Goal: Transaction & Acquisition: Purchase product/service

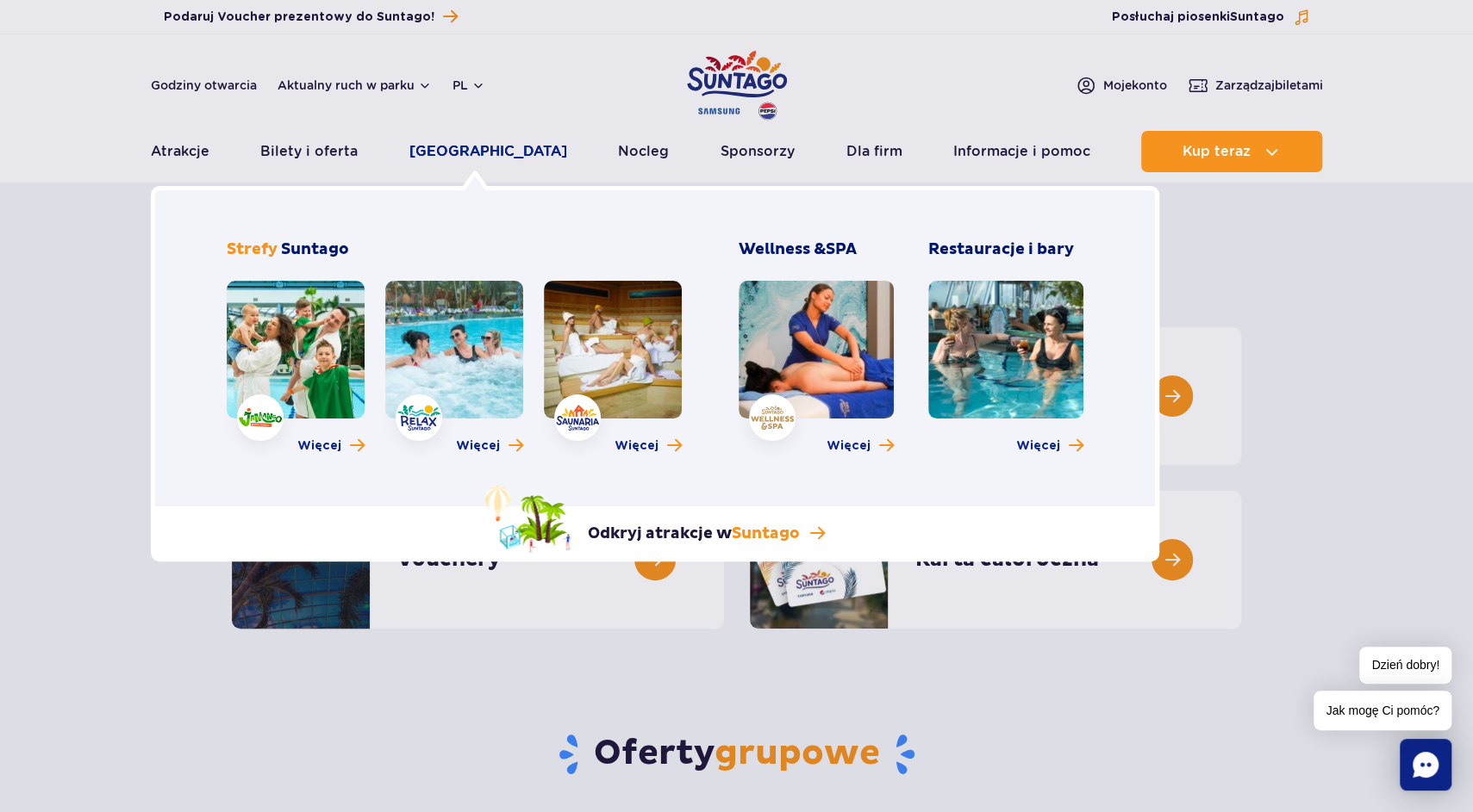
click at [446, 155] on link "[GEOGRAPHIC_DATA]" at bounding box center [489, 151] width 158 height 41
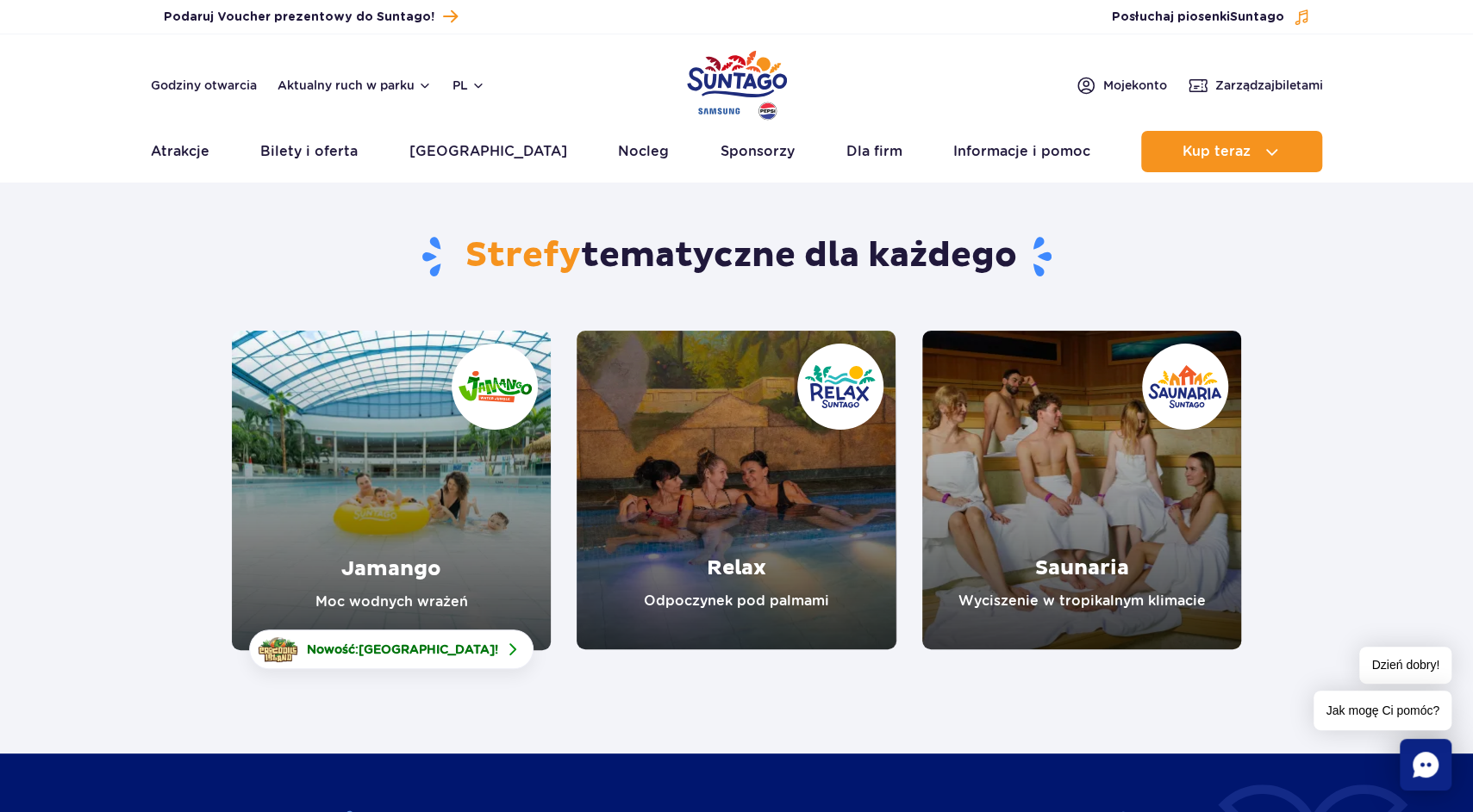
click at [736, 491] on link "Relax" at bounding box center [736, 489] width 319 height 319
click at [985, 528] on link "Saunaria" at bounding box center [1081, 489] width 319 height 319
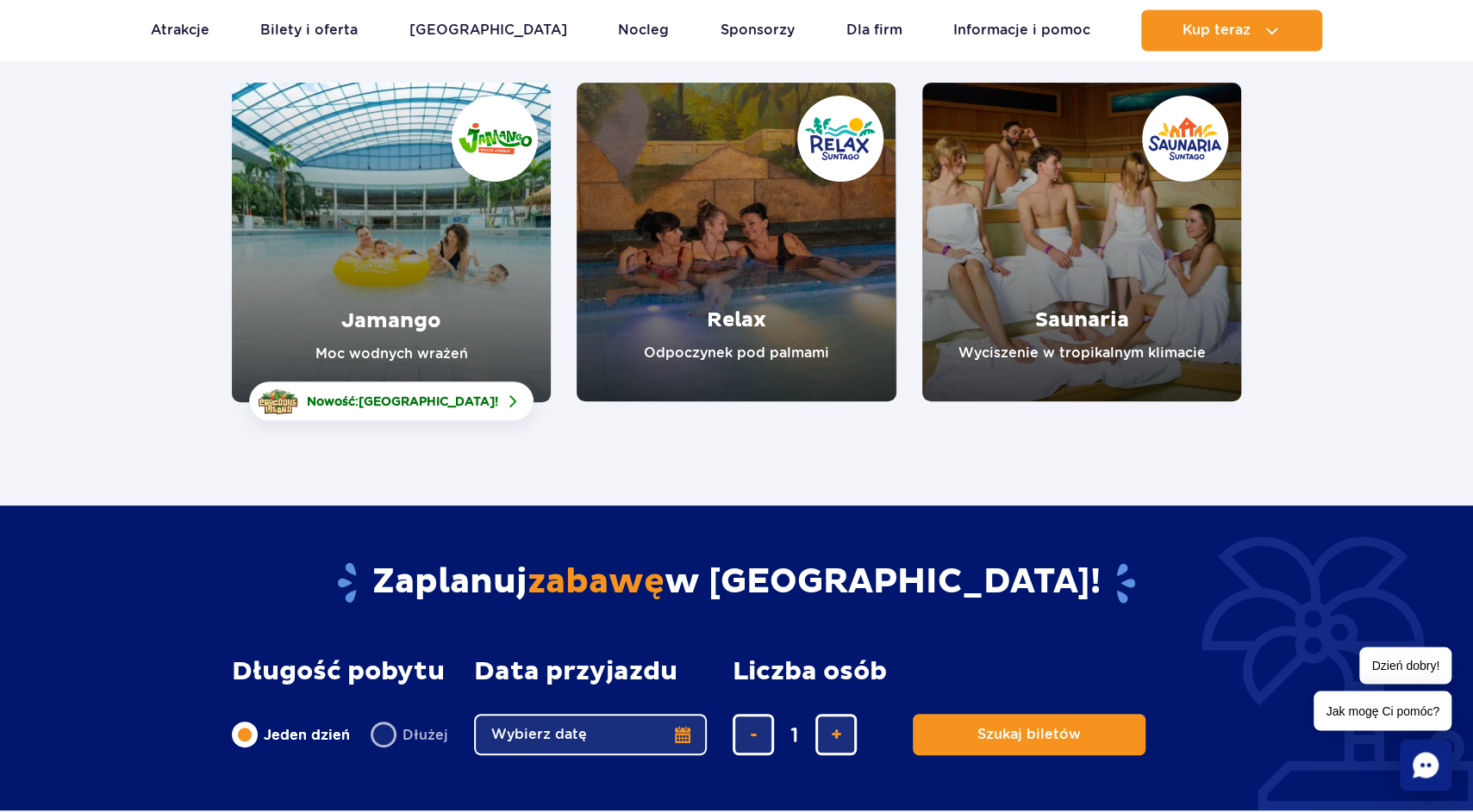
scroll to position [285, 0]
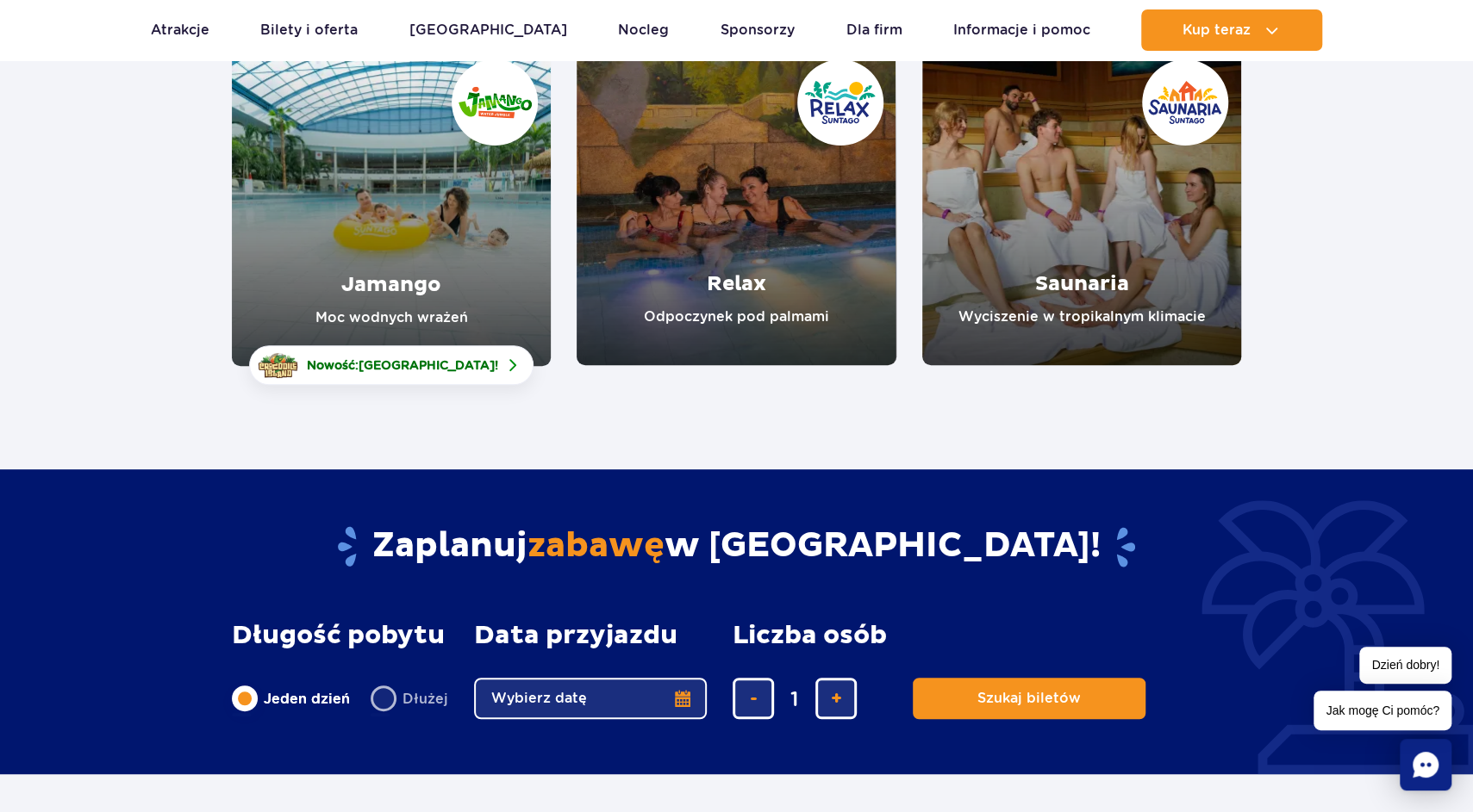
click at [463, 292] on link "Jamango" at bounding box center [391, 207] width 319 height 320
click at [704, 311] on link "Relax" at bounding box center [736, 206] width 319 height 319
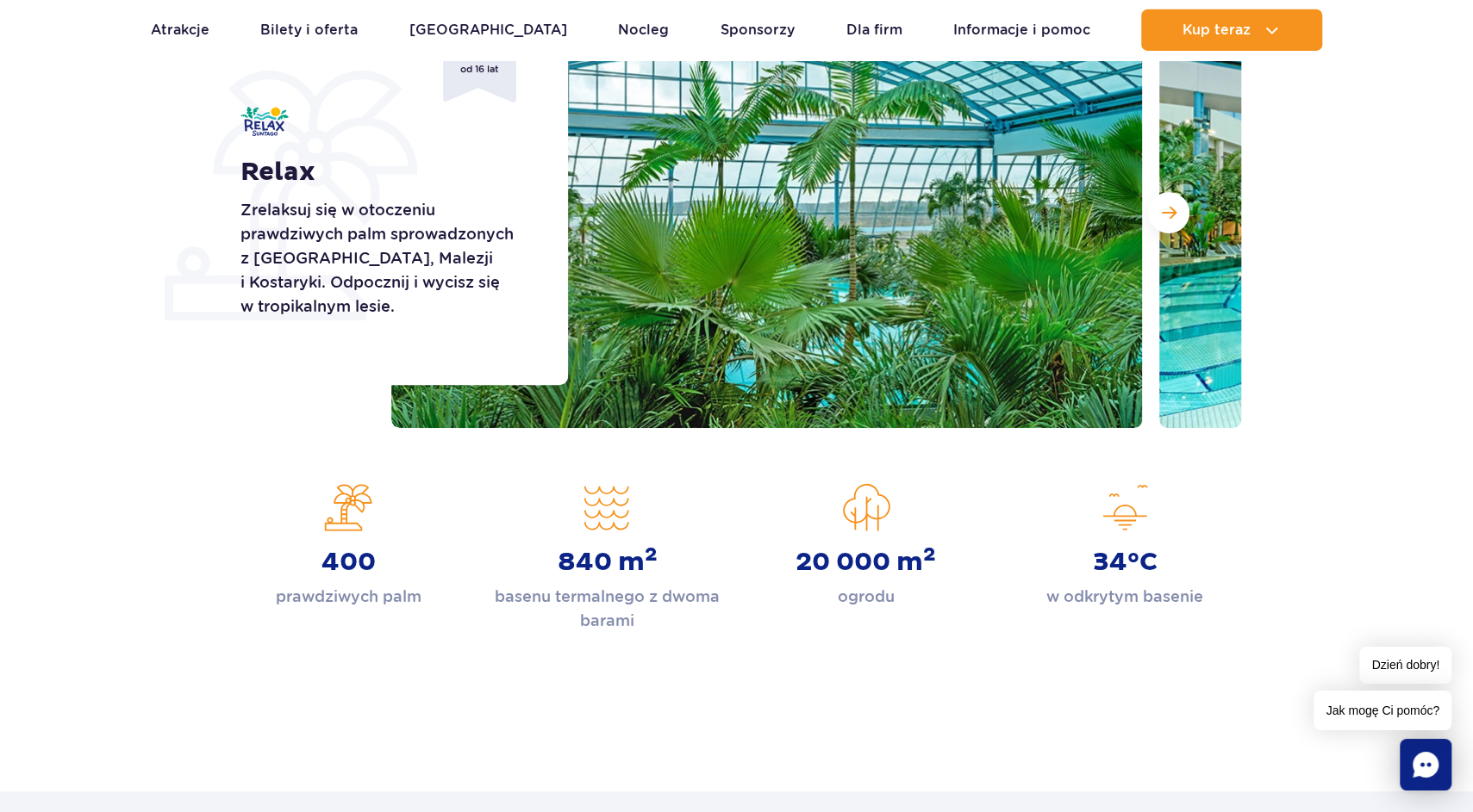
scroll to position [285, 0]
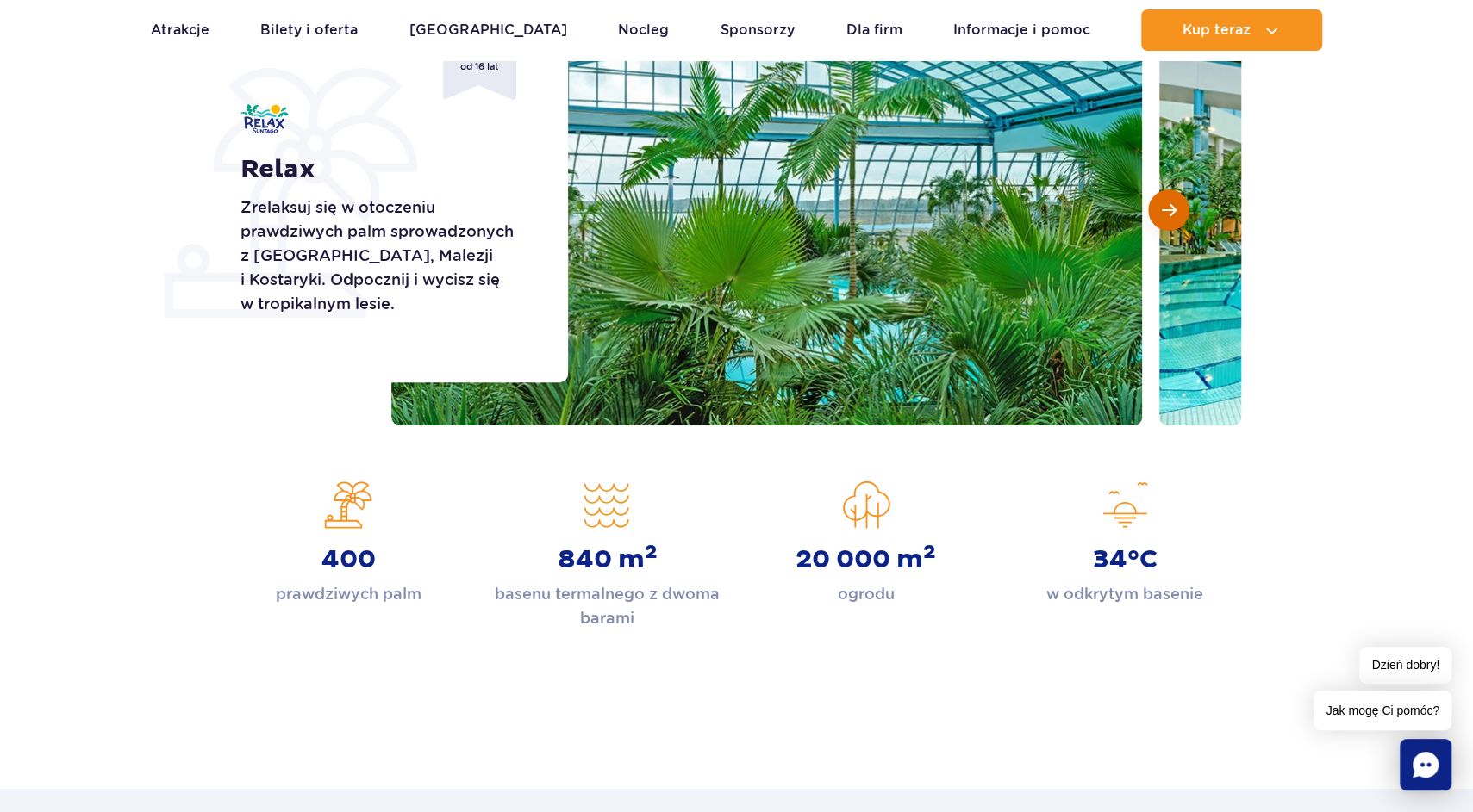
click at [1178, 221] on button "Następny slajd" at bounding box center [1168, 210] width 41 height 41
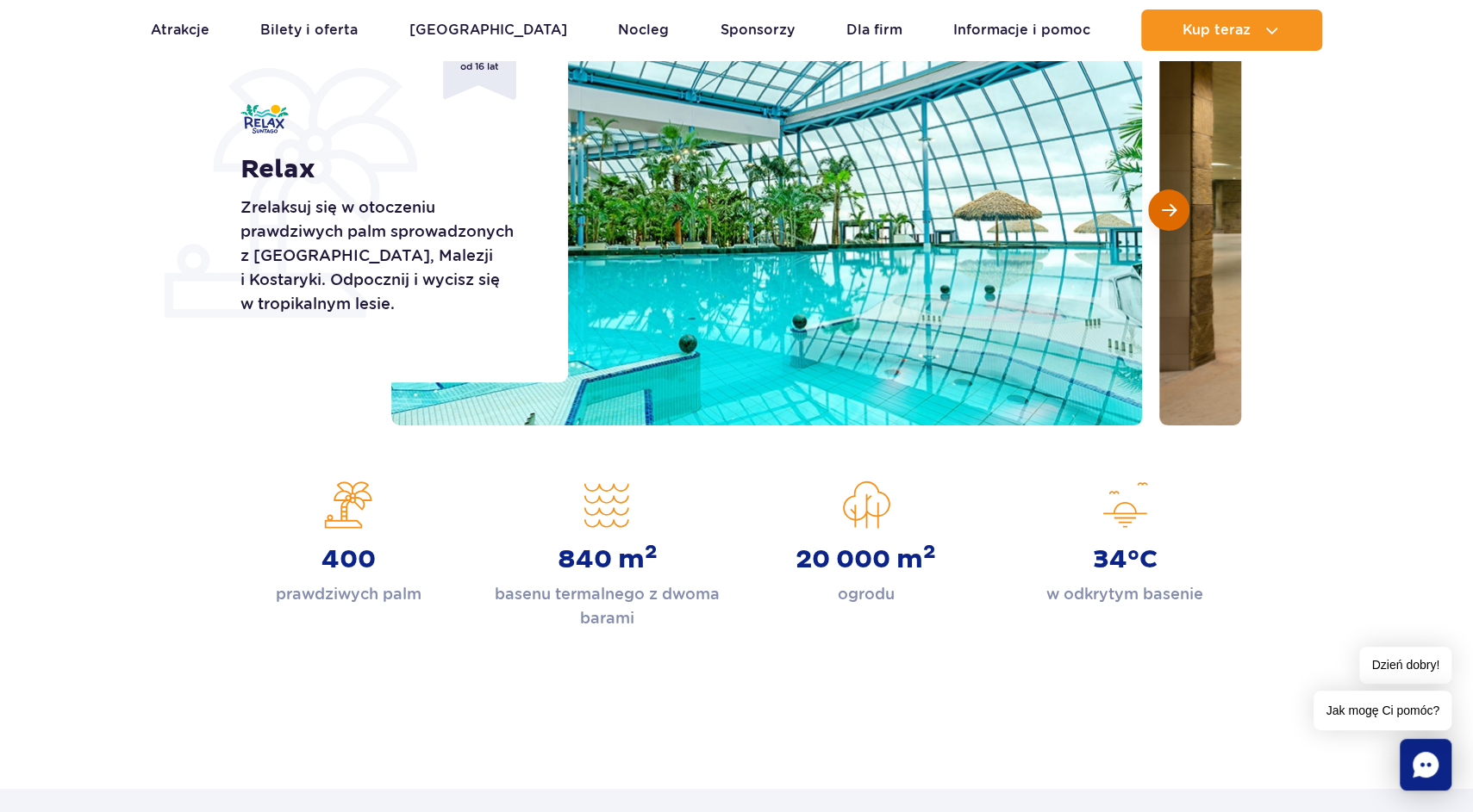
click at [1172, 202] on button "Następny slajd" at bounding box center [1168, 210] width 41 height 41
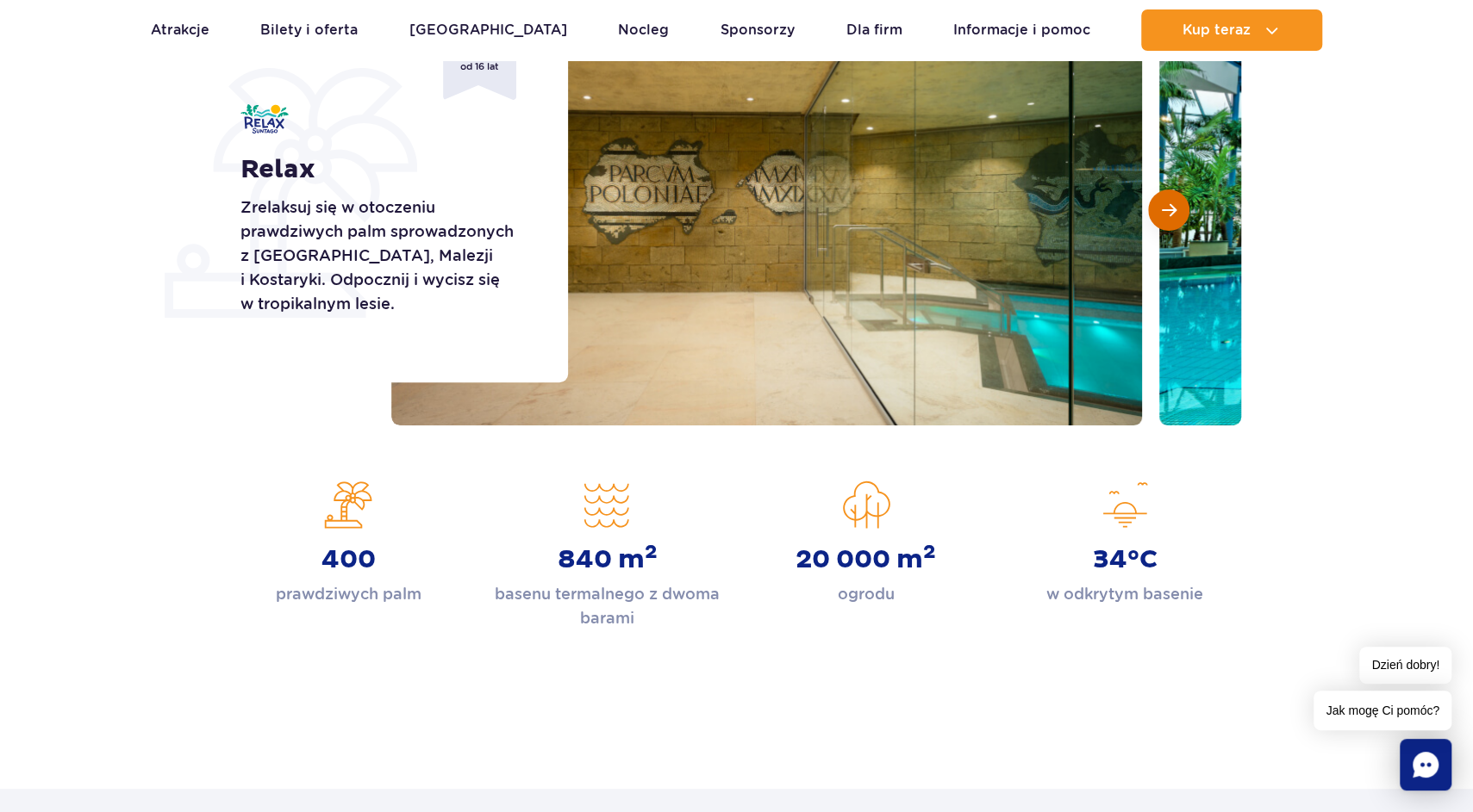
click at [1172, 202] on button "Następny slajd" at bounding box center [1168, 210] width 41 height 41
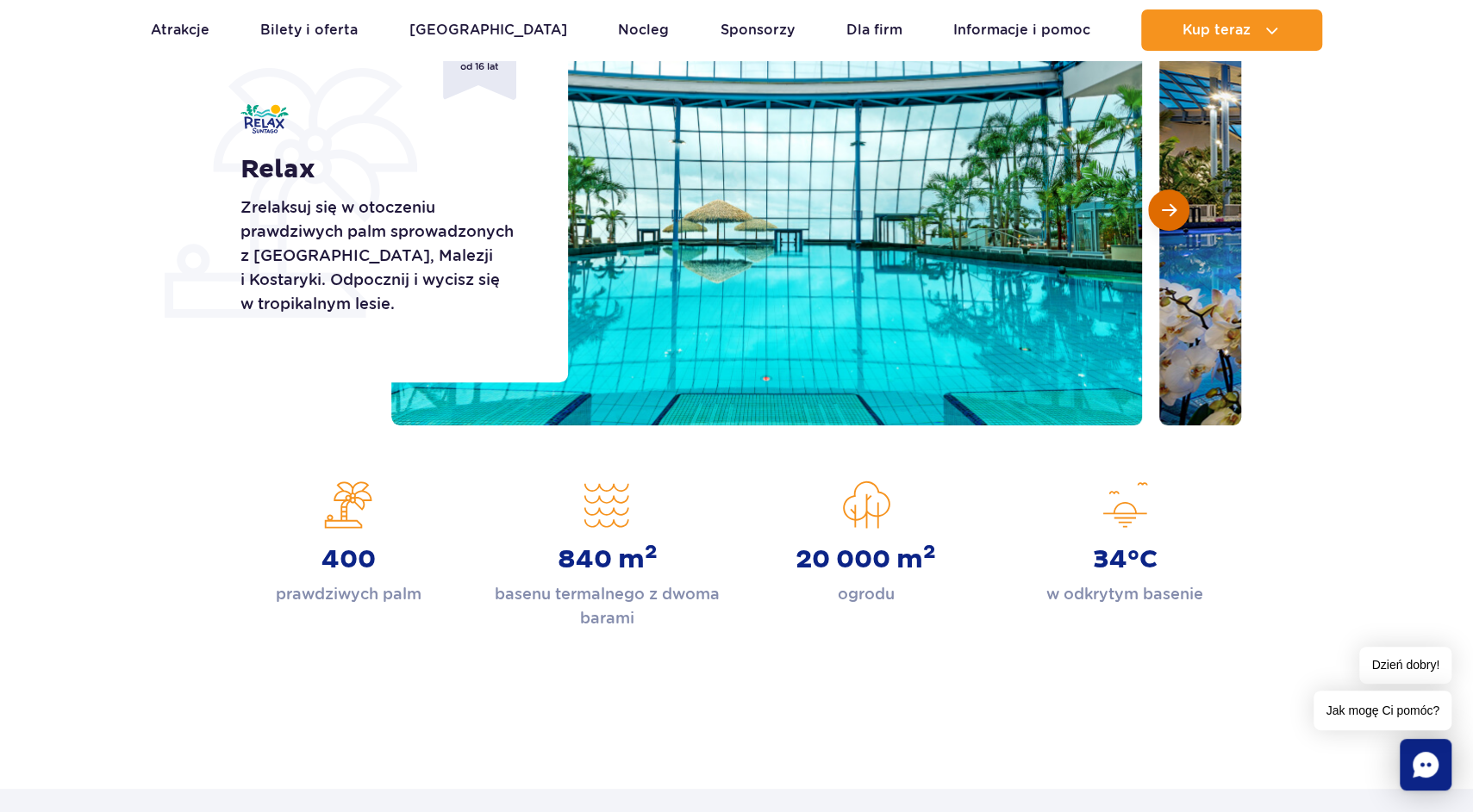
click at [1172, 202] on button "Następny slajd" at bounding box center [1168, 210] width 41 height 41
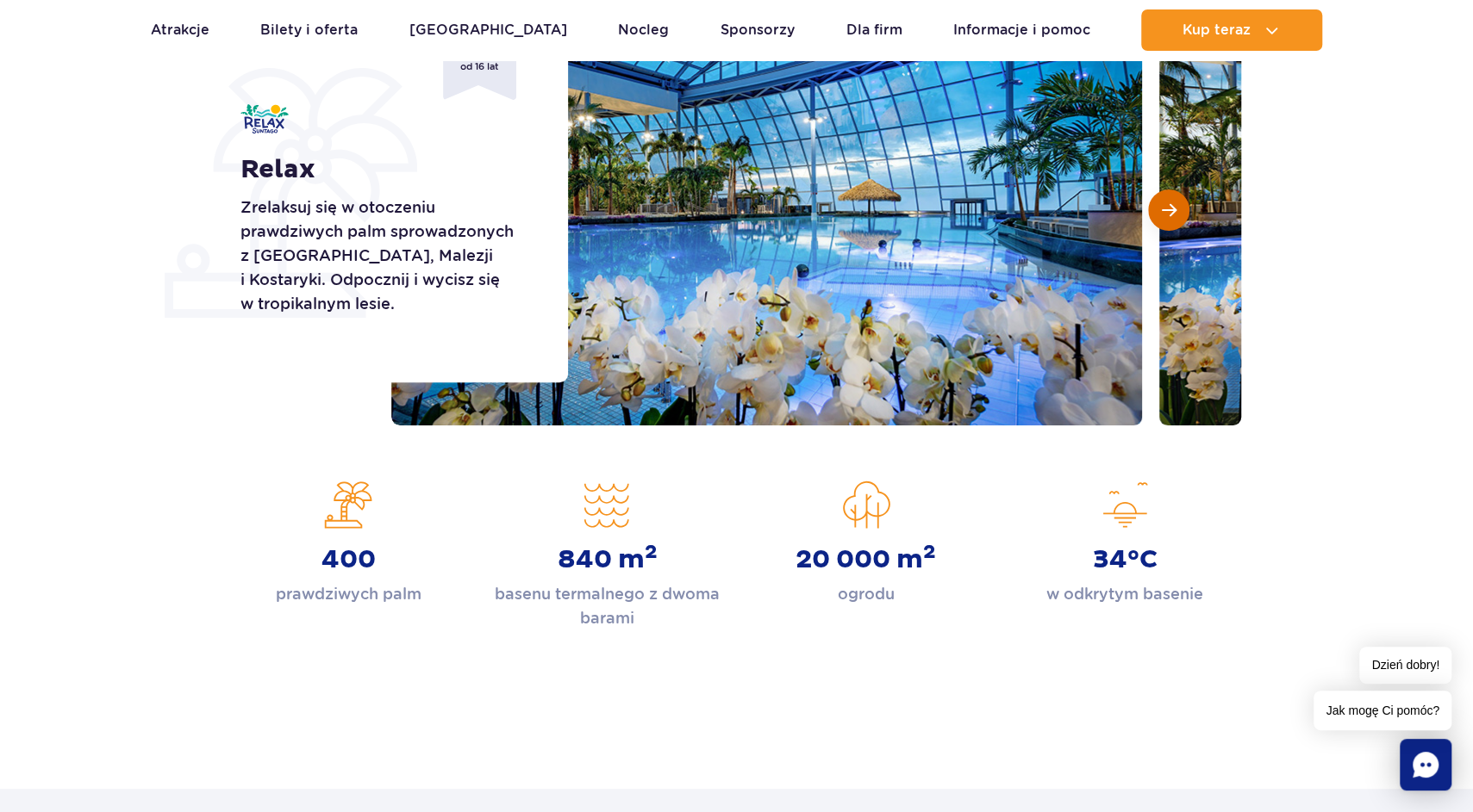
click at [1172, 202] on button "Następny slajd" at bounding box center [1168, 210] width 41 height 41
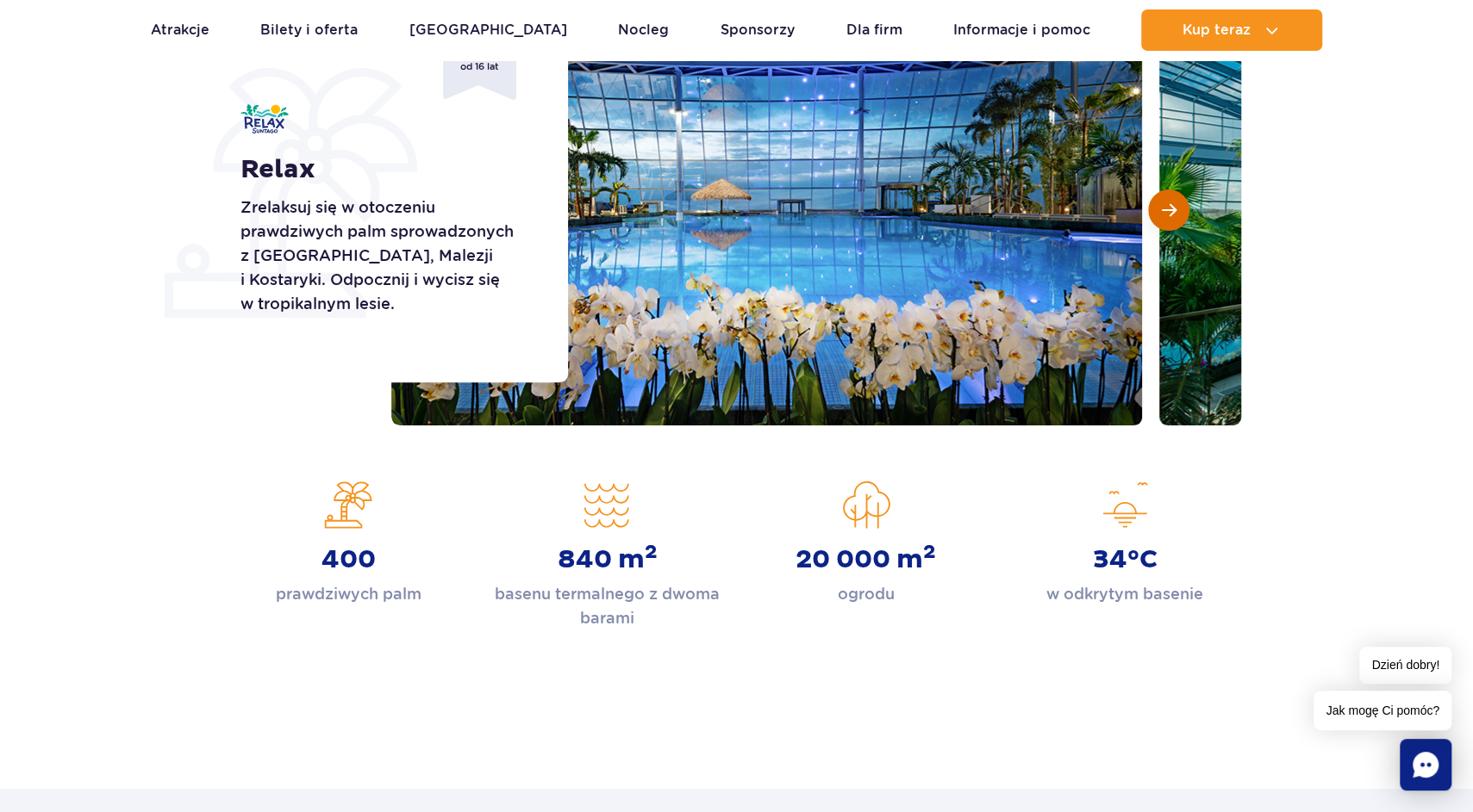
click at [1172, 202] on button "Następny slajd" at bounding box center [1168, 210] width 41 height 41
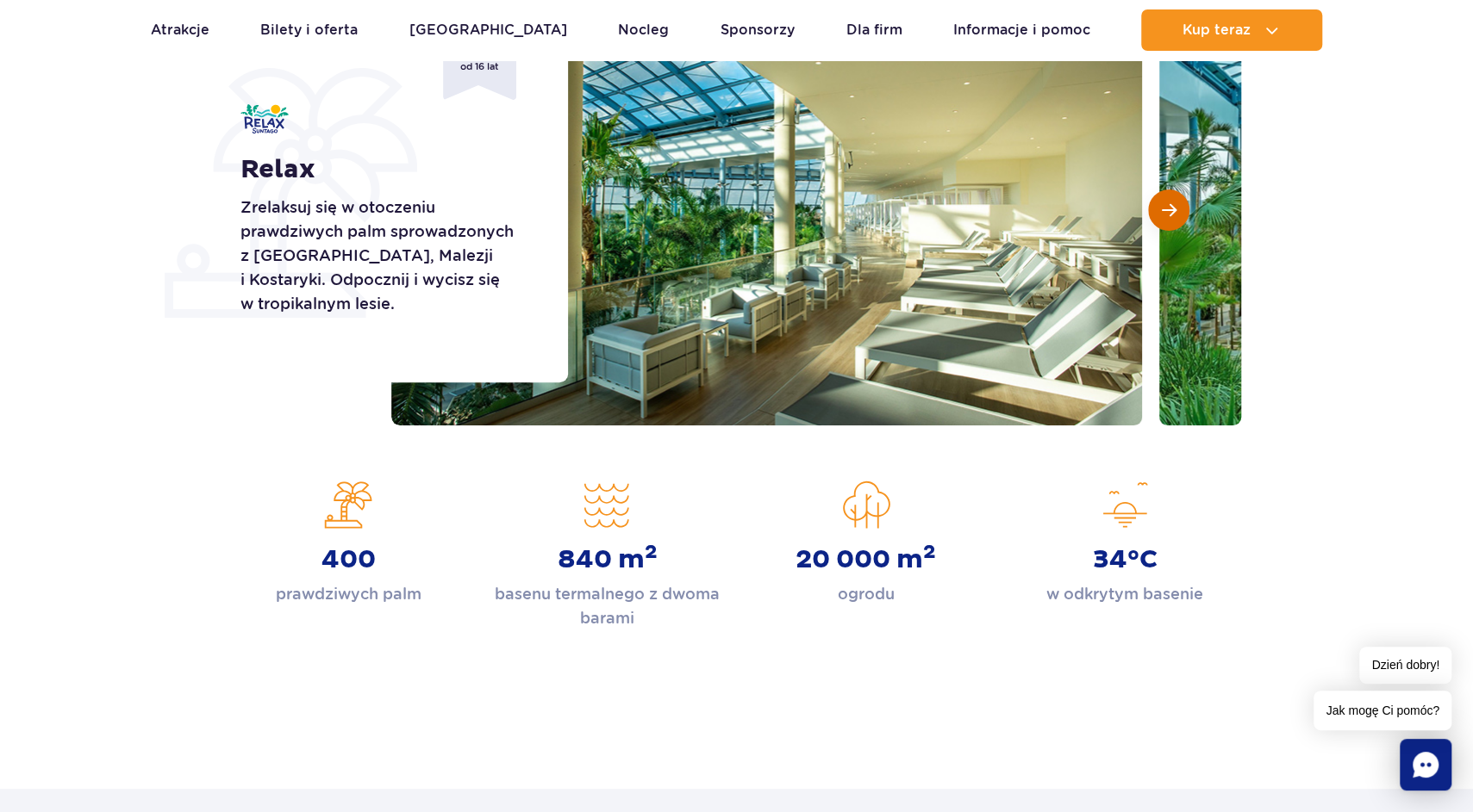
click at [1173, 202] on button "Następny slajd" at bounding box center [1168, 210] width 41 height 41
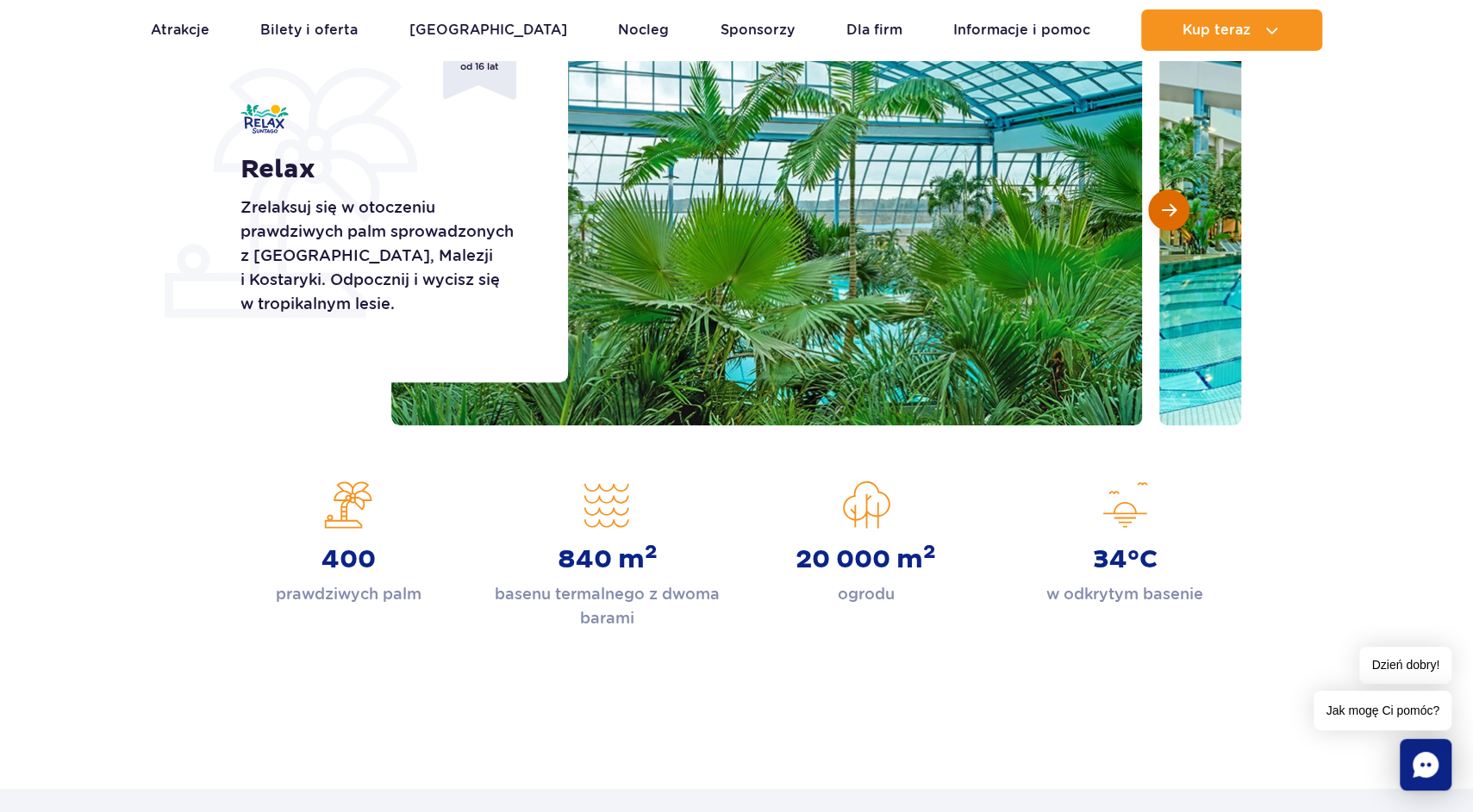
click at [1173, 202] on button "Następny slajd" at bounding box center [1168, 210] width 41 height 41
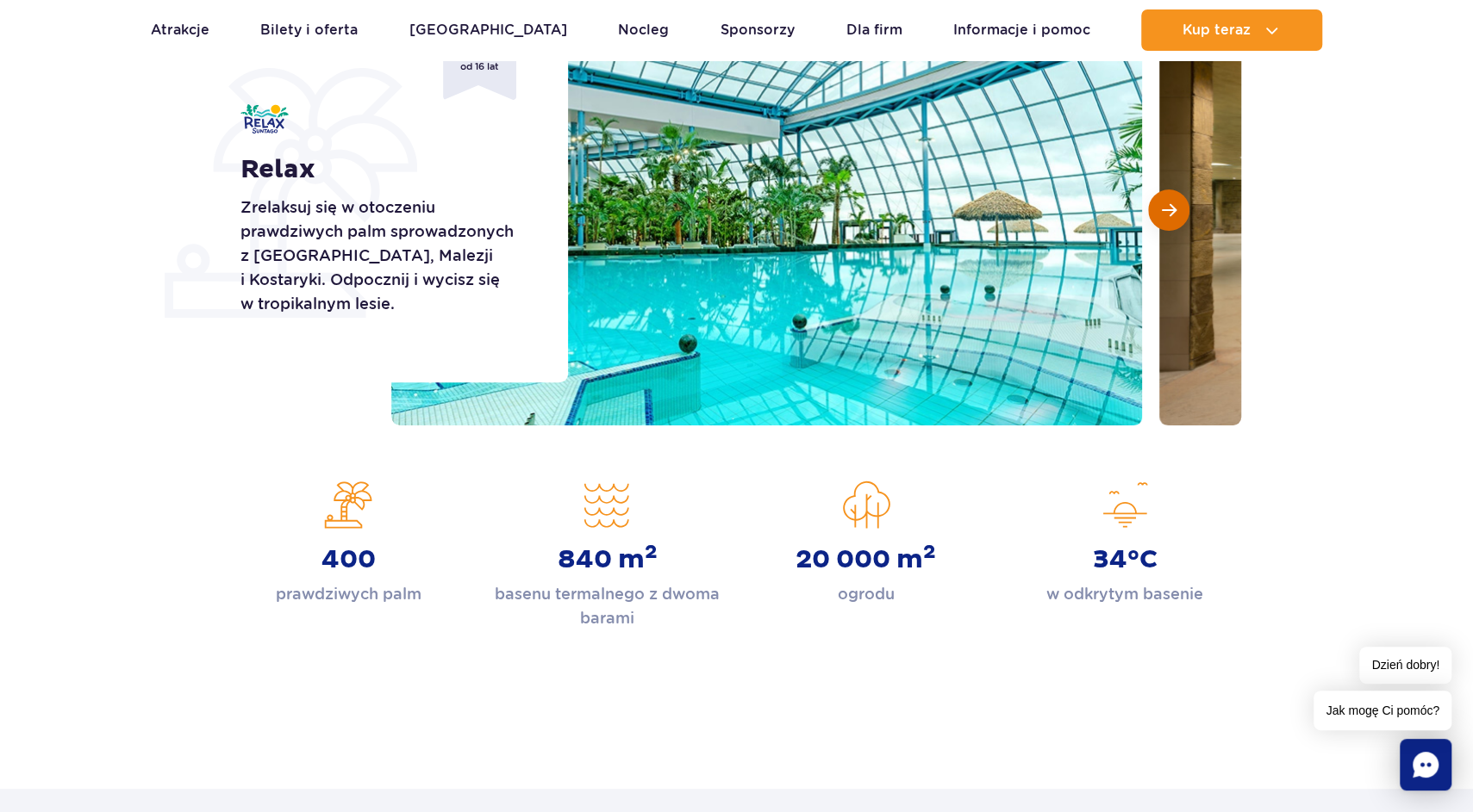
click at [1174, 202] on button "Następny slajd" at bounding box center [1168, 210] width 41 height 41
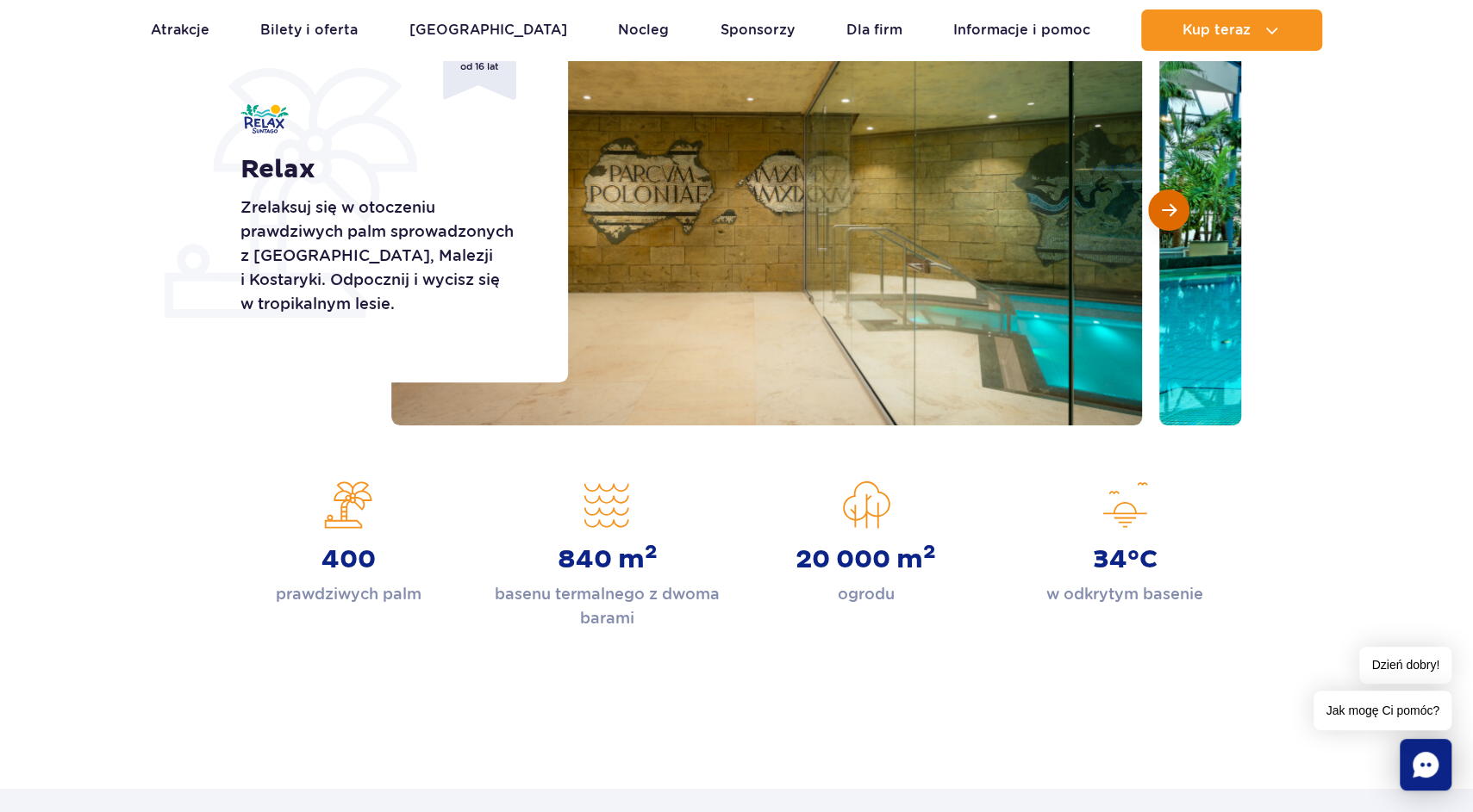
click at [1174, 202] on button "Następny slajd" at bounding box center [1168, 210] width 41 height 41
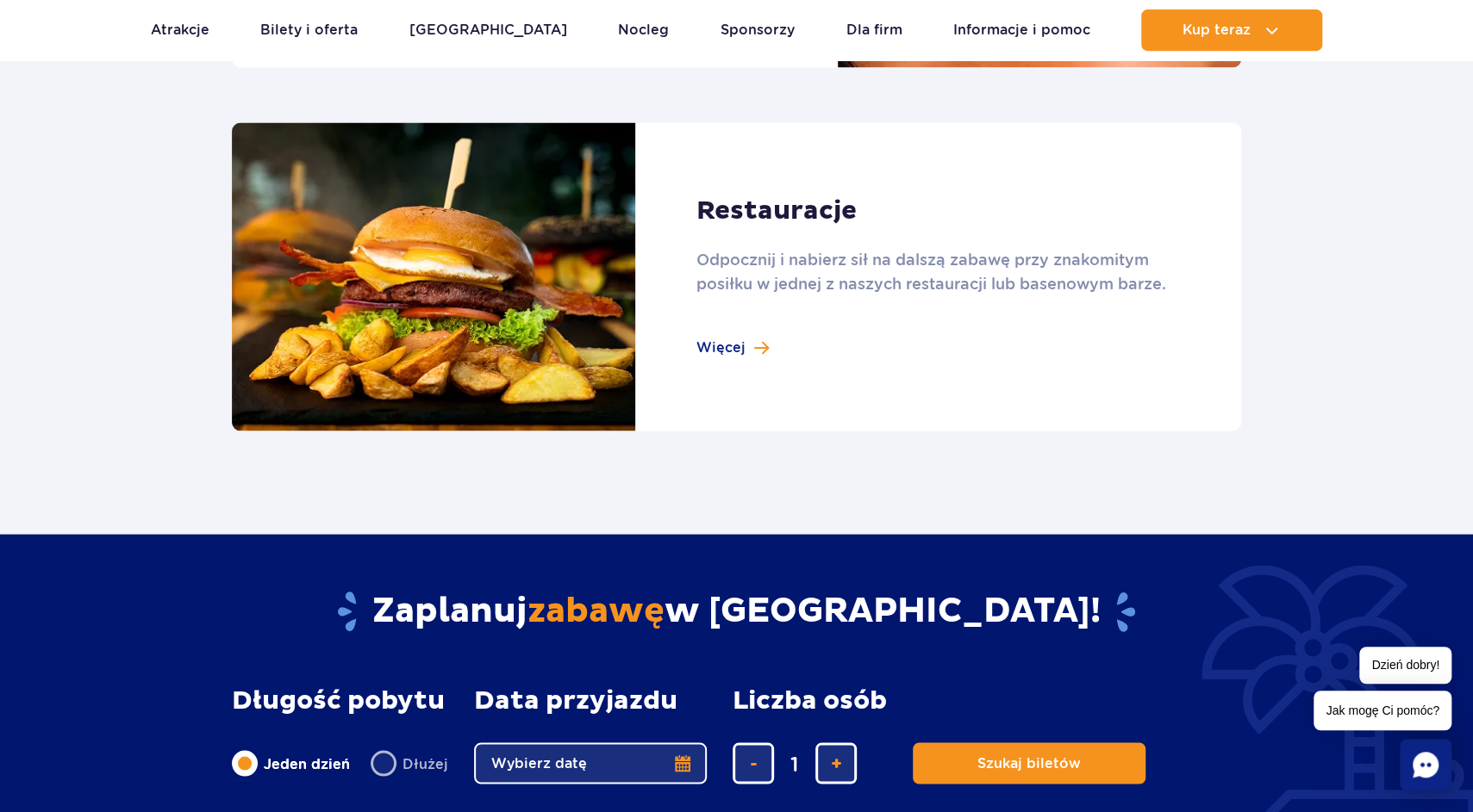
scroll to position [1895, 0]
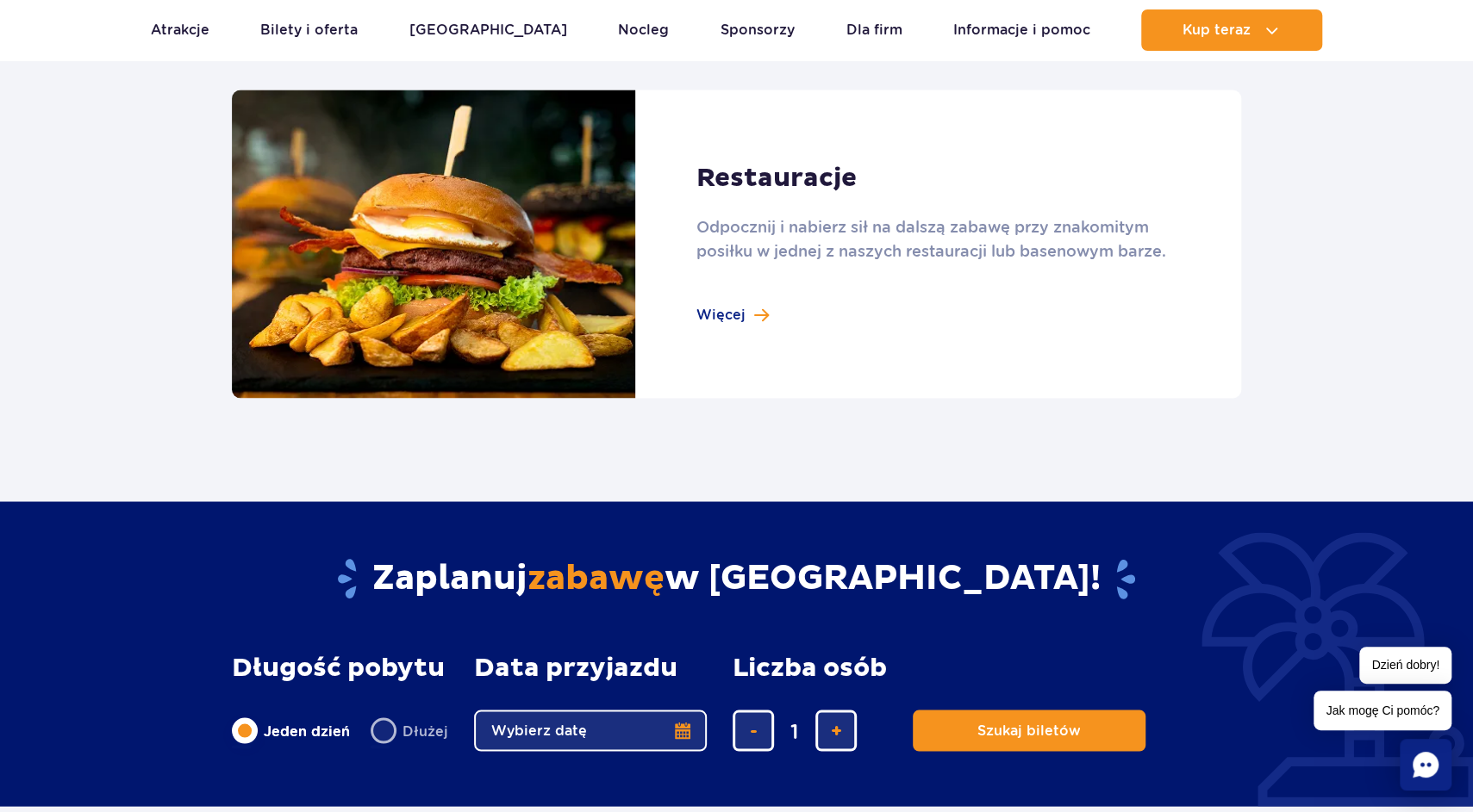
click at [748, 310] on link at bounding box center [736, 245] width 1009 height 310
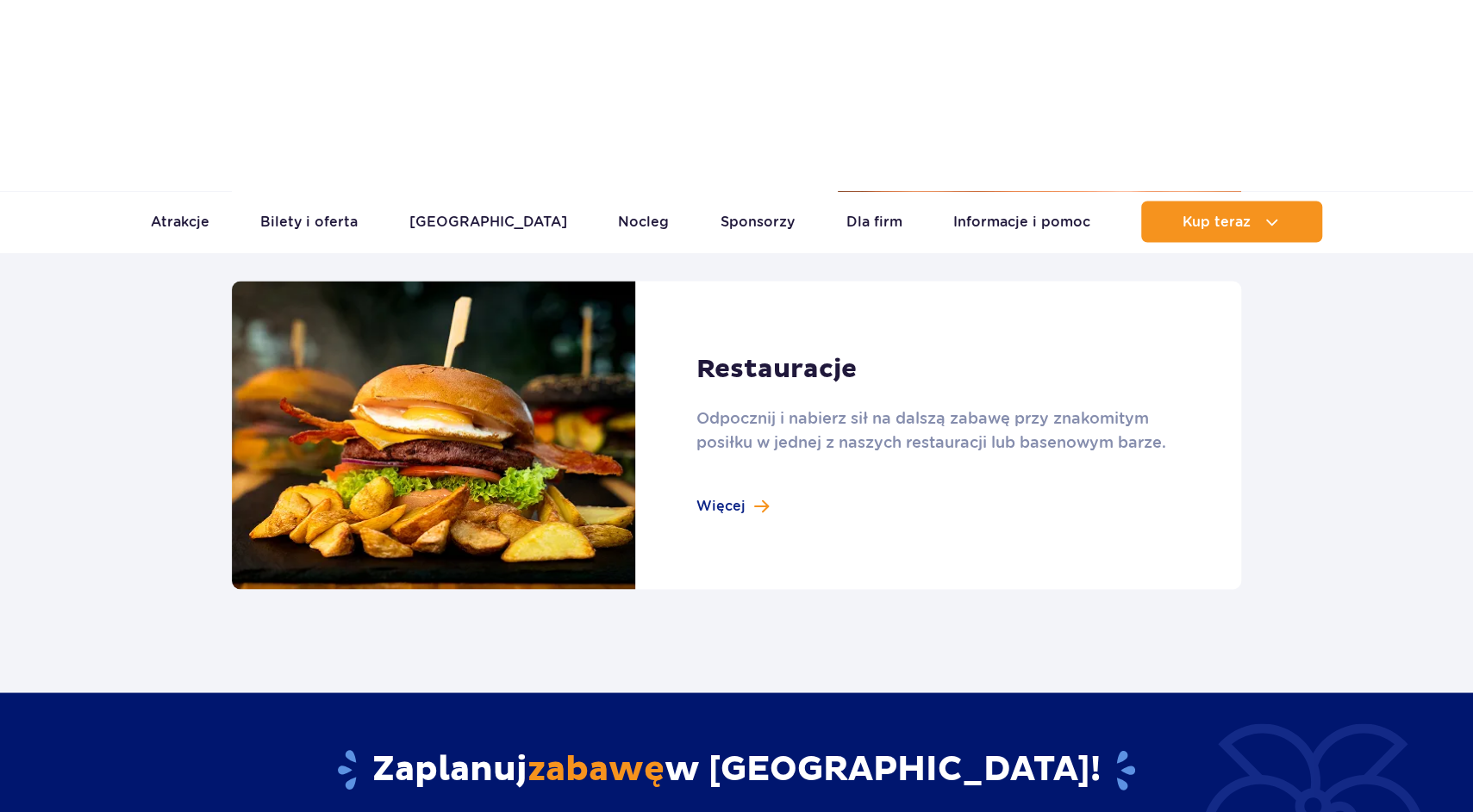
scroll to position [1703, 0]
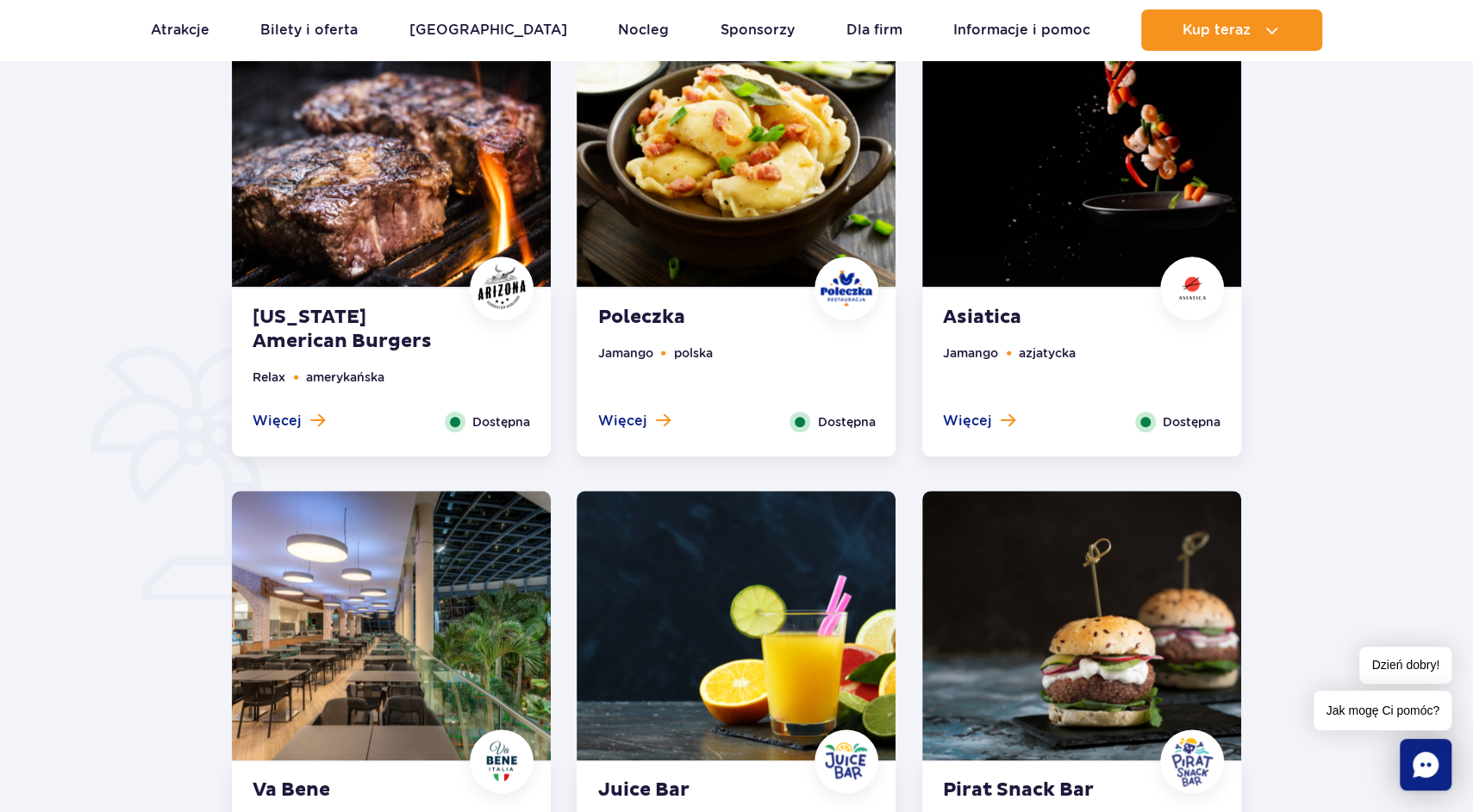
scroll to position [1043, 0]
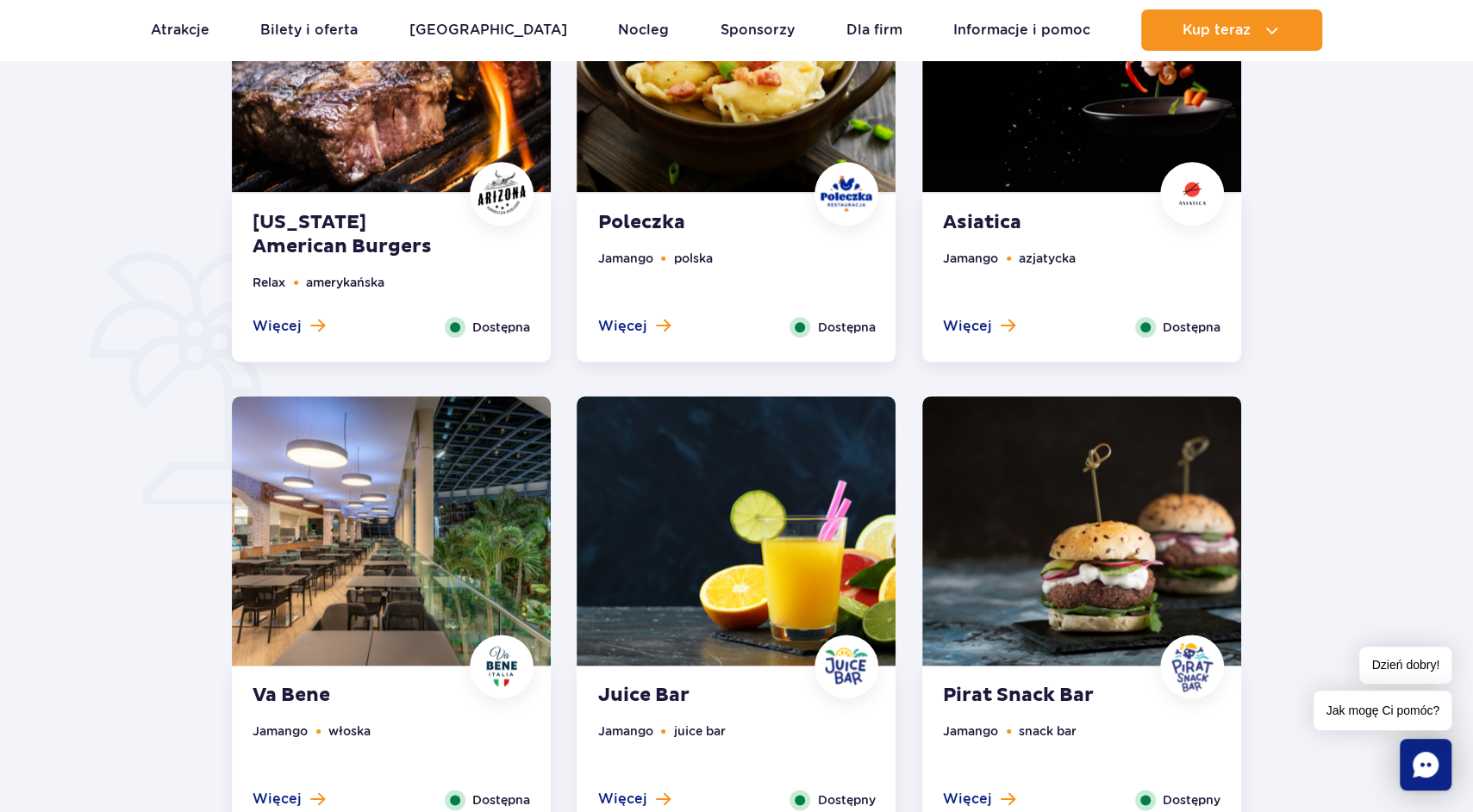
click at [402, 185] on img at bounding box center [391, 57] width 319 height 270
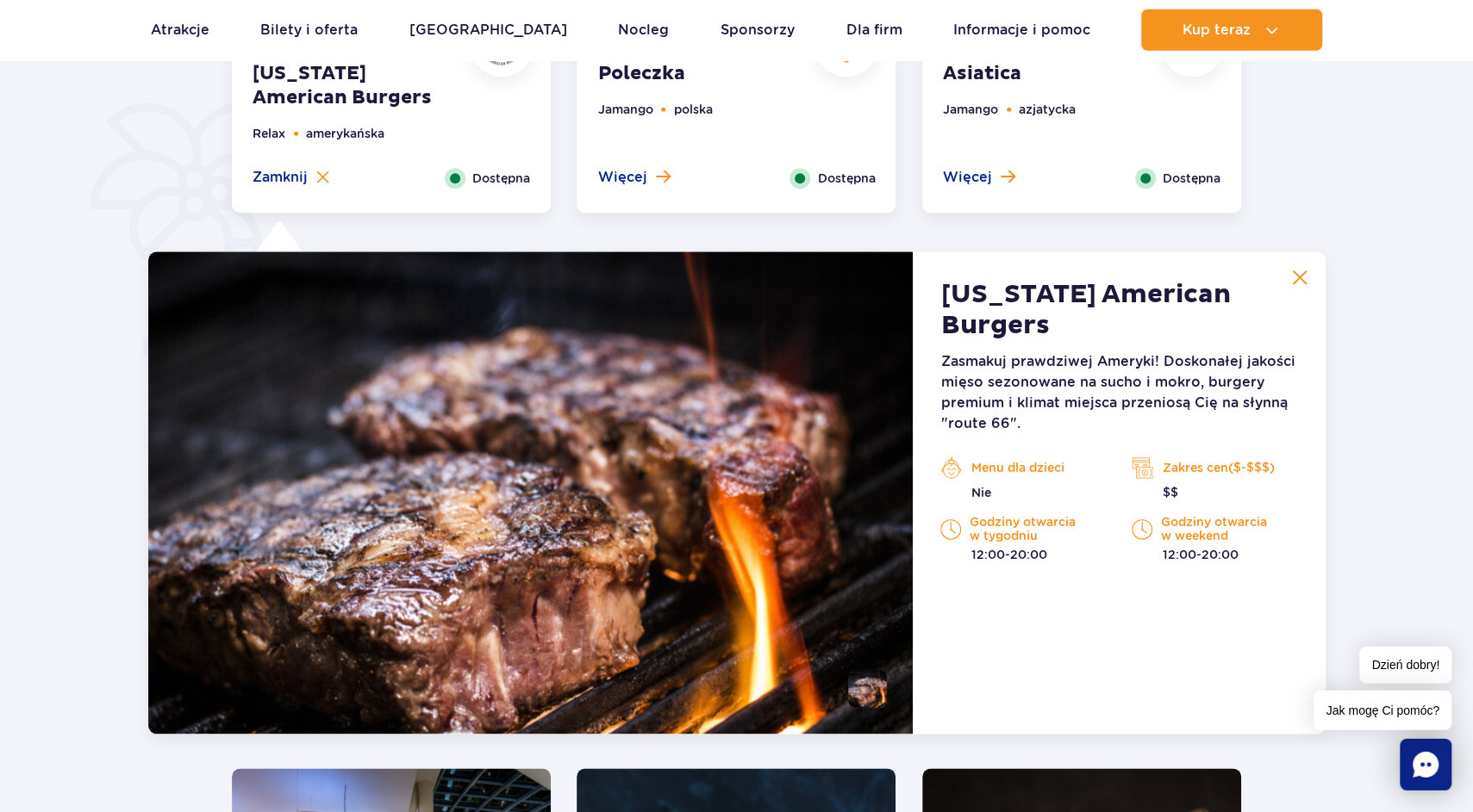
scroll to position [1149, 0]
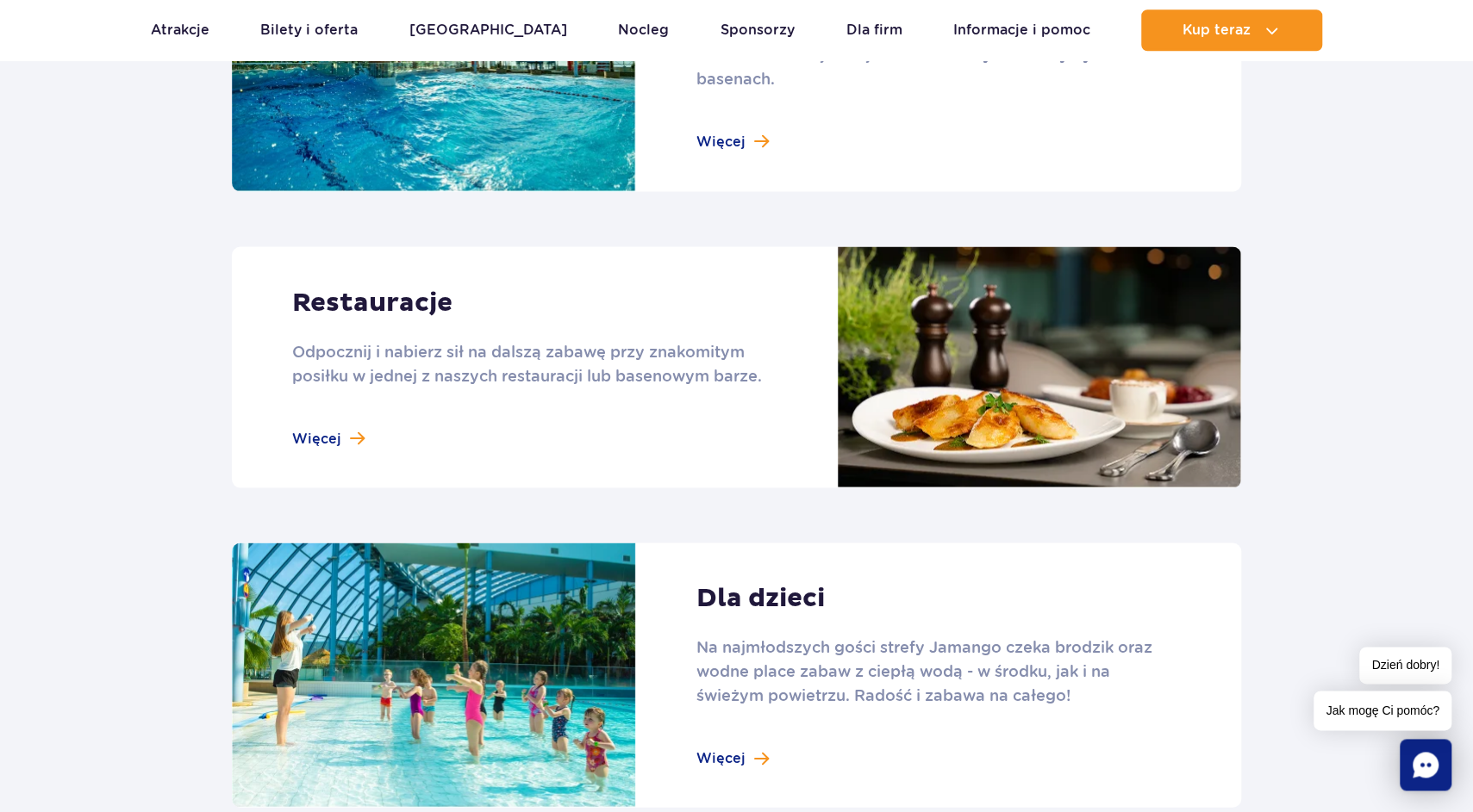
scroll to position [1990, 0]
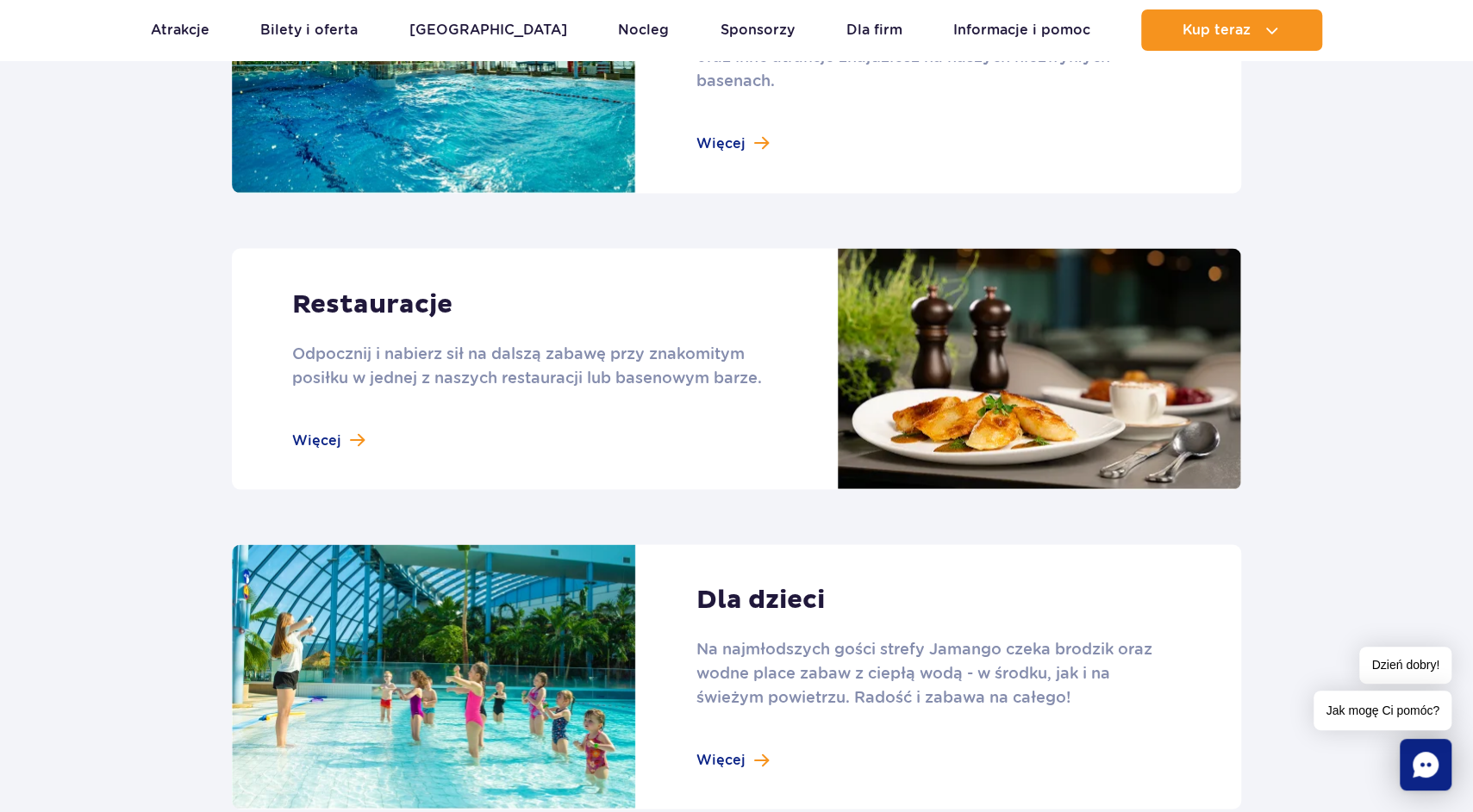
click at [335, 439] on link at bounding box center [736, 368] width 1009 height 241
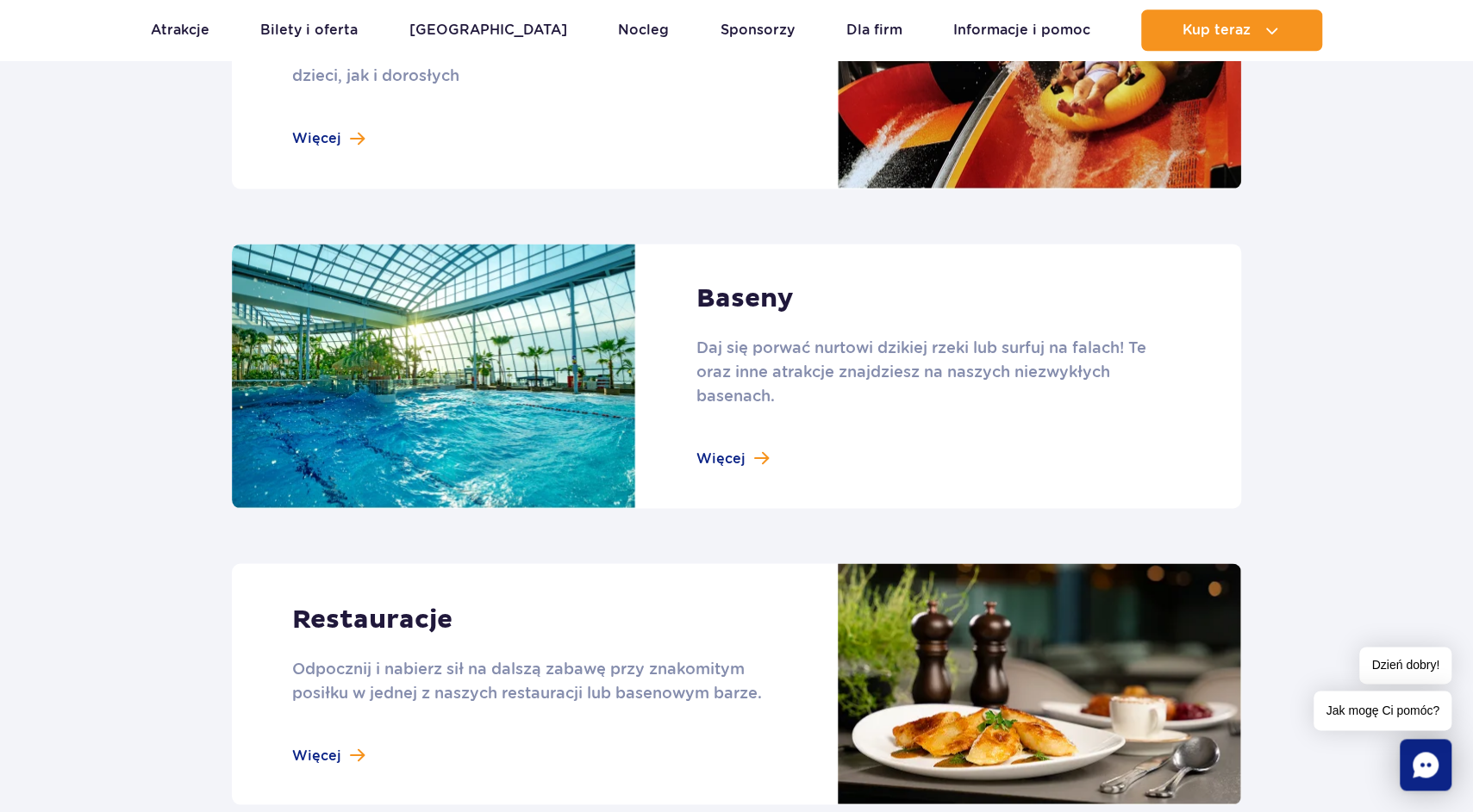
scroll to position [1611, 0]
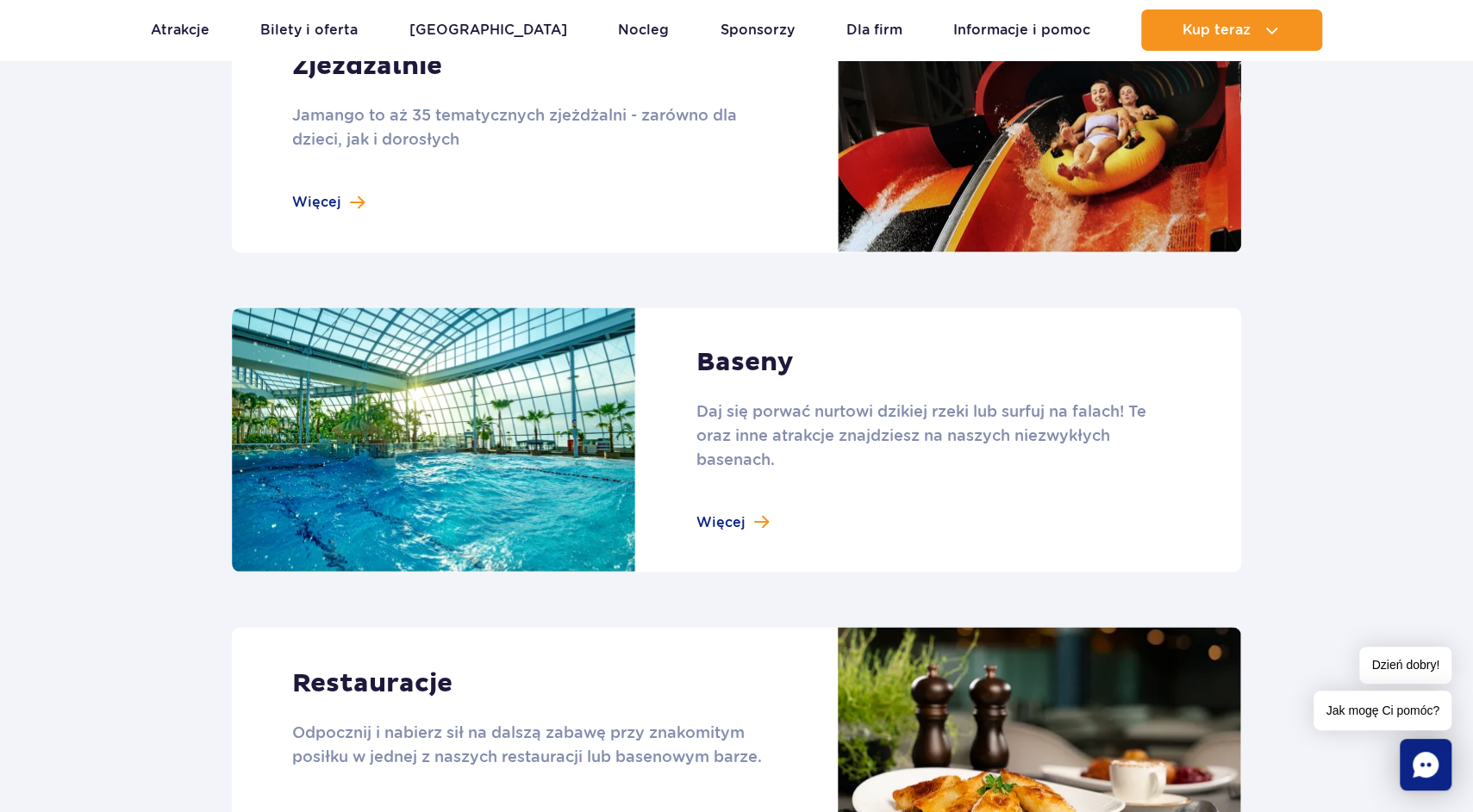
click at [765, 518] on link at bounding box center [736, 440] width 1009 height 266
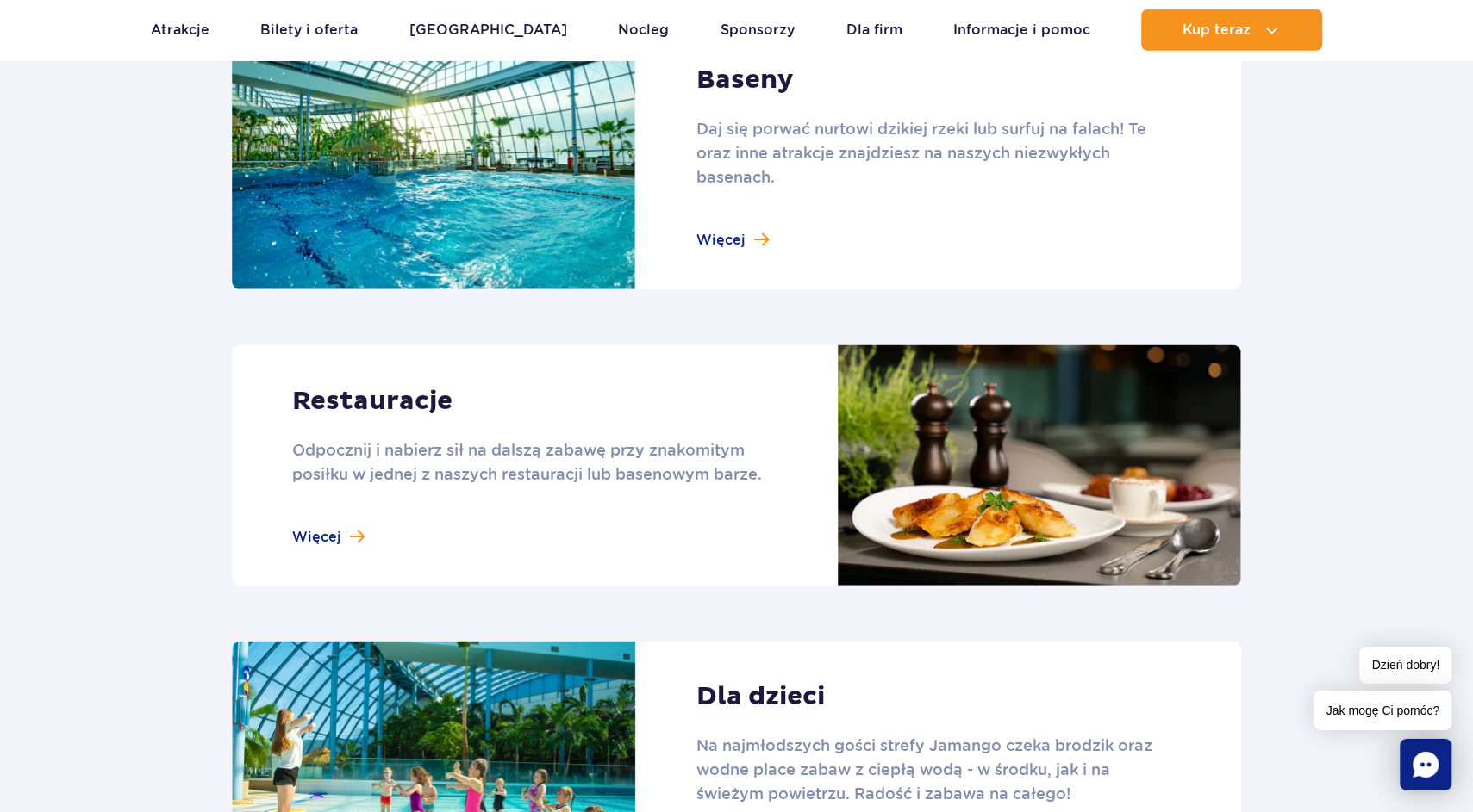
scroll to position [1936, 0]
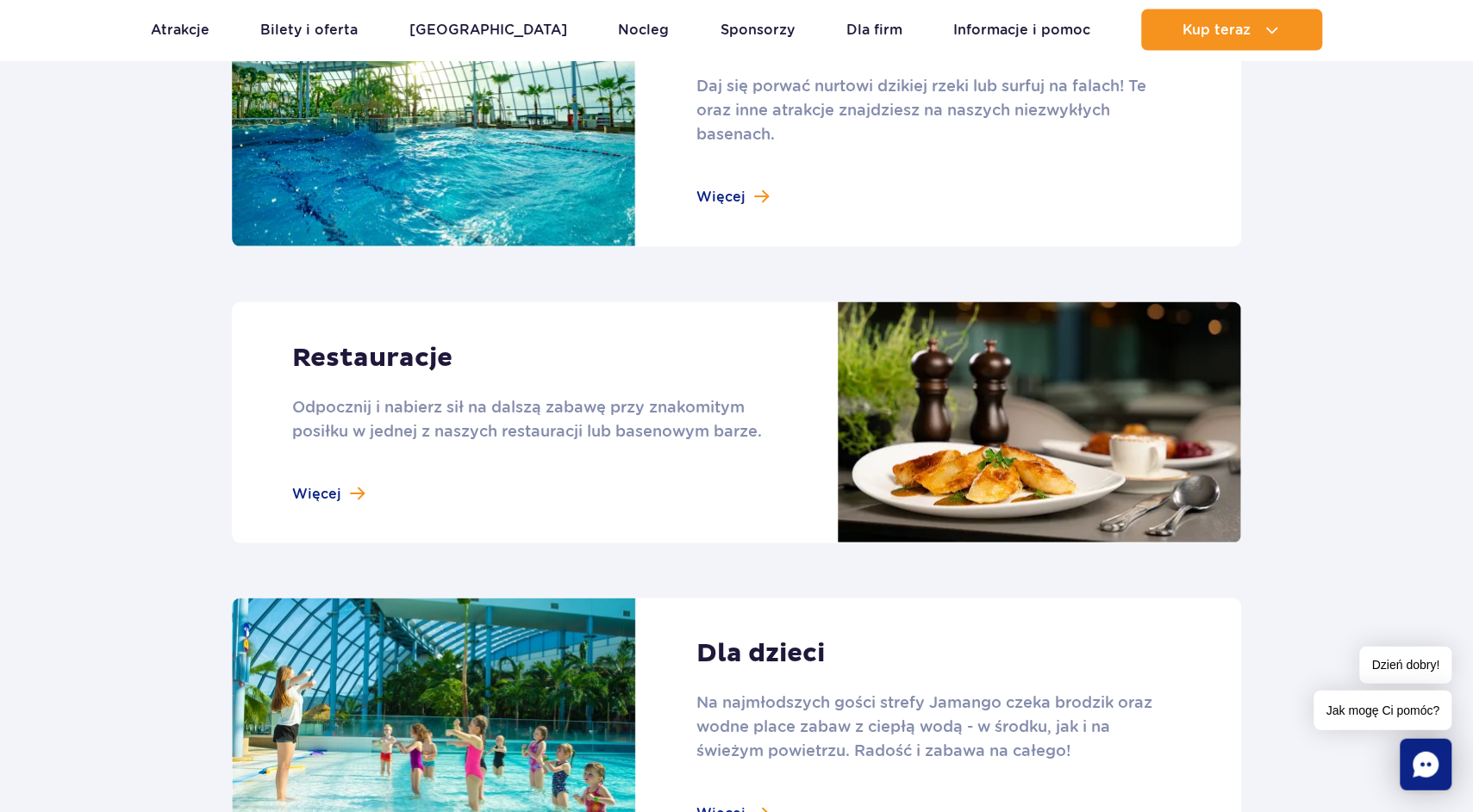
click at [715, 204] on link at bounding box center [736, 116] width 1009 height 266
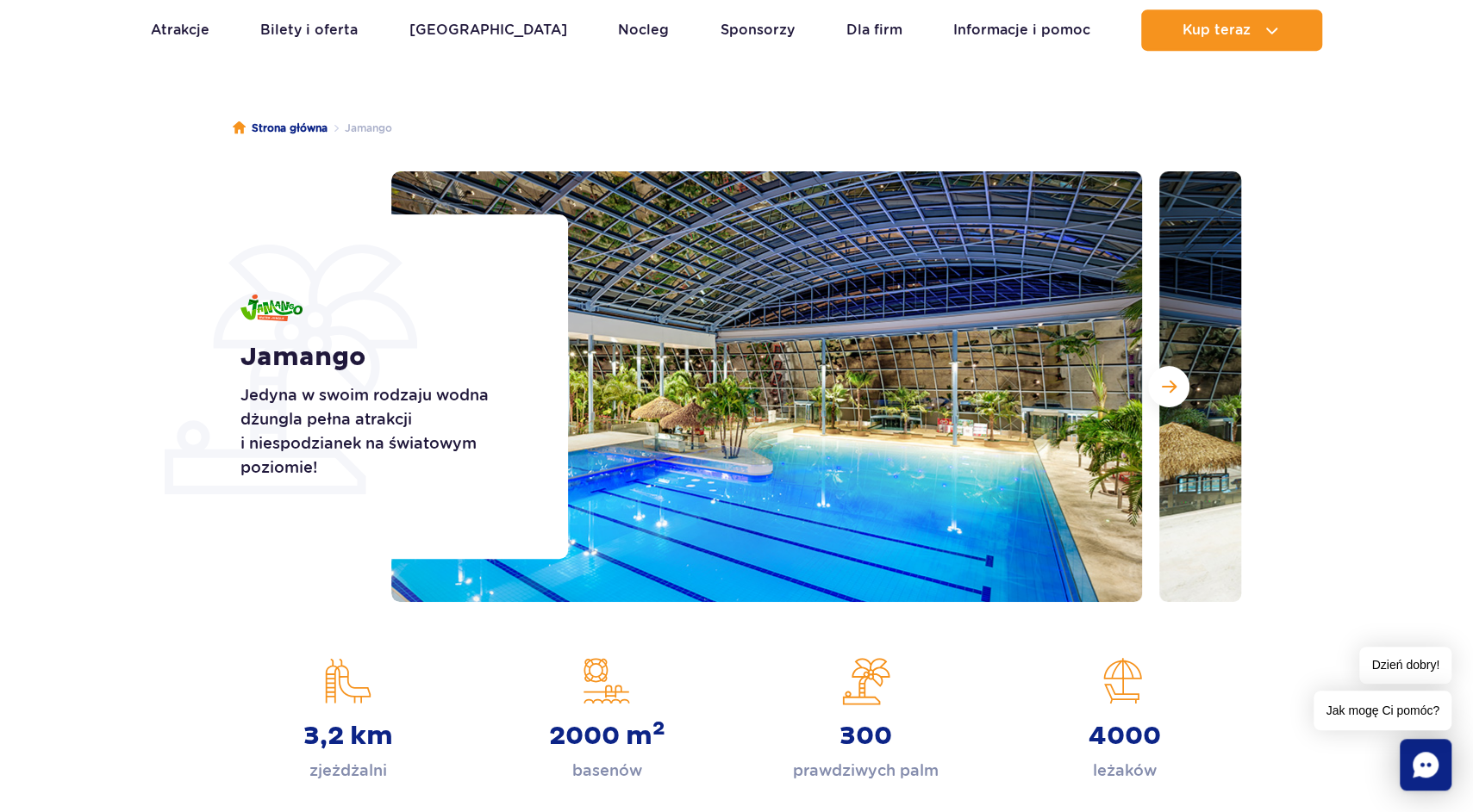
scroll to position [0, 0]
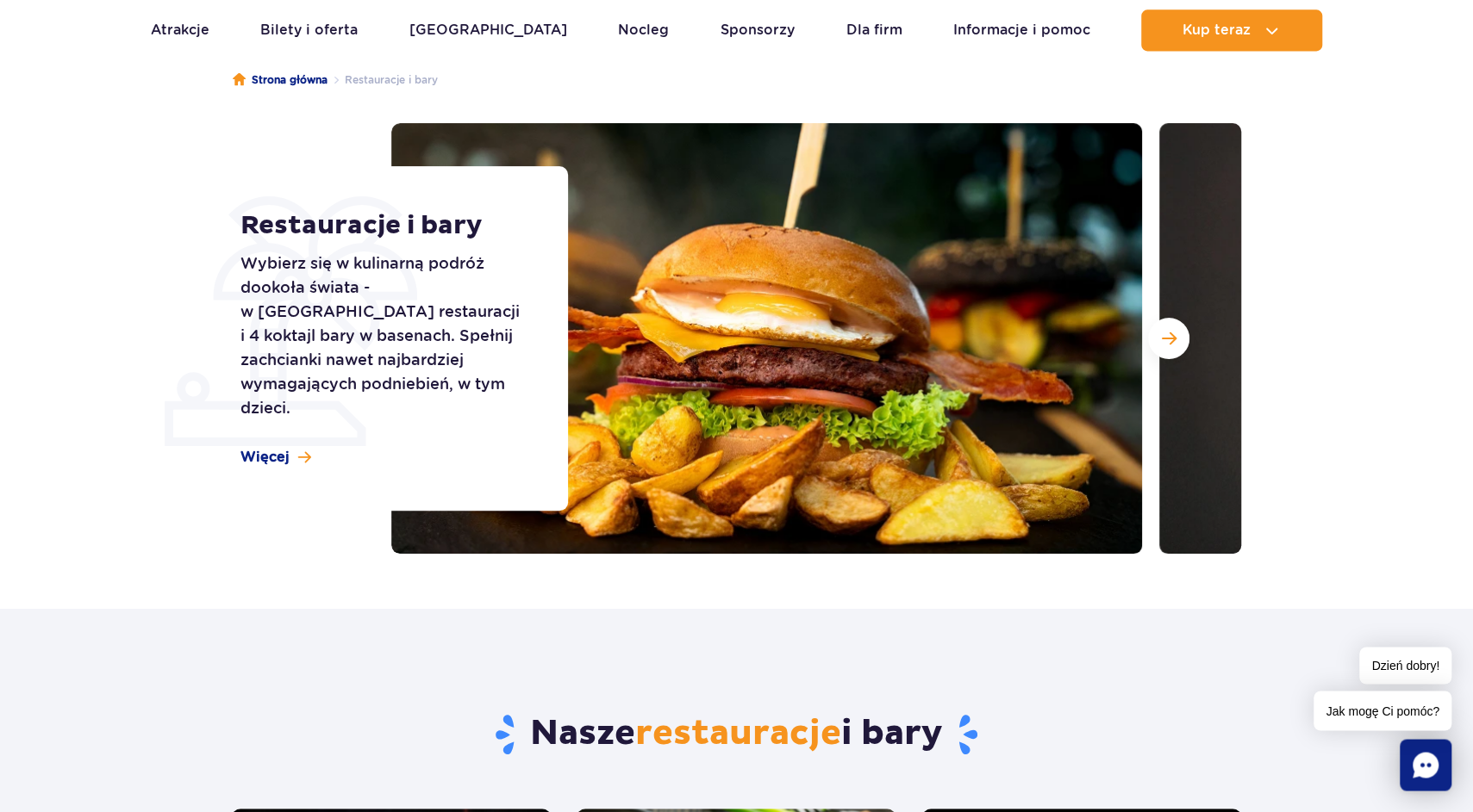
scroll to position [95, 0]
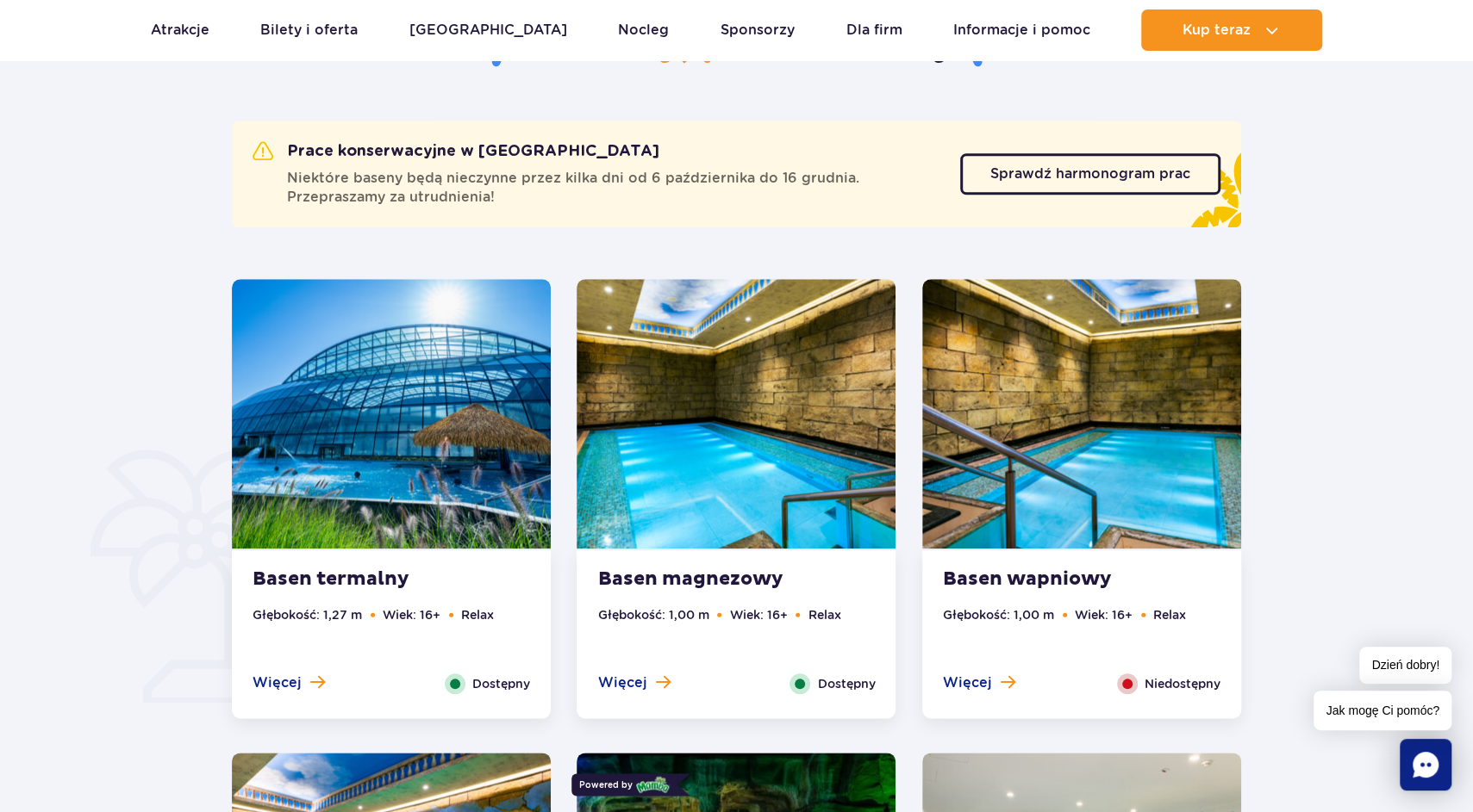
scroll to position [1043, 0]
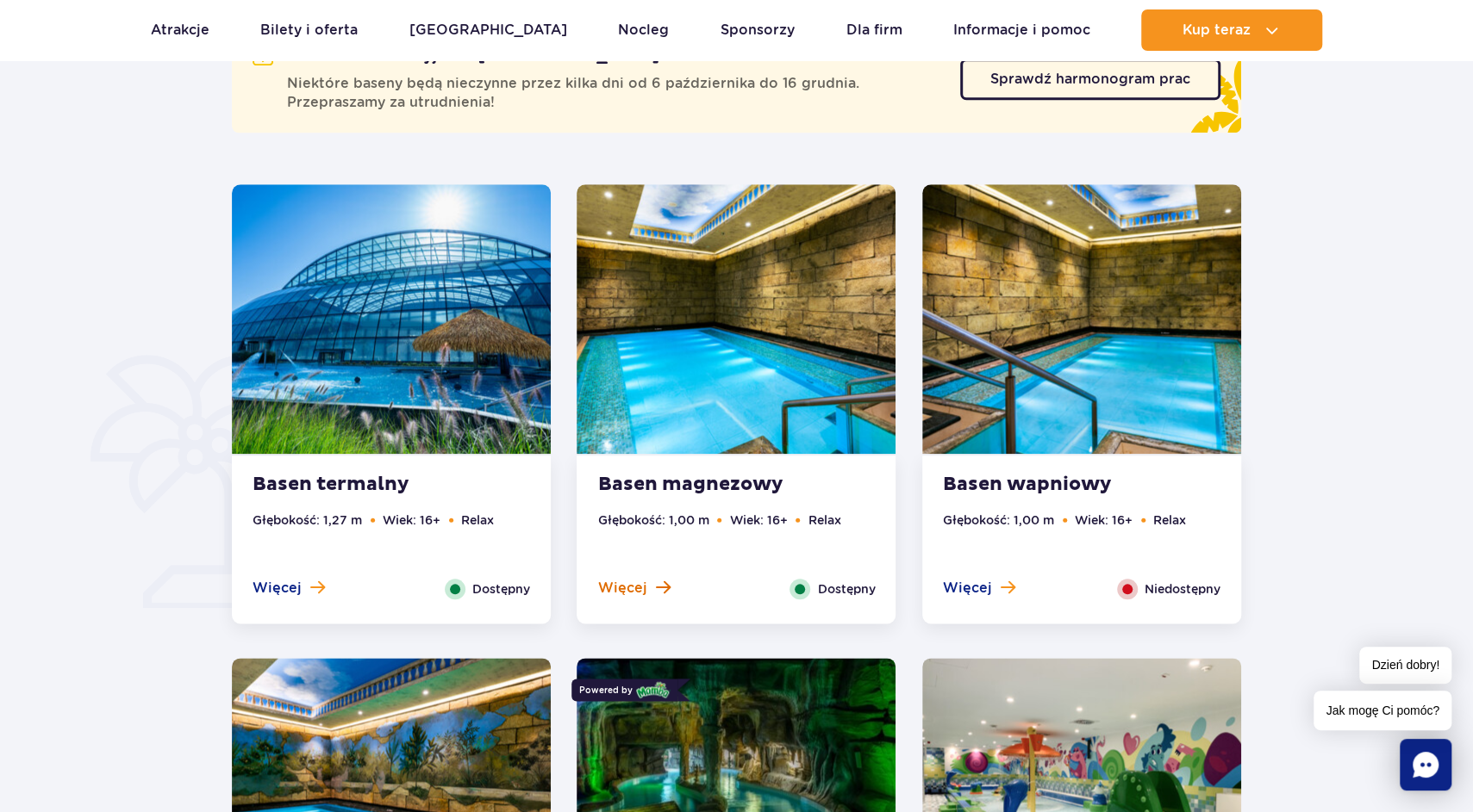
click at [652, 587] on button "Więcej" at bounding box center [634, 588] width 72 height 19
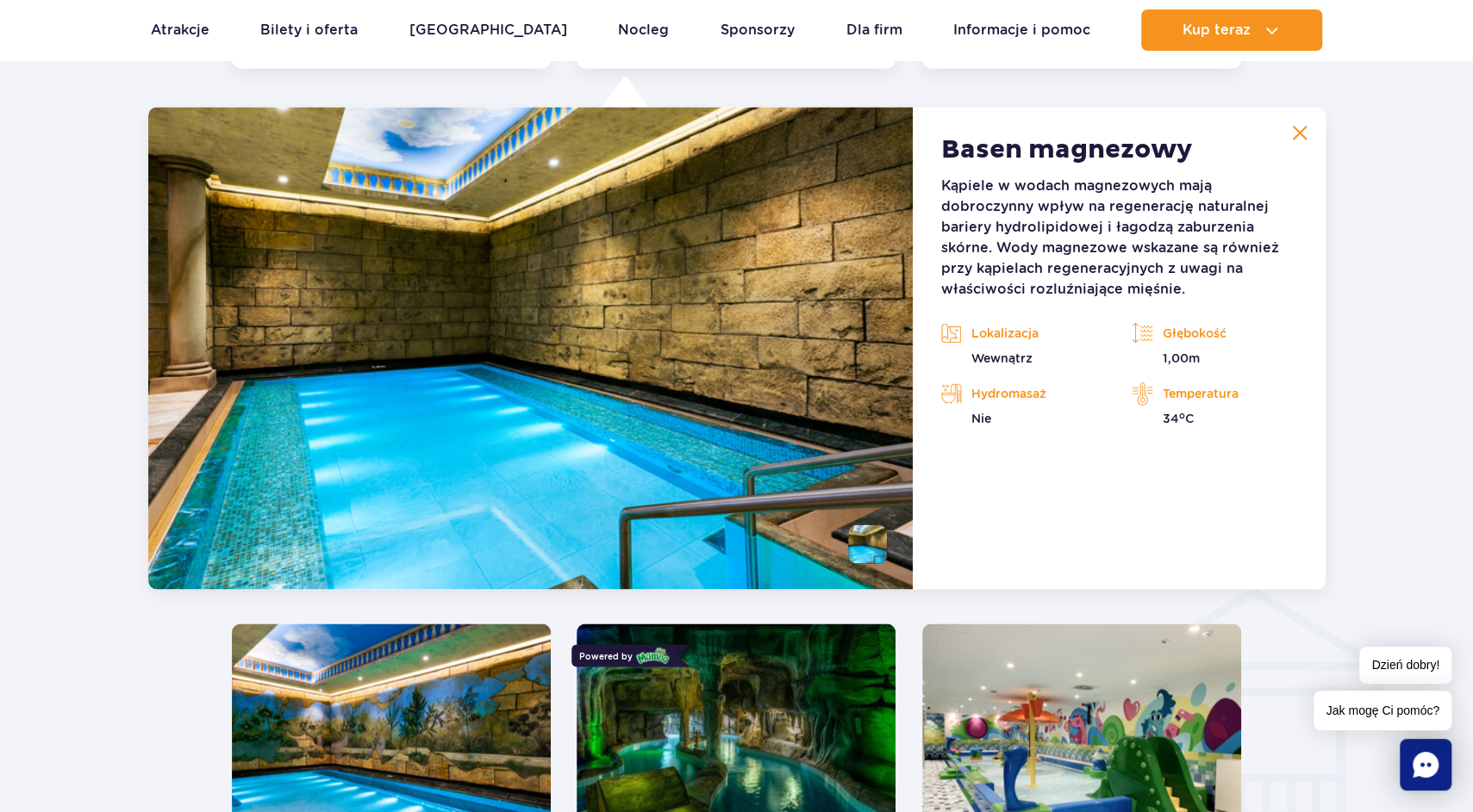
scroll to position [1601, 0]
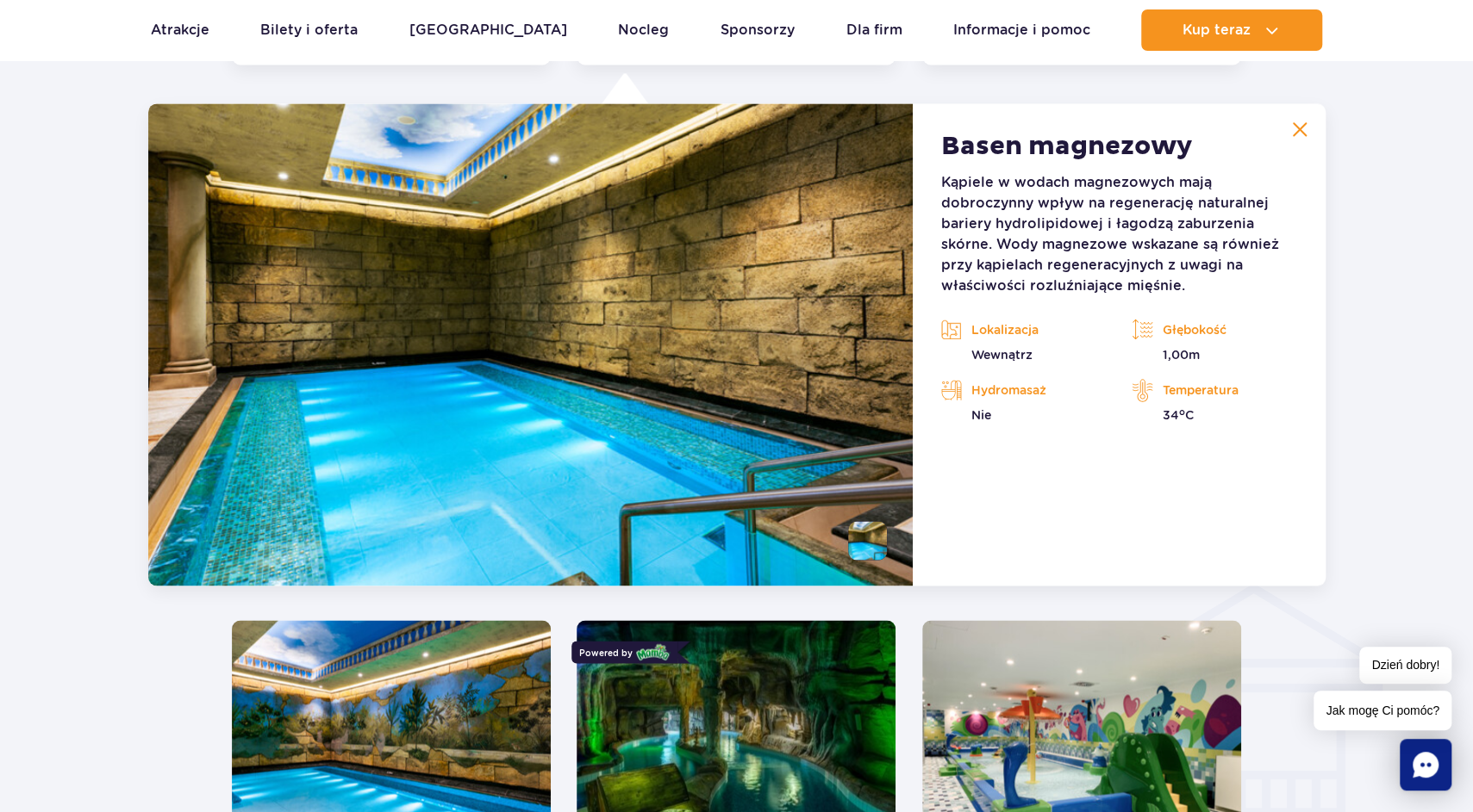
click at [1303, 127] on img at bounding box center [1300, 130] width 16 height 16
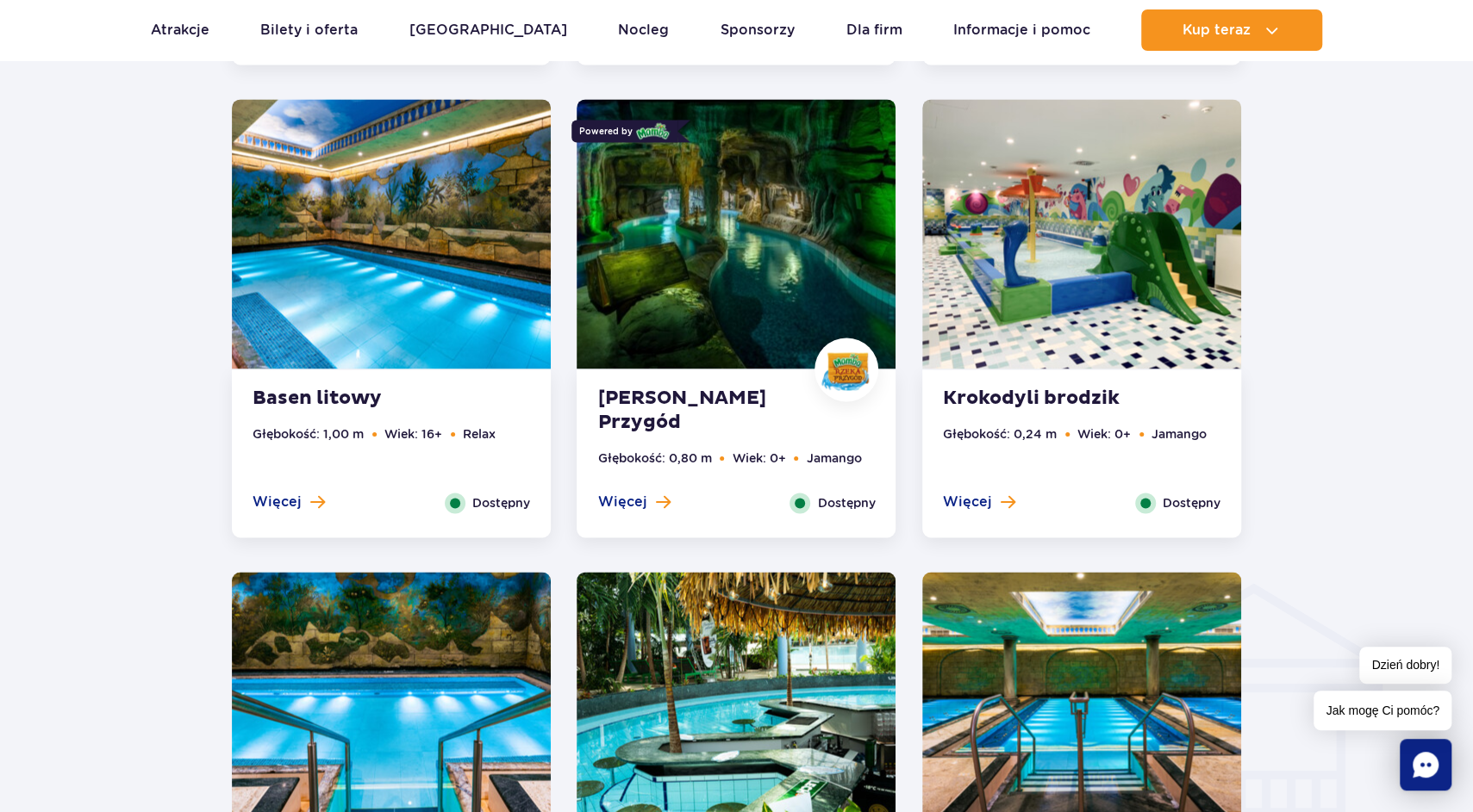
click at [500, 497] on span "Dostępny" at bounding box center [502, 502] width 58 height 19
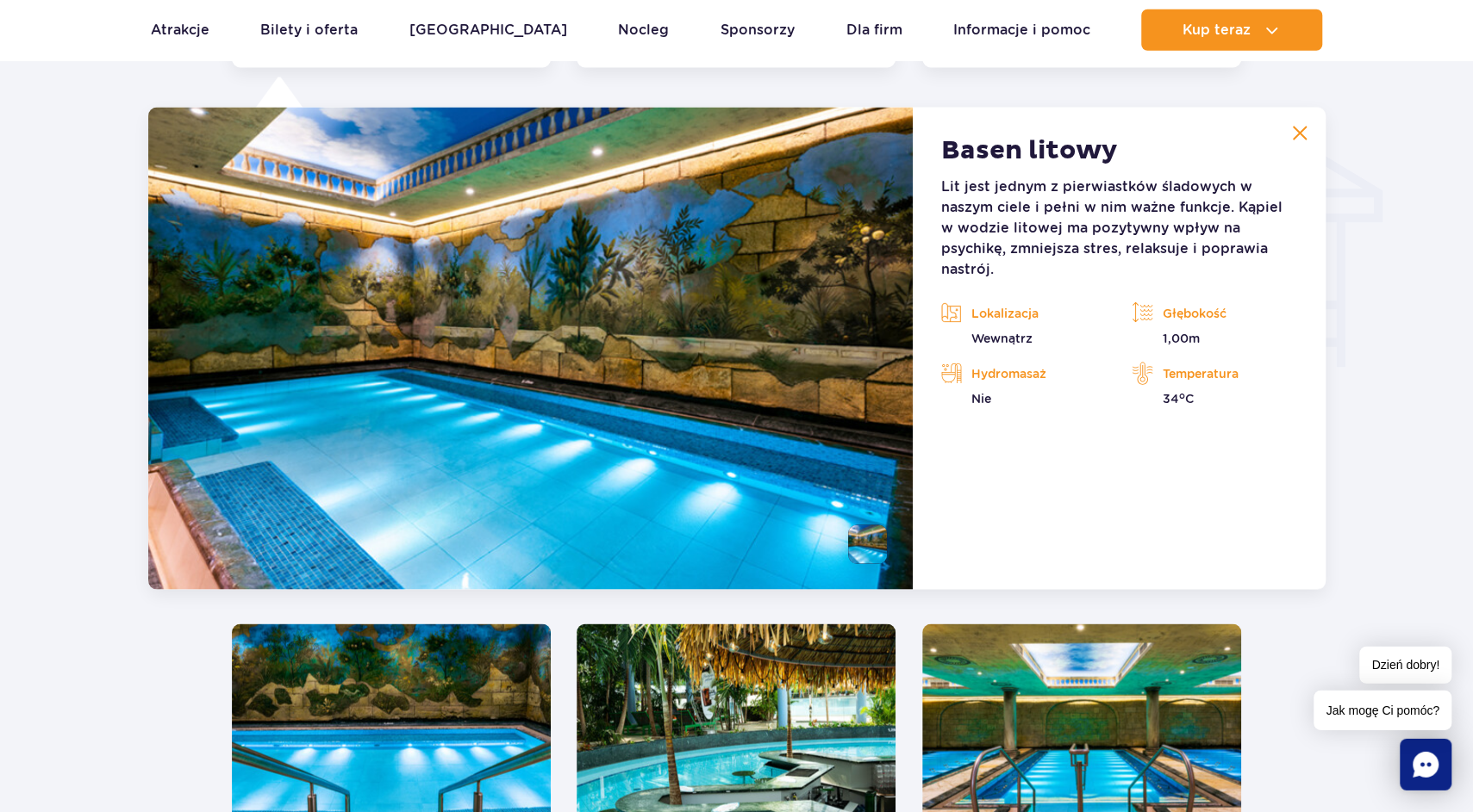
scroll to position [2074, 0]
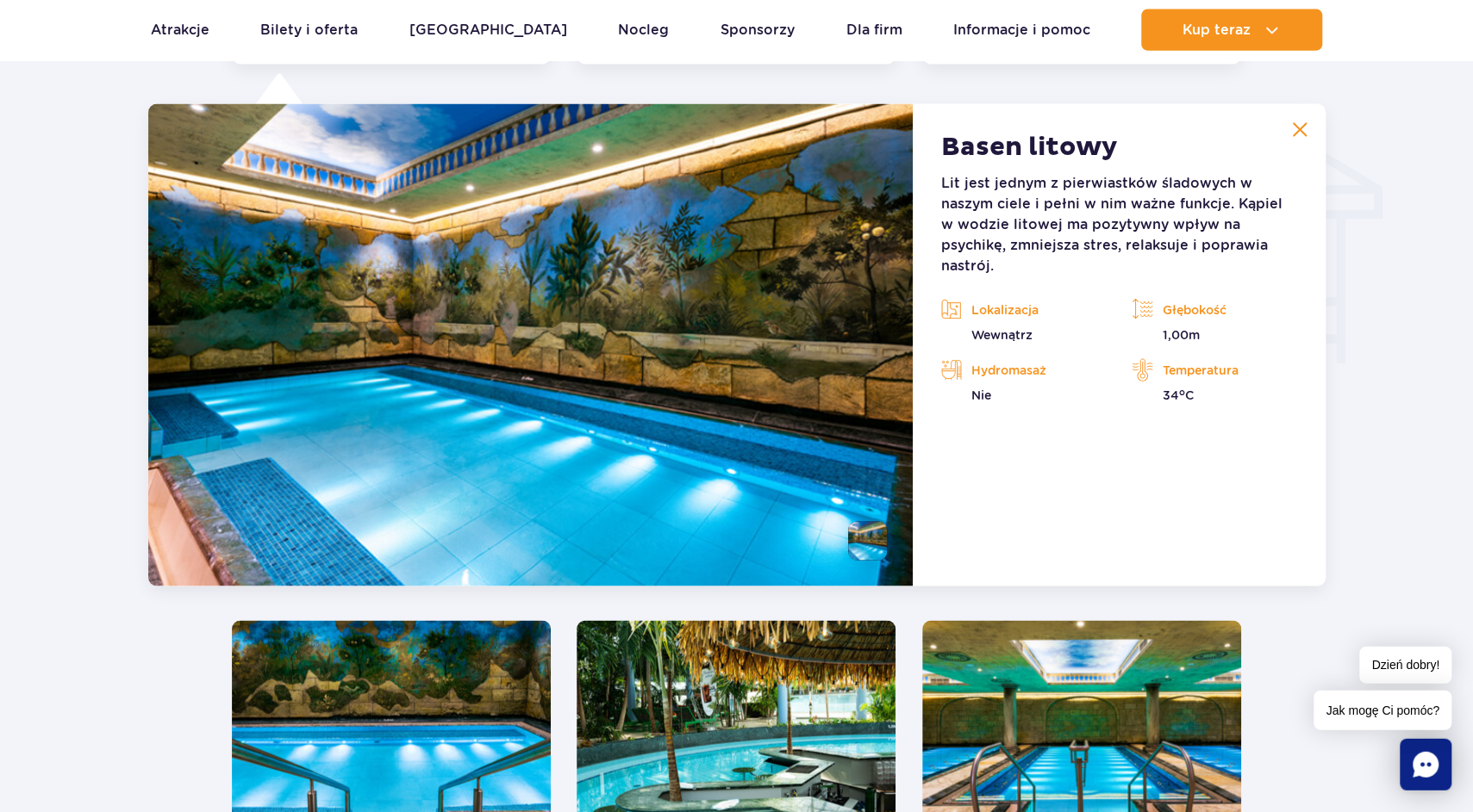
click at [1304, 132] on img at bounding box center [1300, 130] width 16 height 16
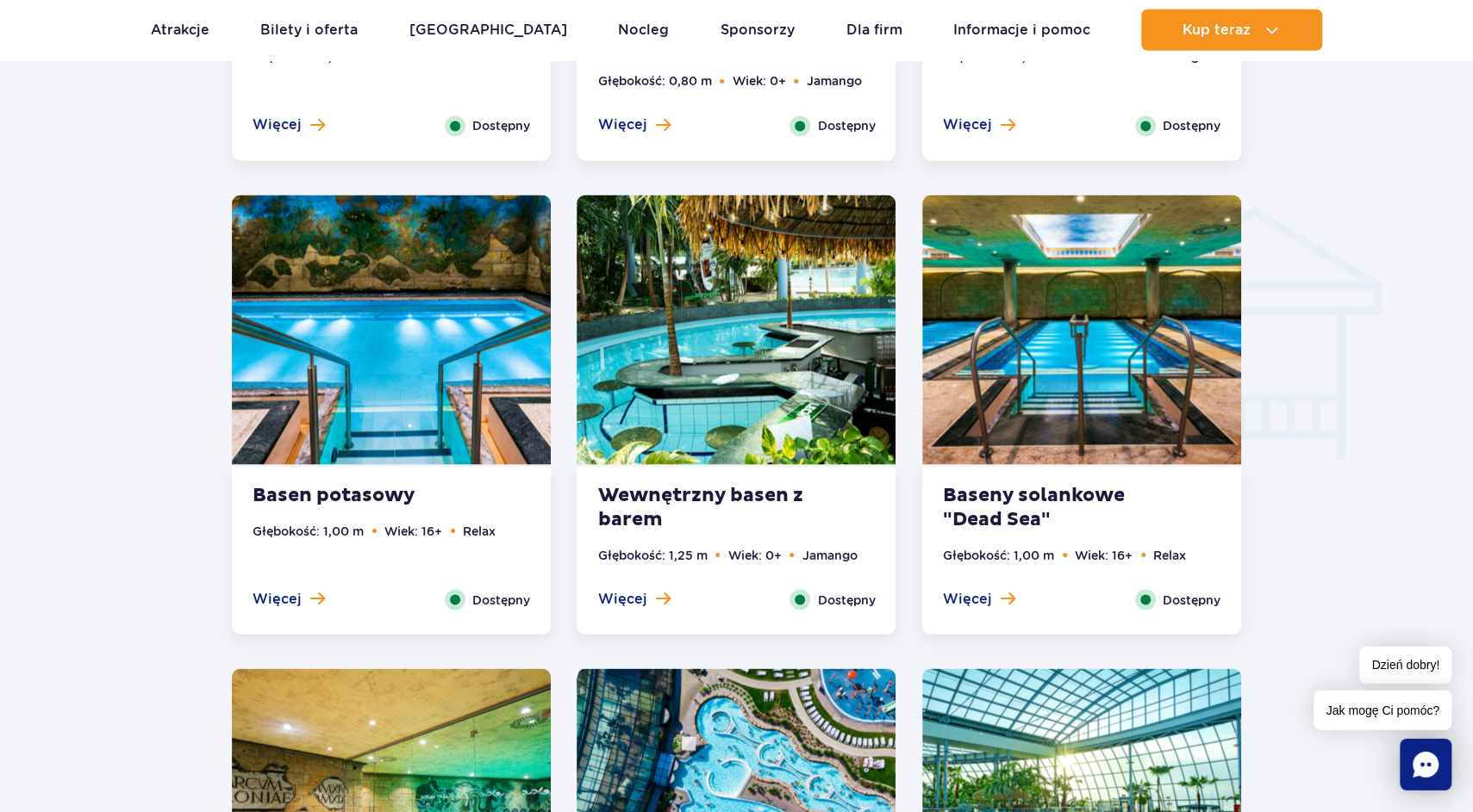
scroll to position [1980, 0]
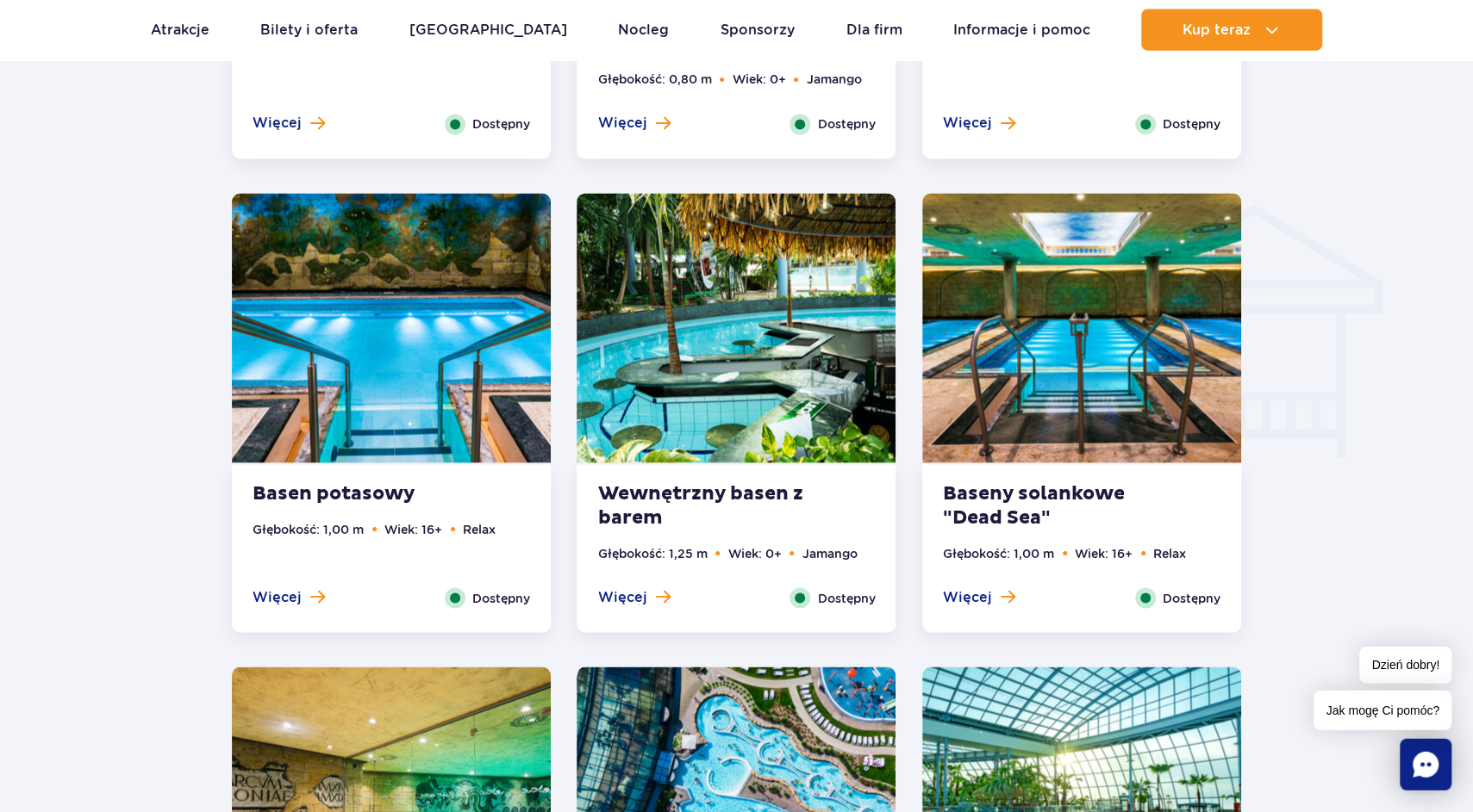
click at [488, 601] on span "Dostępny" at bounding box center [502, 598] width 58 height 19
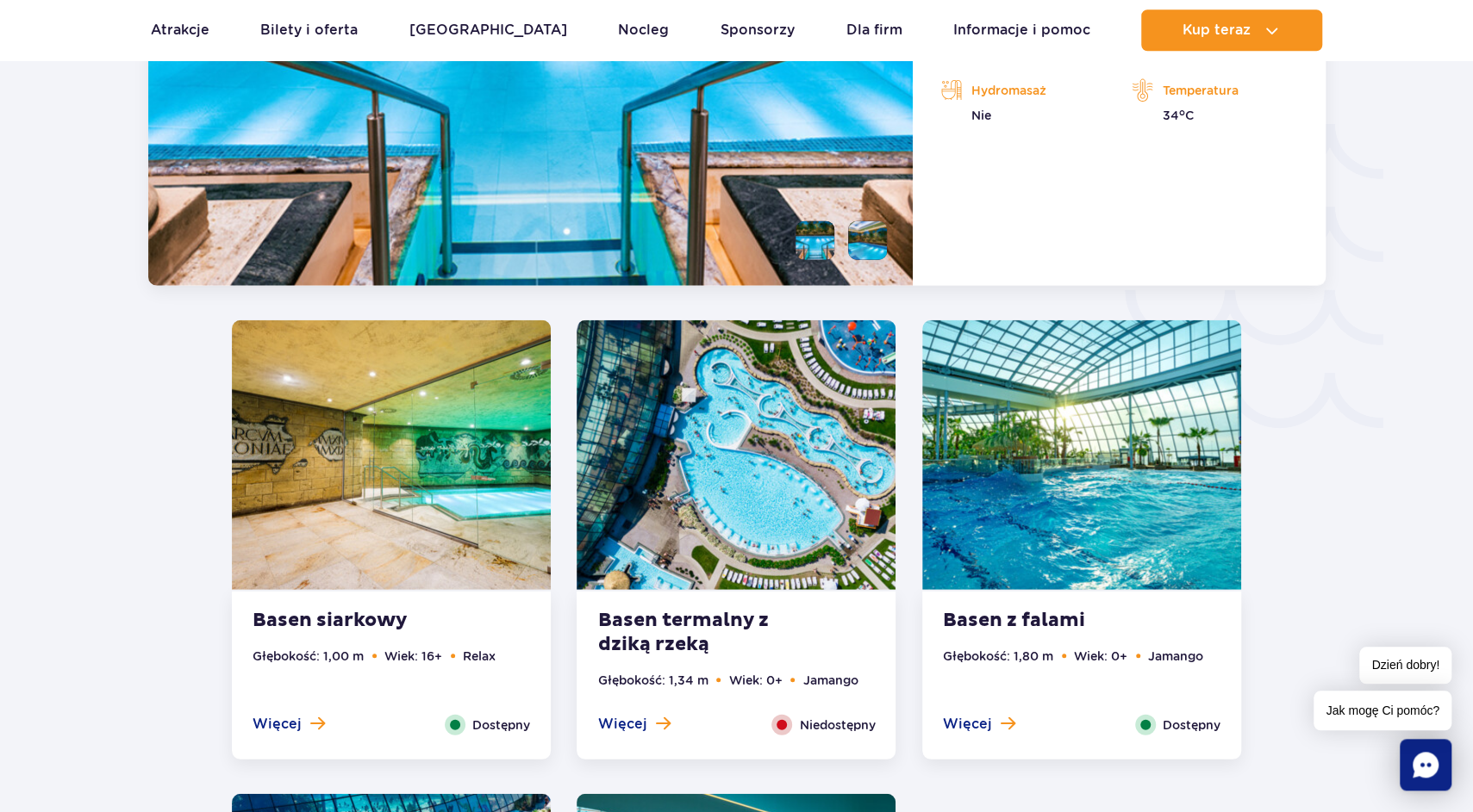
scroll to position [2548, 0]
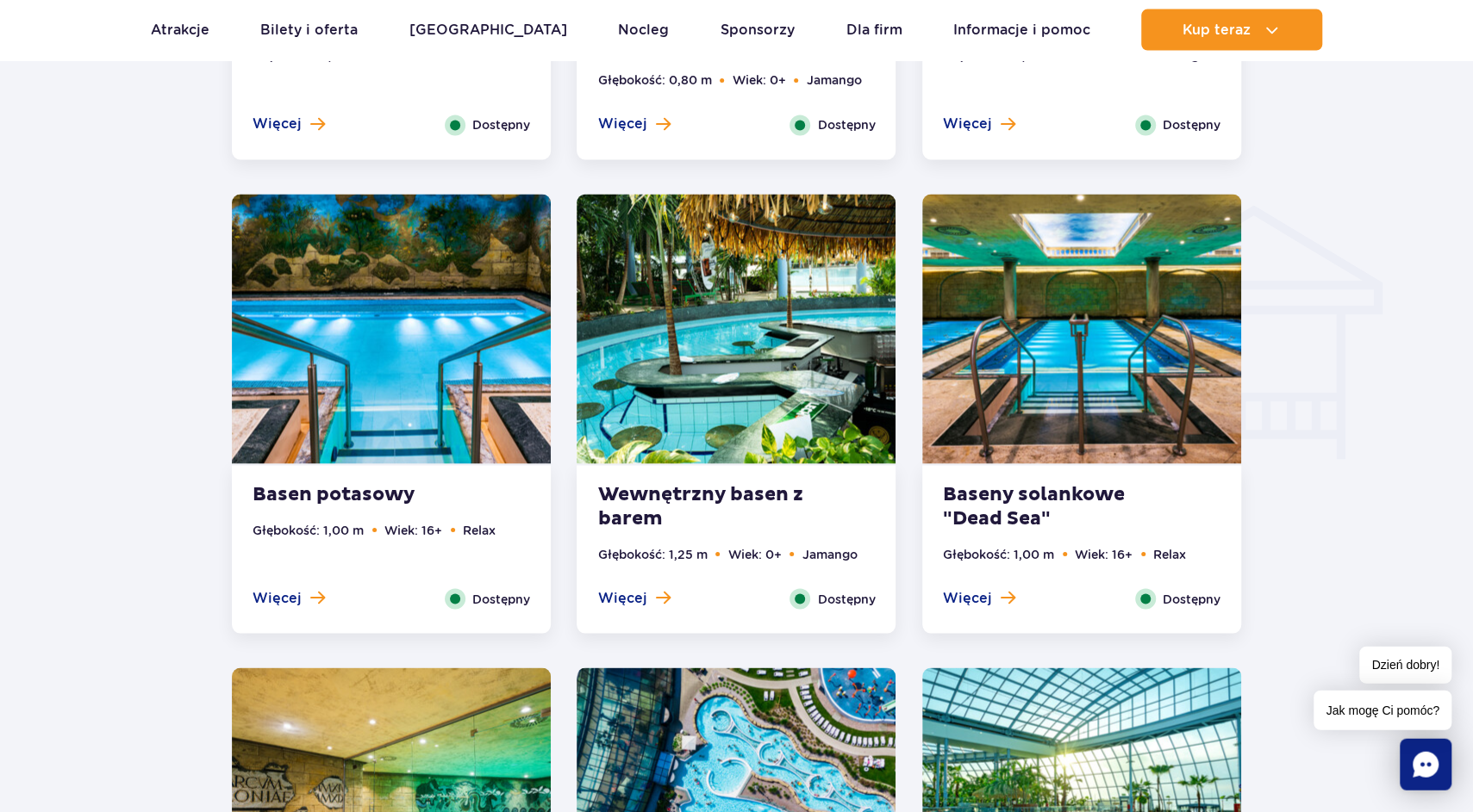
scroll to position [1990, 0]
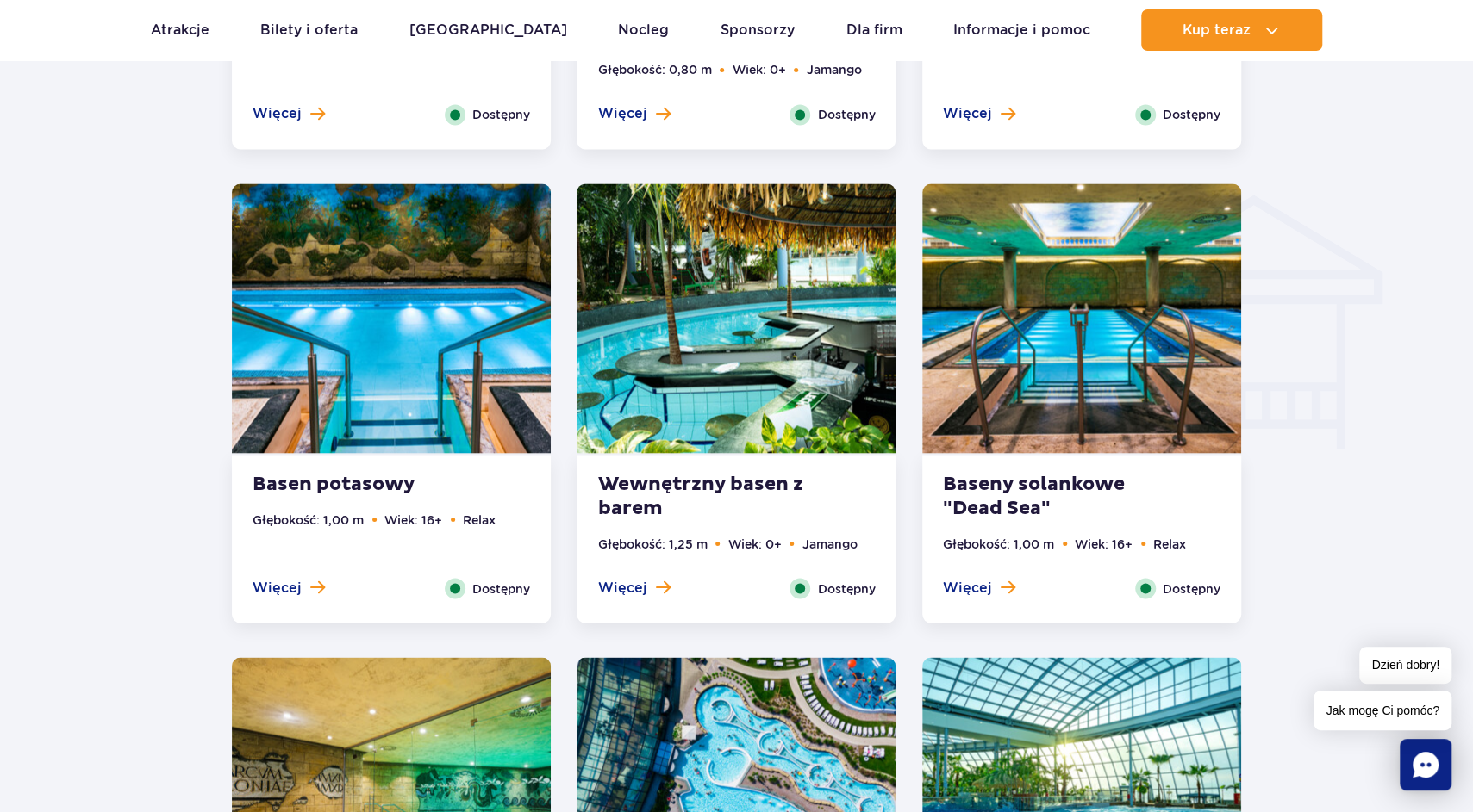
click at [824, 583] on span "Dostępny" at bounding box center [846, 588] width 58 height 19
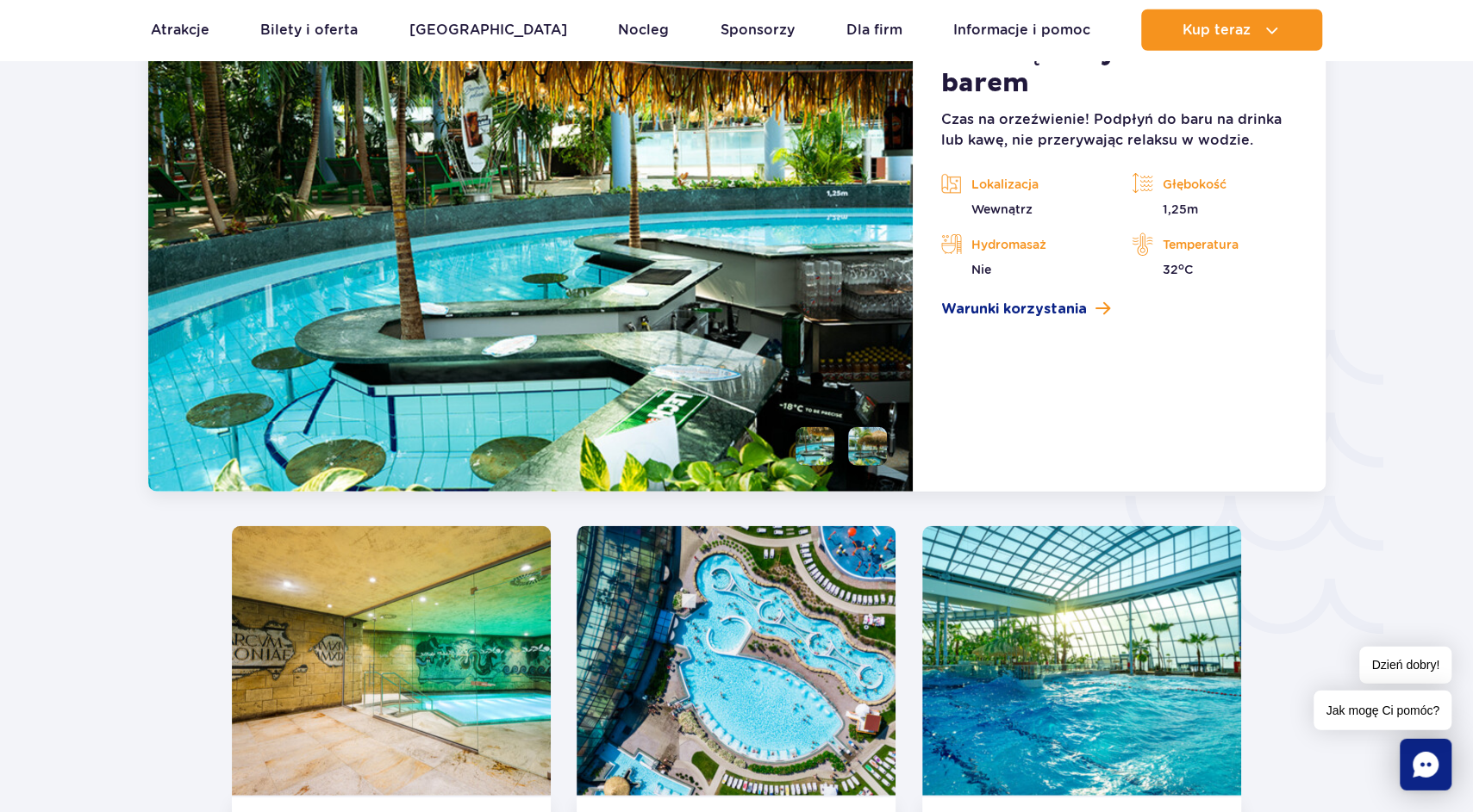
scroll to position [2643, 0]
click at [1026, 310] on span "Warunki korzystania" at bounding box center [1013, 308] width 146 height 21
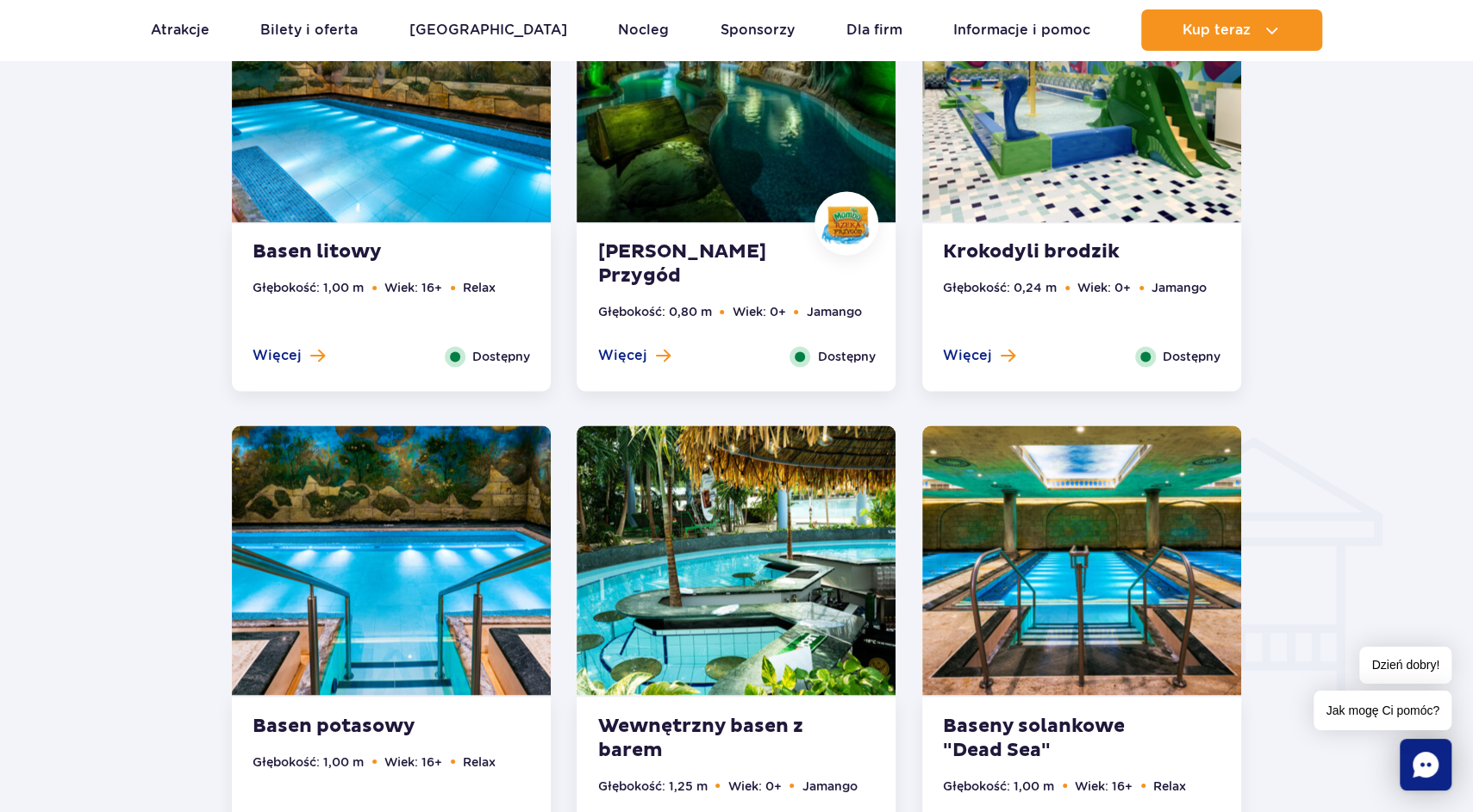
scroll to position [1600, 0]
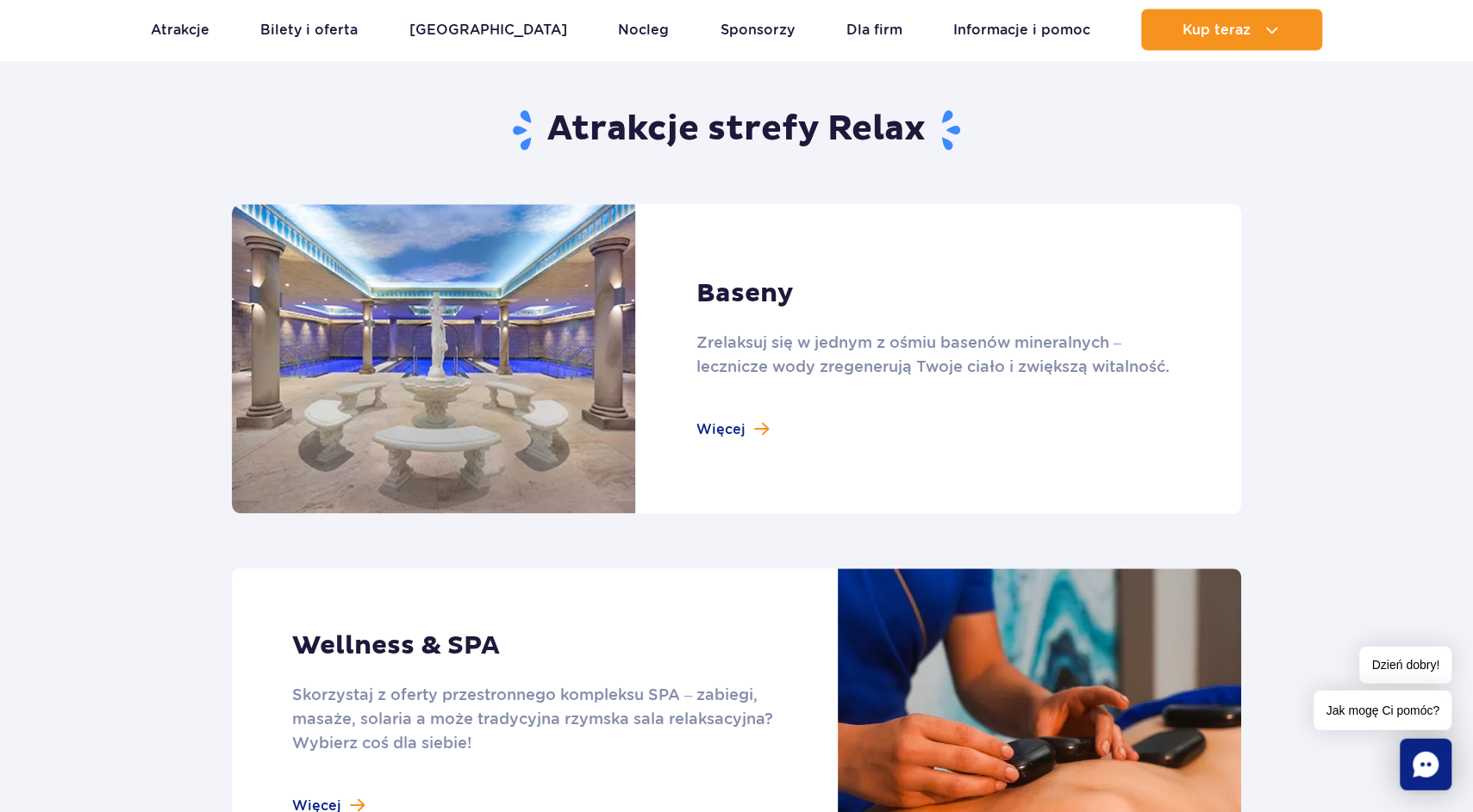
scroll to position [1137, 0]
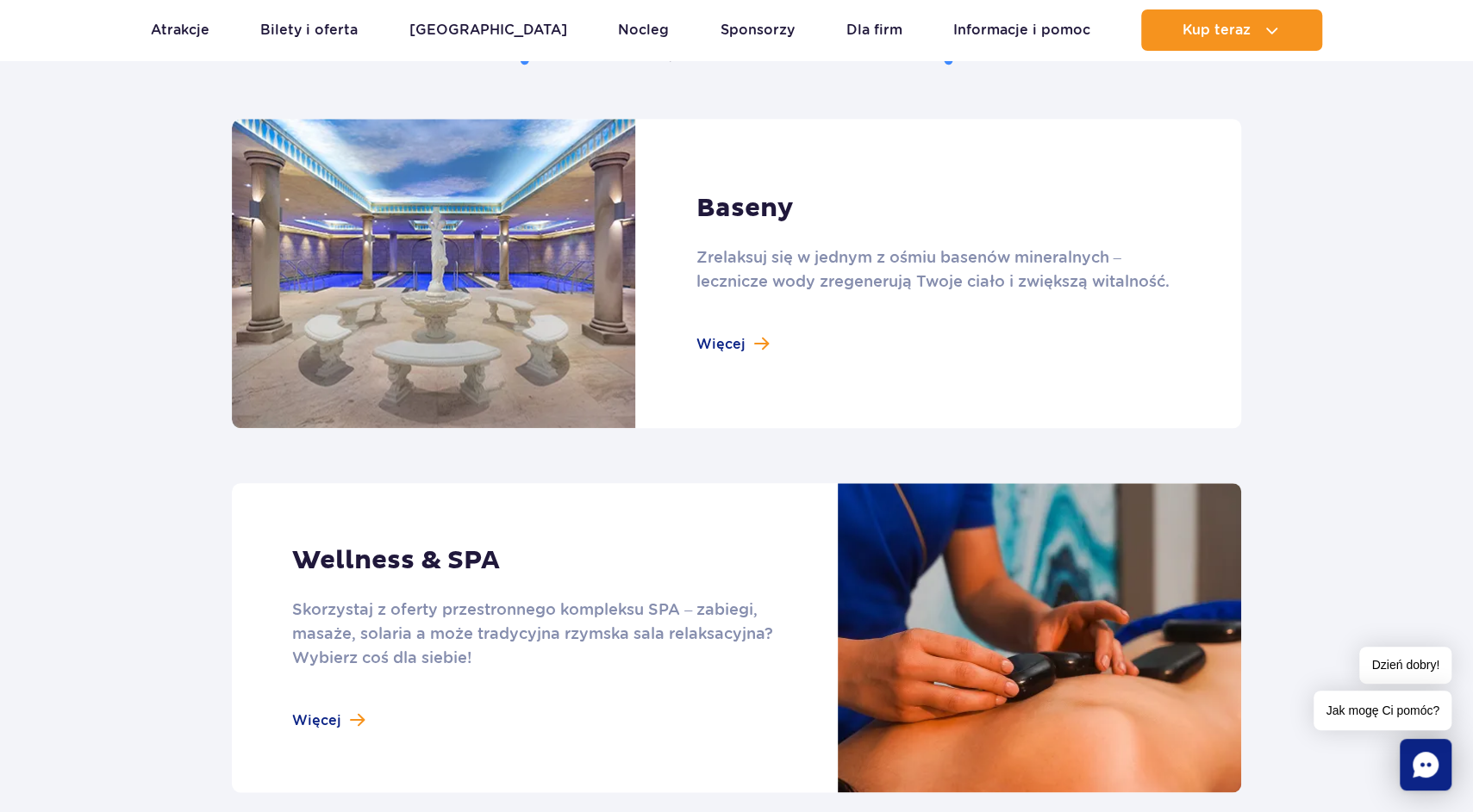
click at [753, 342] on link at bounding box center [736, 274] width 1009 height 310
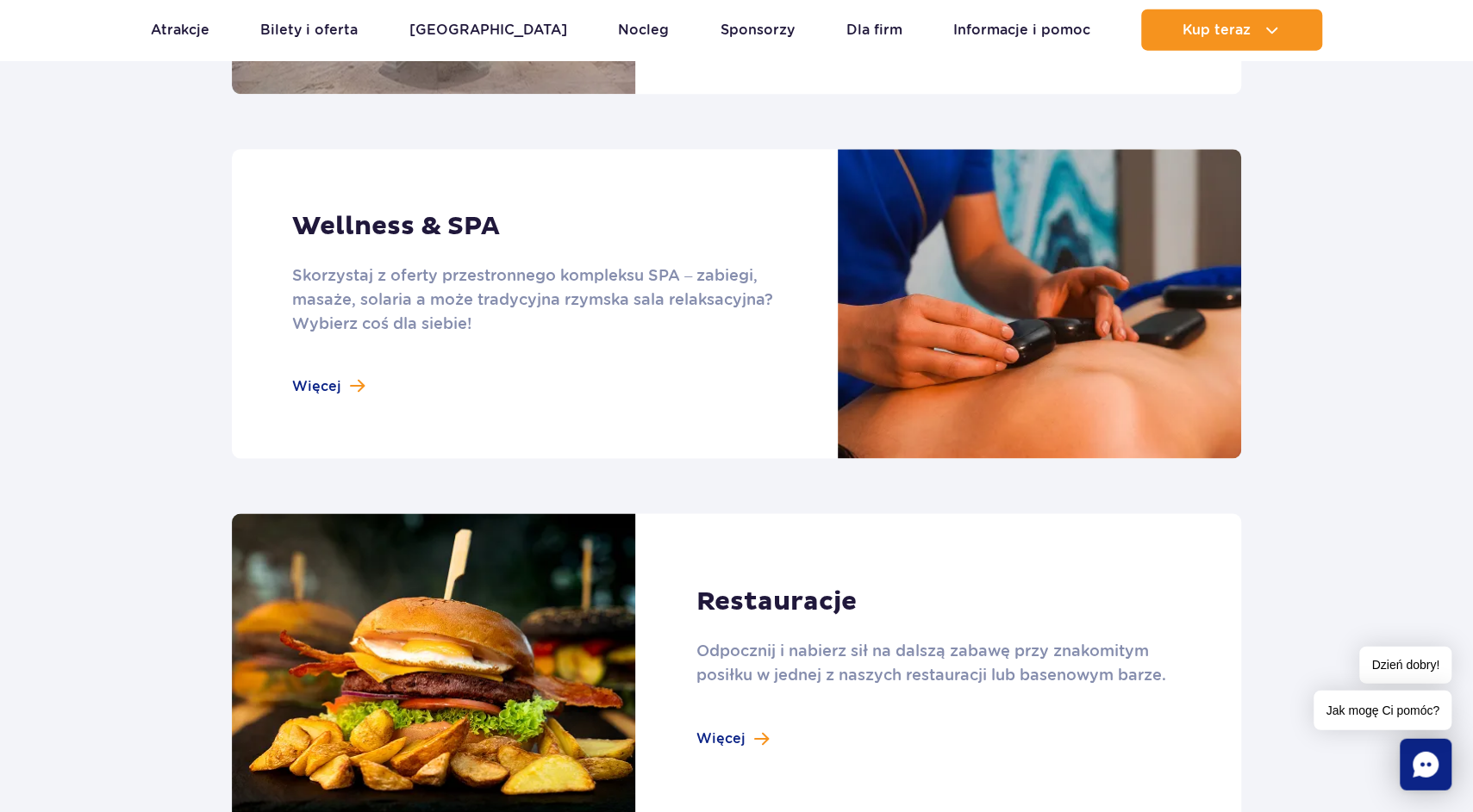
scroll to position [1611, 0]
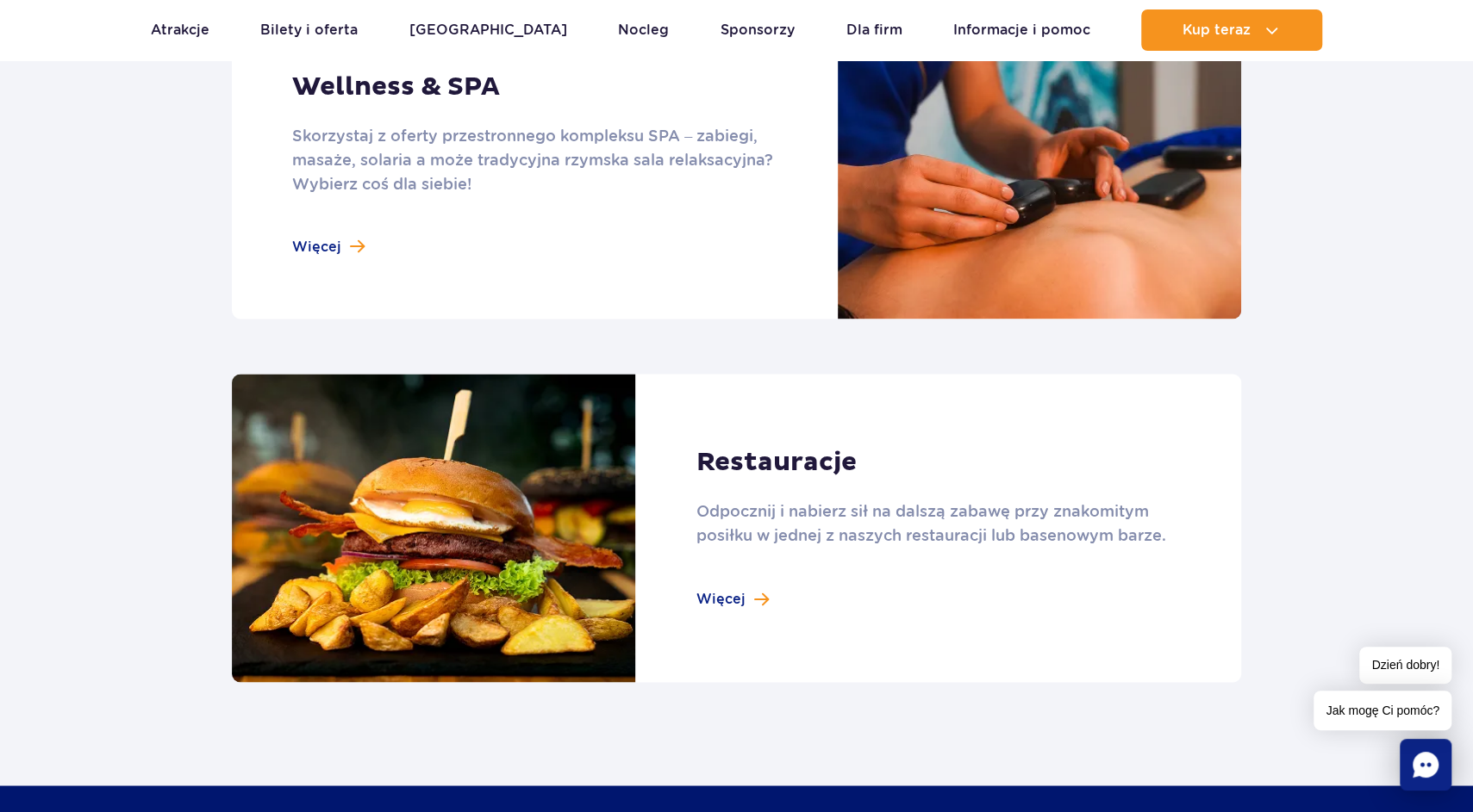
click at [337, 260] on link at bounding box center [736, 164] width 1009 height 310
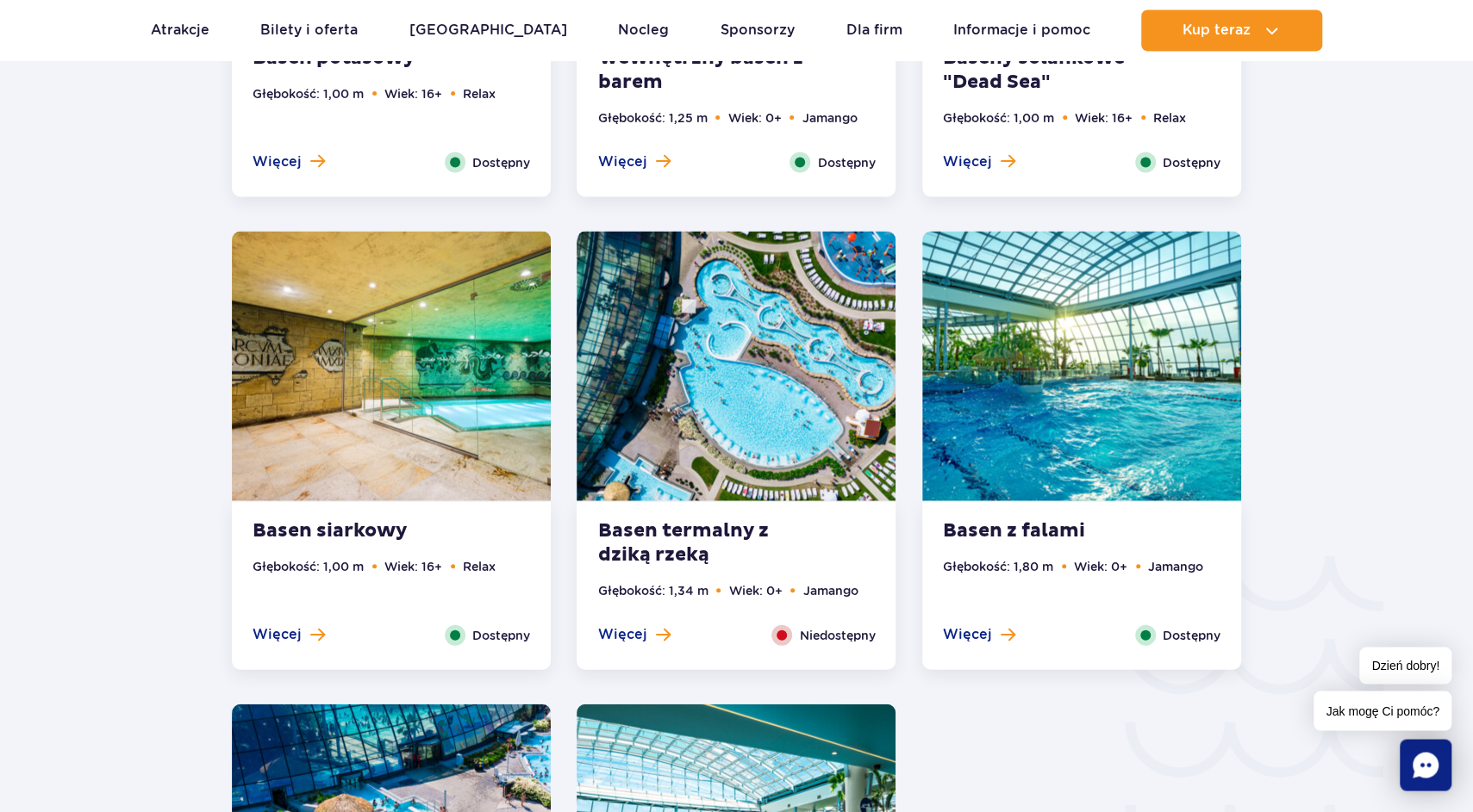
scroll to position [2369, 0]
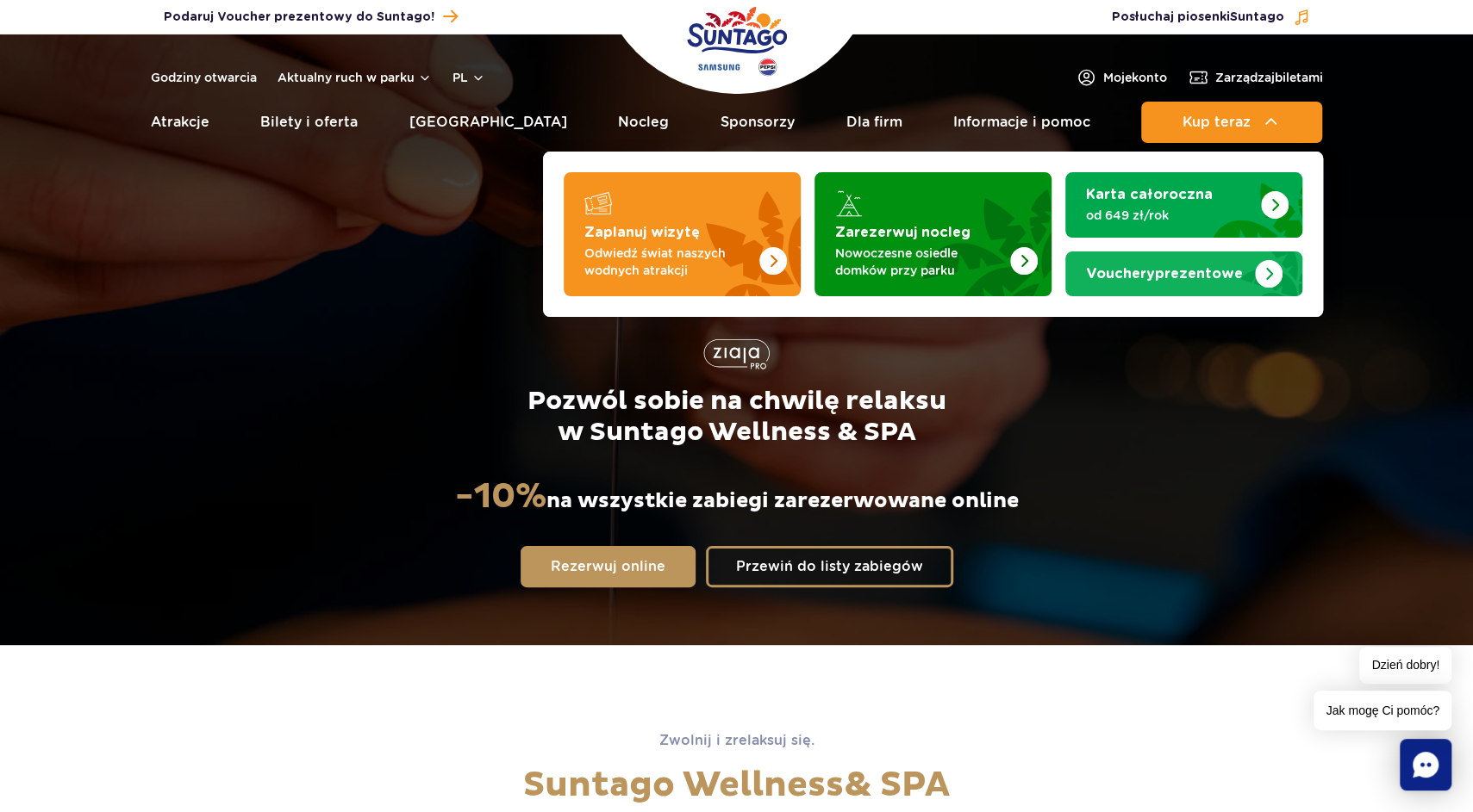
click at [1266, 269] on img "Vouchery prezentowe" at bounding box center [1269, 274] width 28 height 28
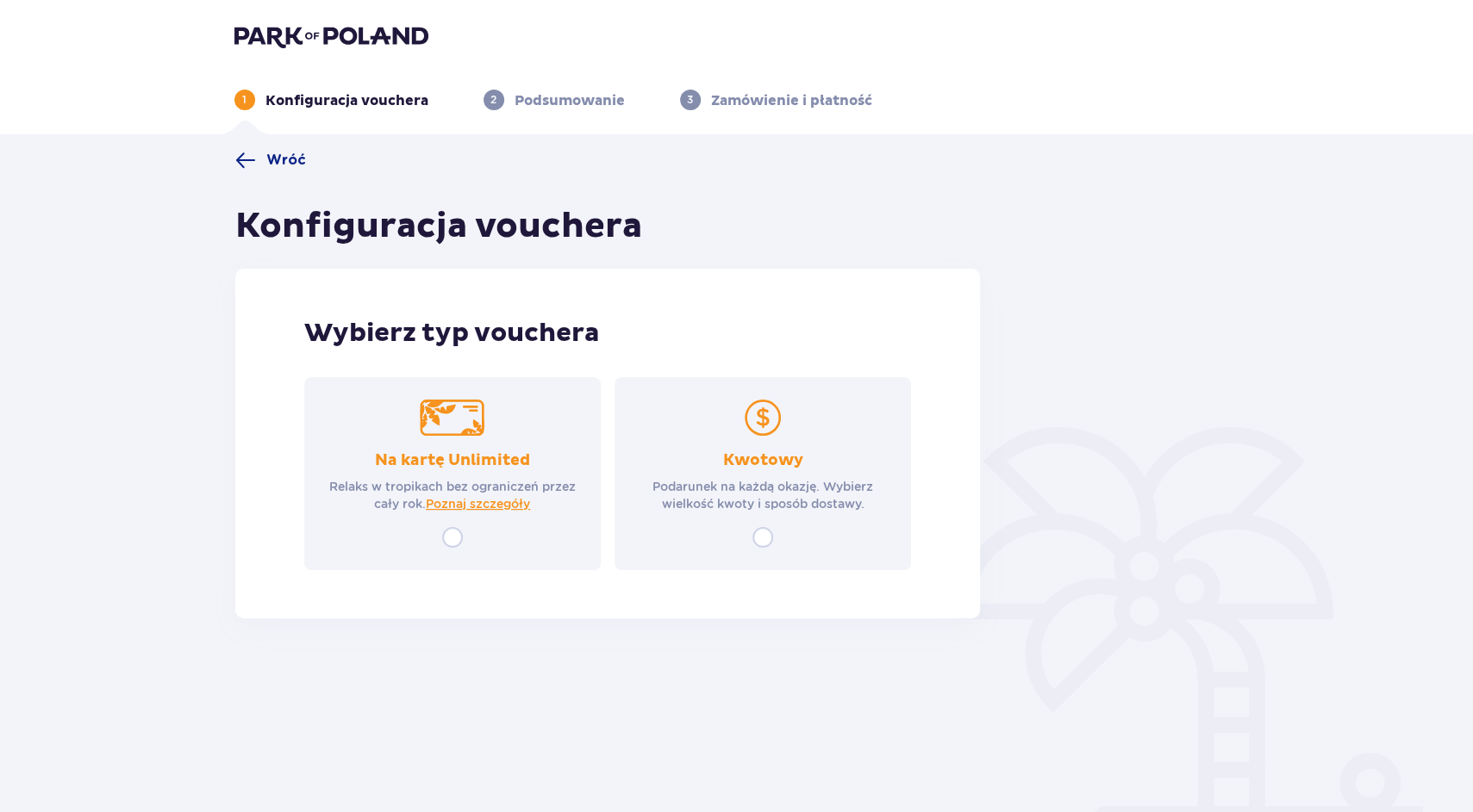
click at [761, 543] on input "radio" at bounding box center [762, 537] width 21 height 21
radio input "true"
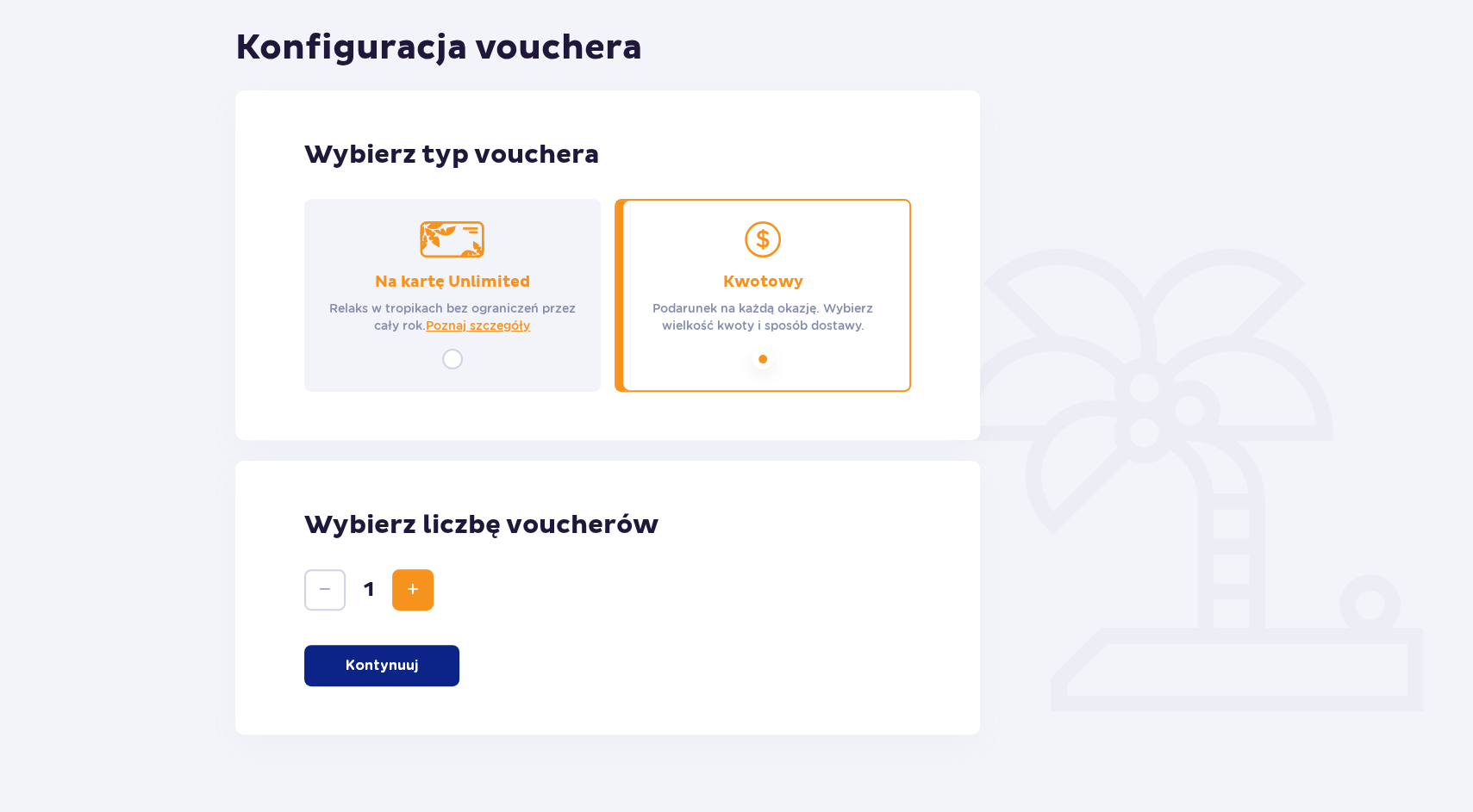
scroll to position [204, 0]
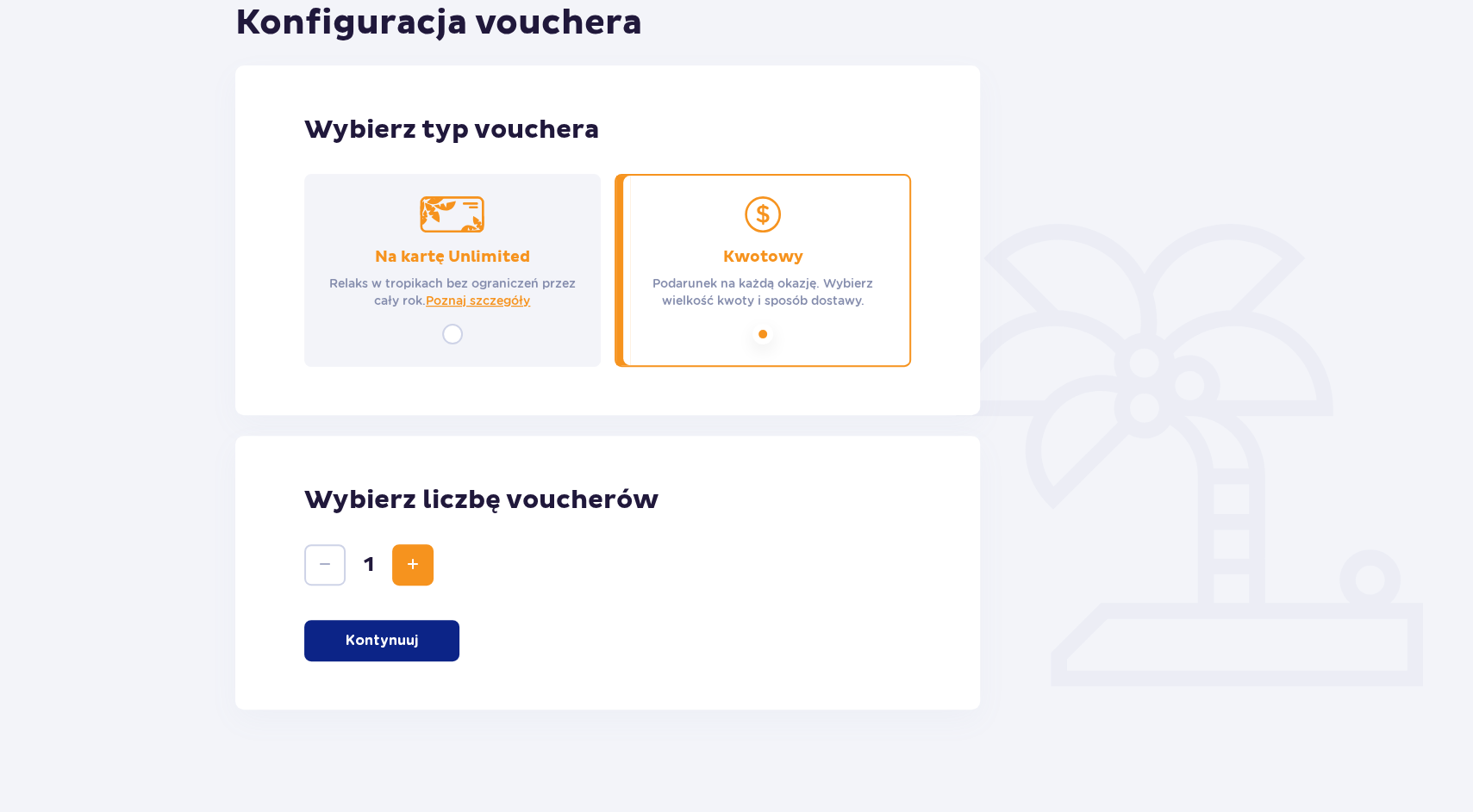
click at [386, 643] on p "Kontynuuj" at bounding box center [382, 640] width 72 height 19
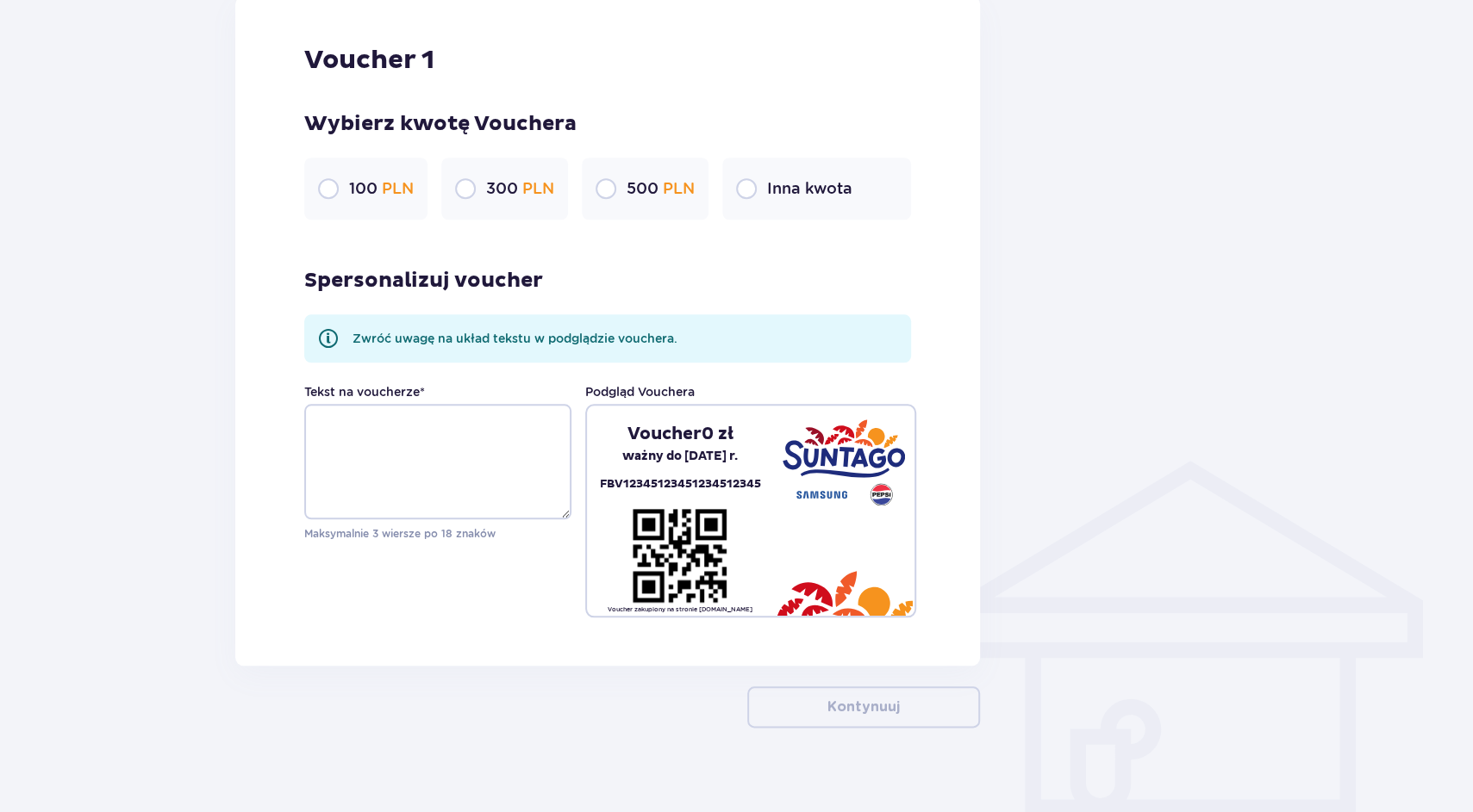
scroll to position [957, 0]
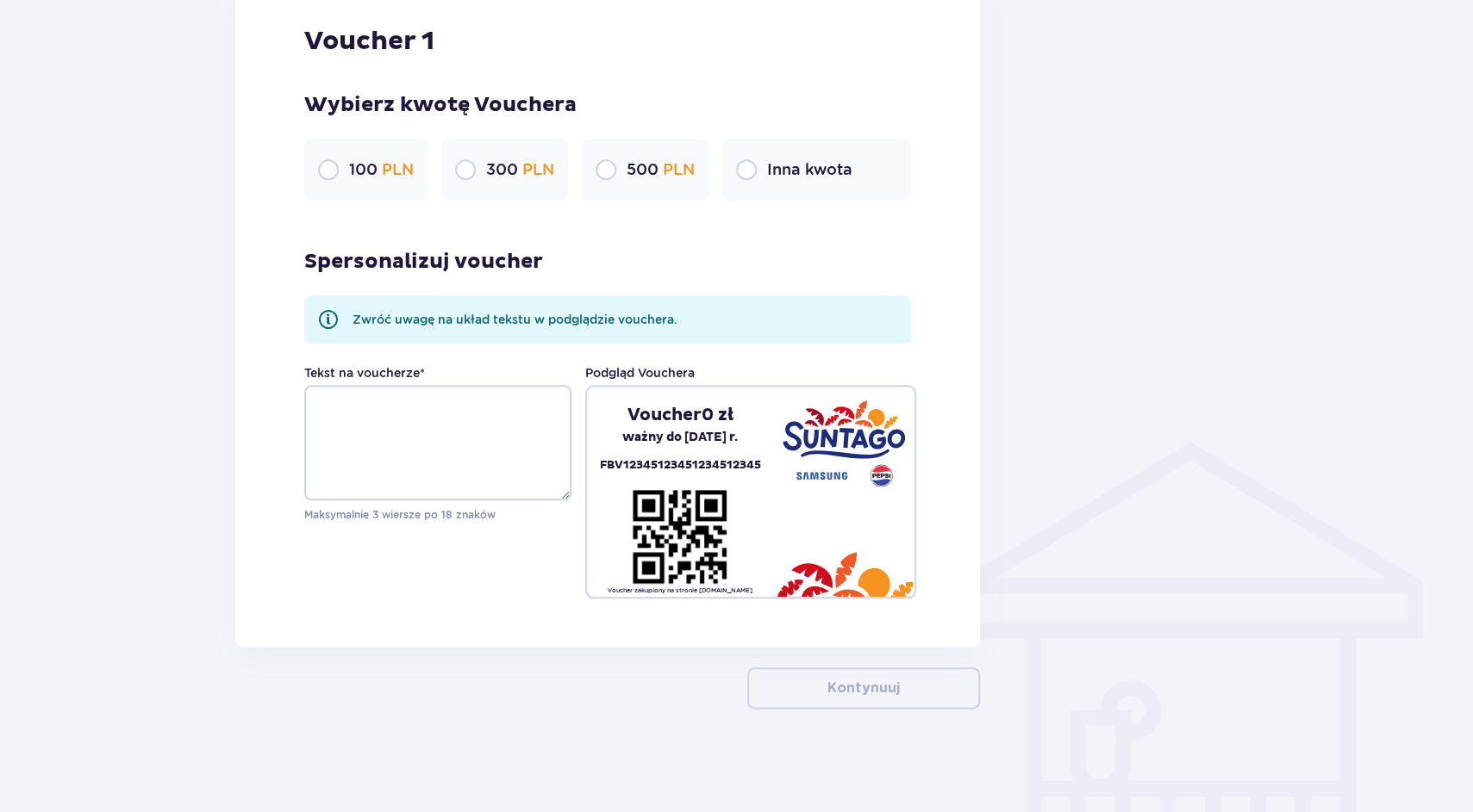
click at [465, 174] on input "radio" at bounding box center [465, 170] width 21 height 21
radio input "true"
click at [609, 170] on input "radio" at bounding box center [606, 170] width 21 height 21
radio input "true"
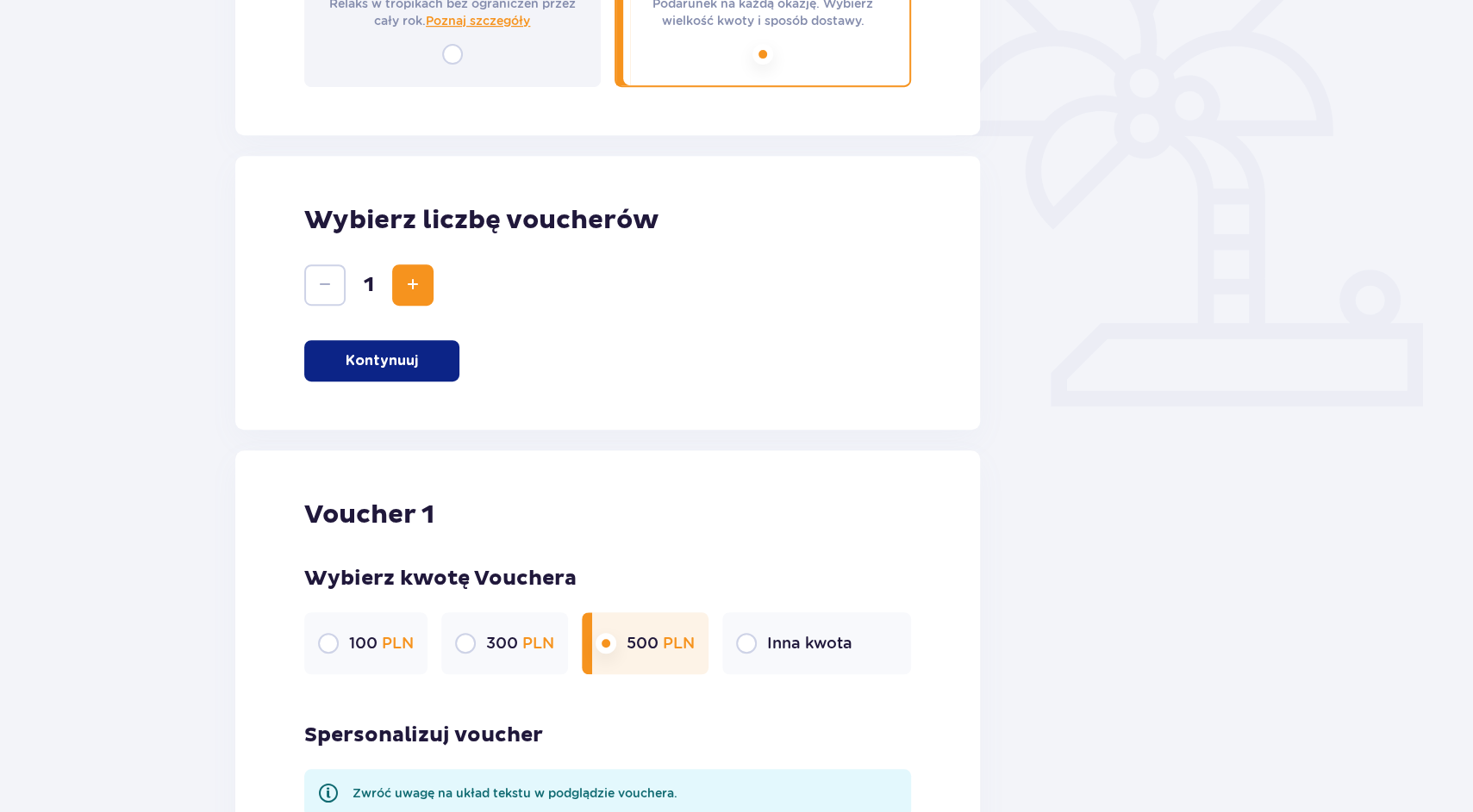
scroll to position [9, 0]
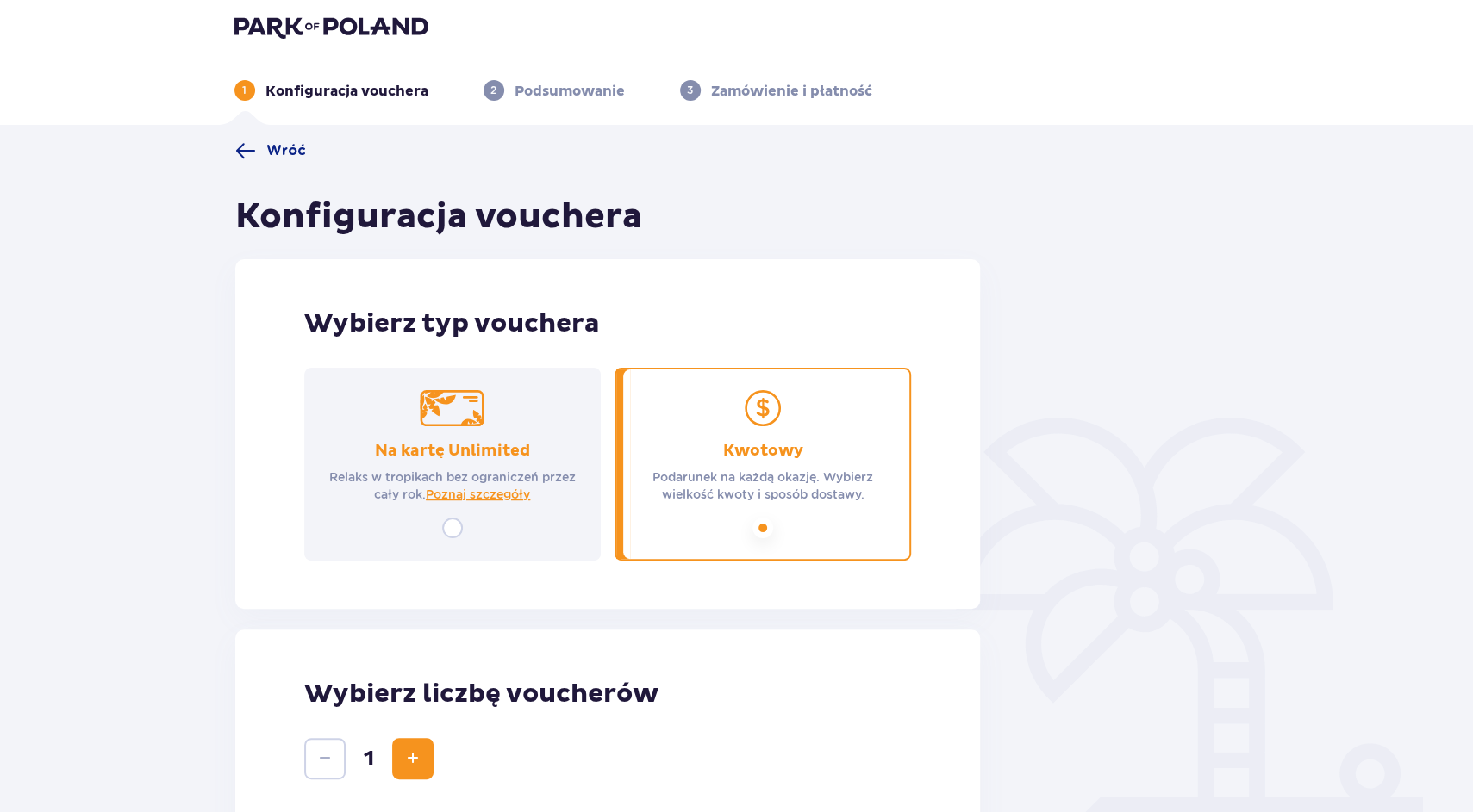
click at [453, 533] on input "radio" at bounding box center [452, 527] width 21 height 21
radio input "true"
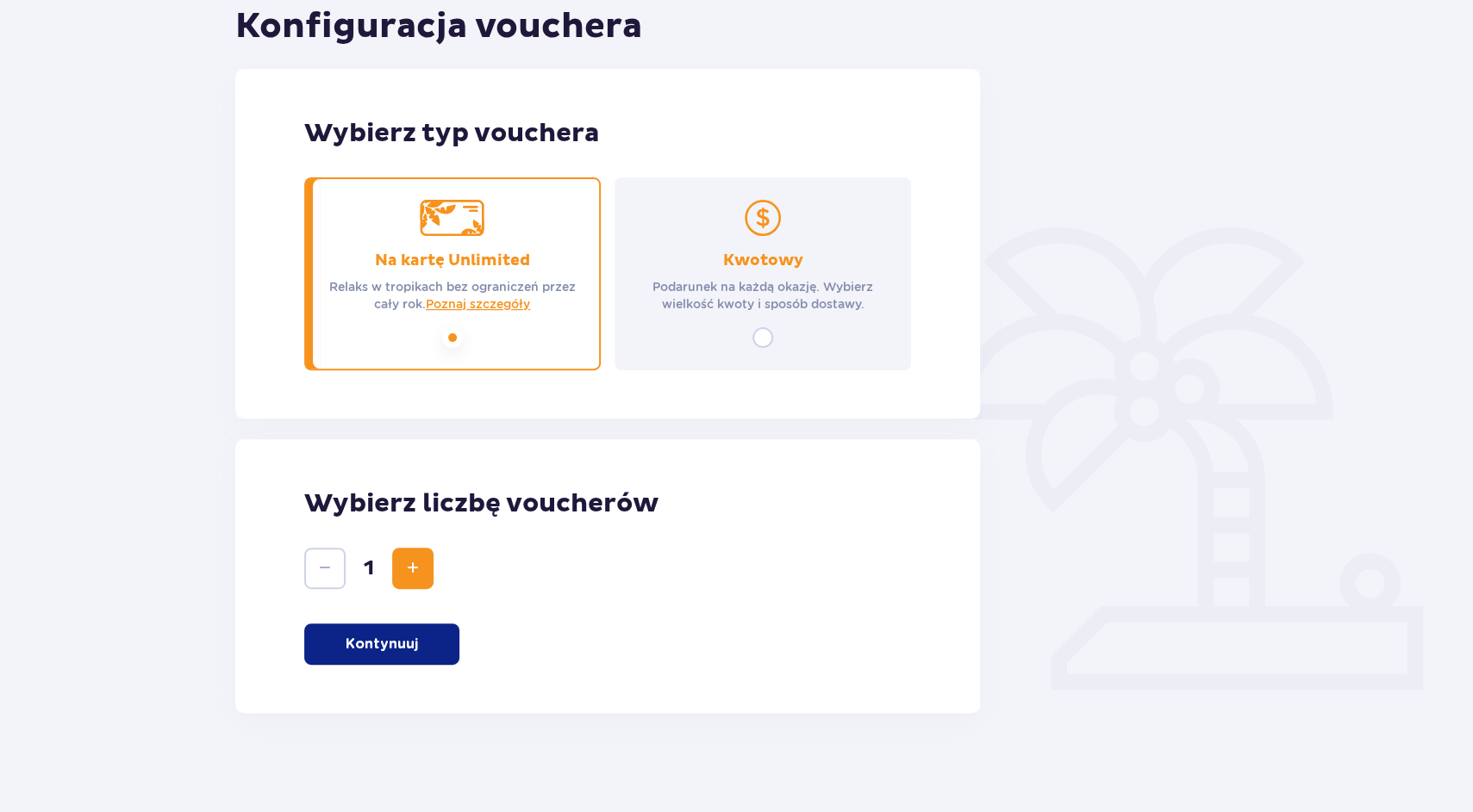
scroll to position [204, 0]
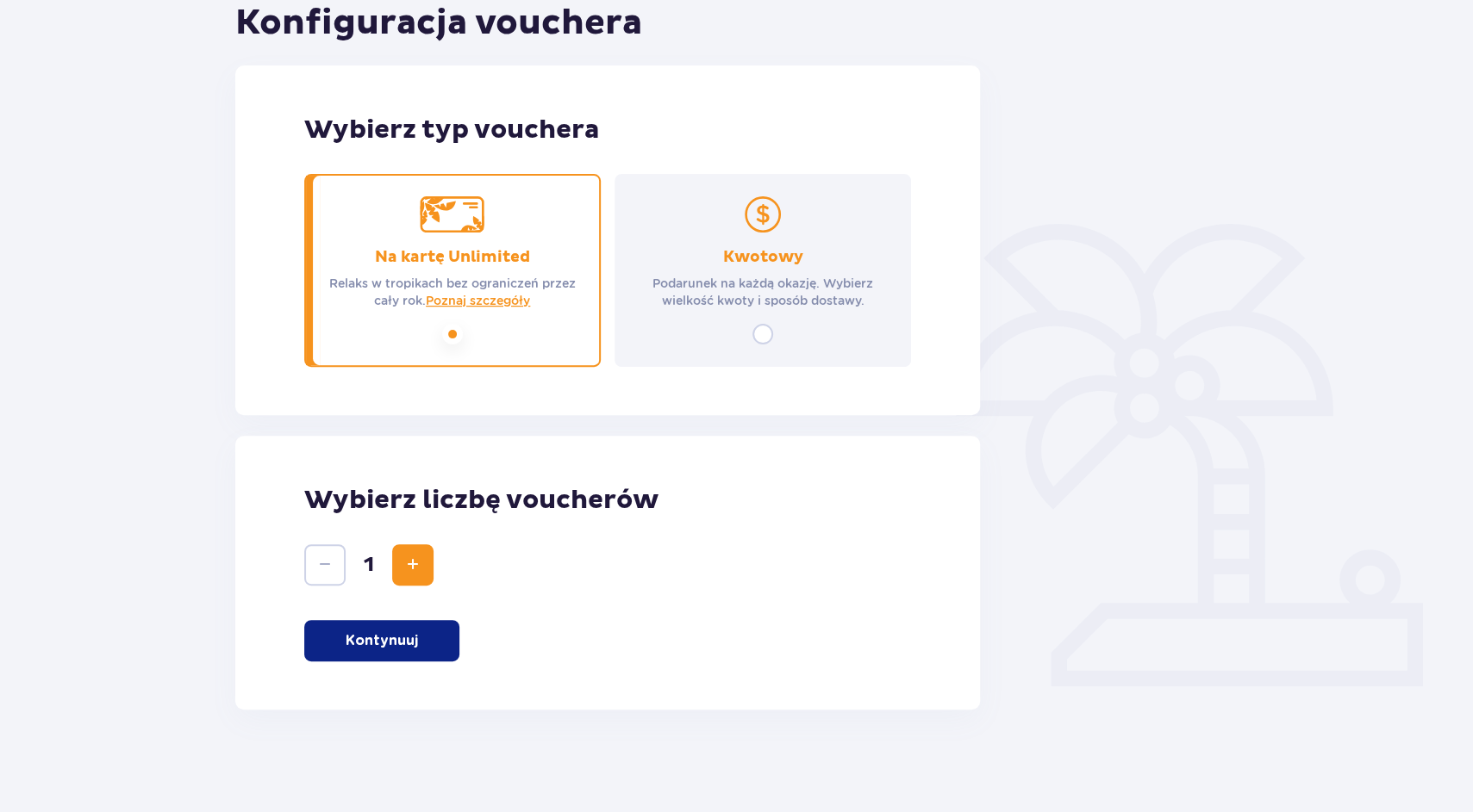
drag, startPoint x: 444, startPoint y: 593, endPoint x: 444, endPoint y: 623, distance: 30.0
click at [444, 623] on div "Wybierz liczbę voucherów 1 Kontynuuj" at bounding box center [608, 572] width 745 height 274
click at [444, 640] on button "Kontynuuj" at bounding box center [381, 640] width 155 height 41
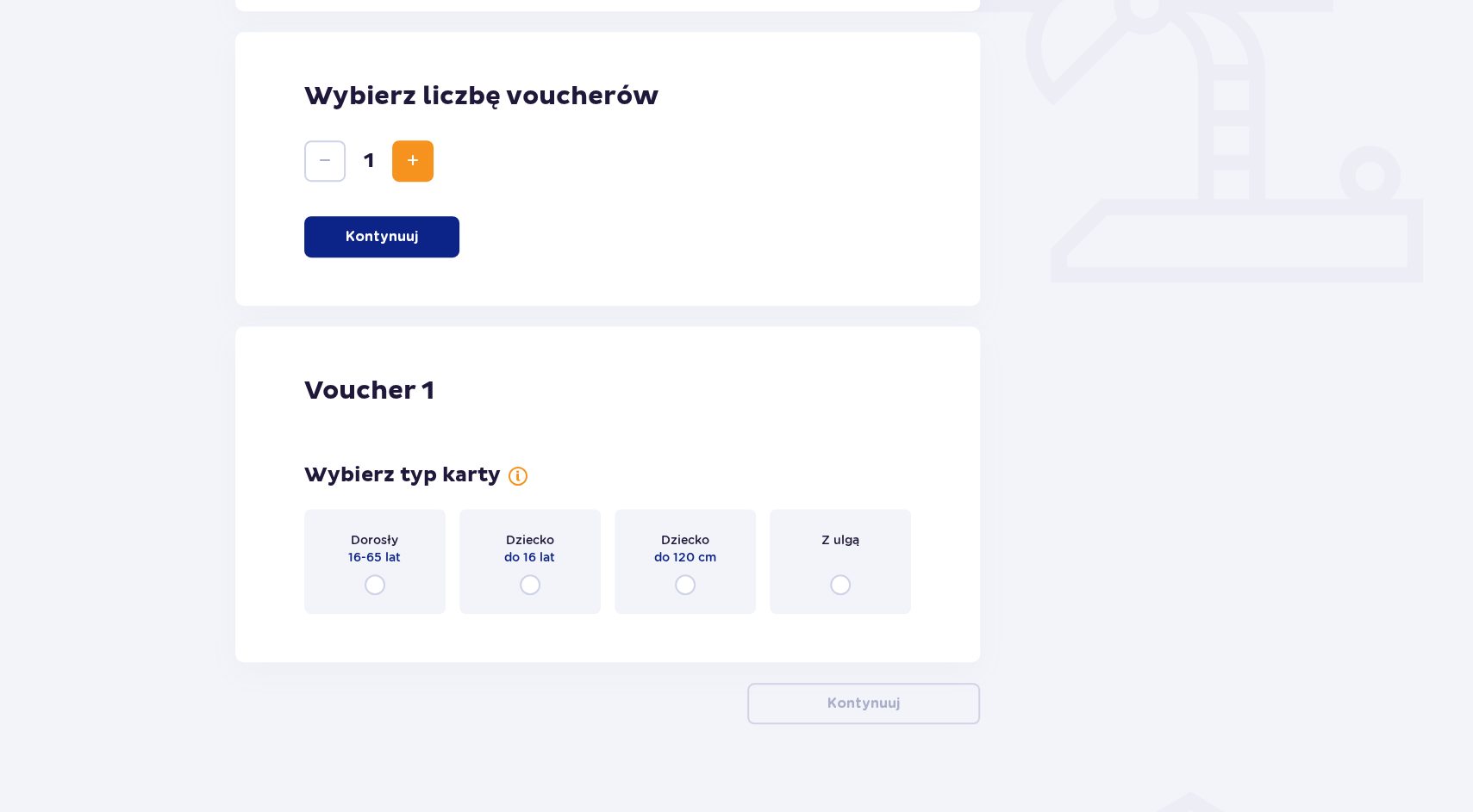
scroll to position [623, 0]
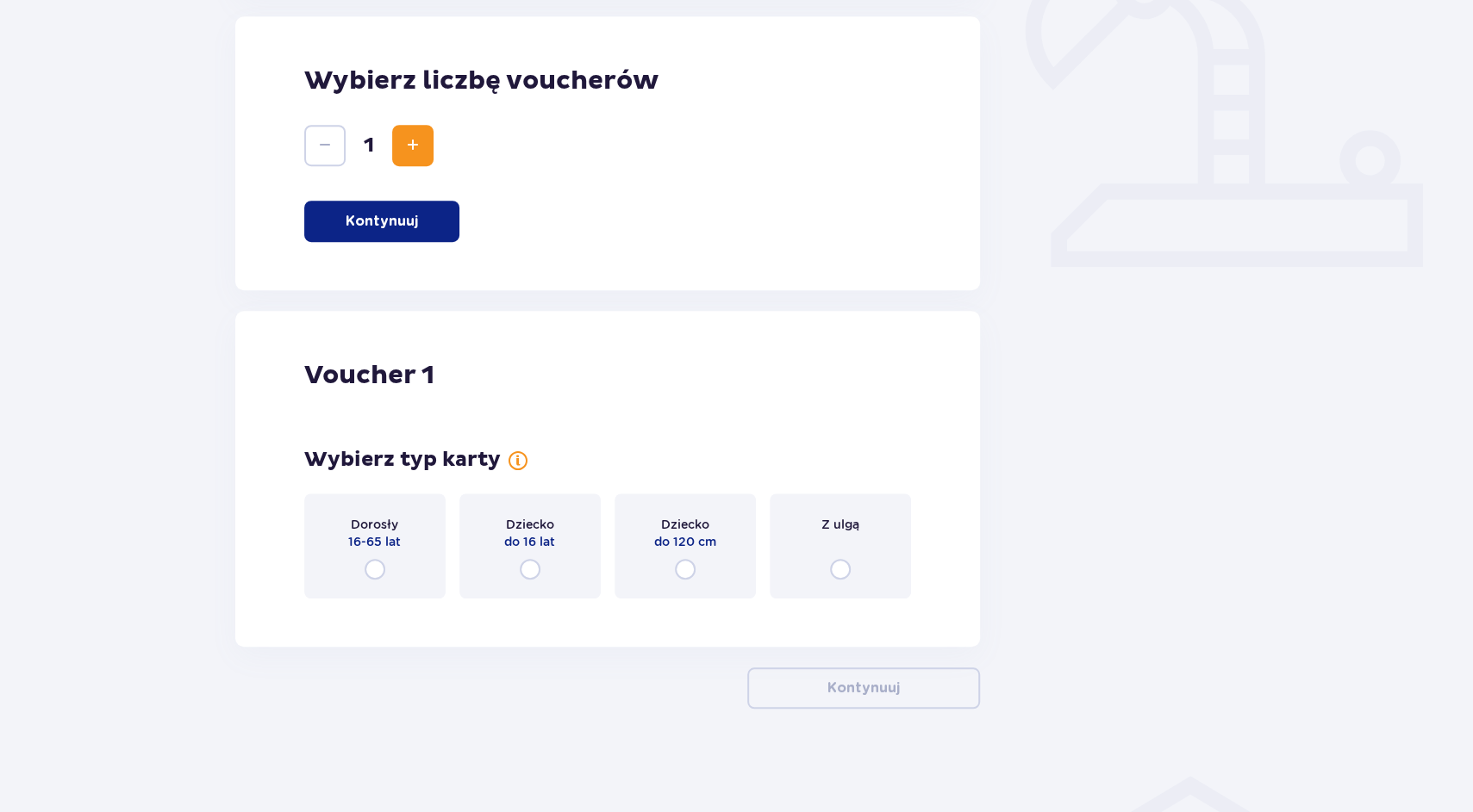
click at [376, 564] on input "radio" at bounding box center [375, 569] width 21 height 21
radio input "true"
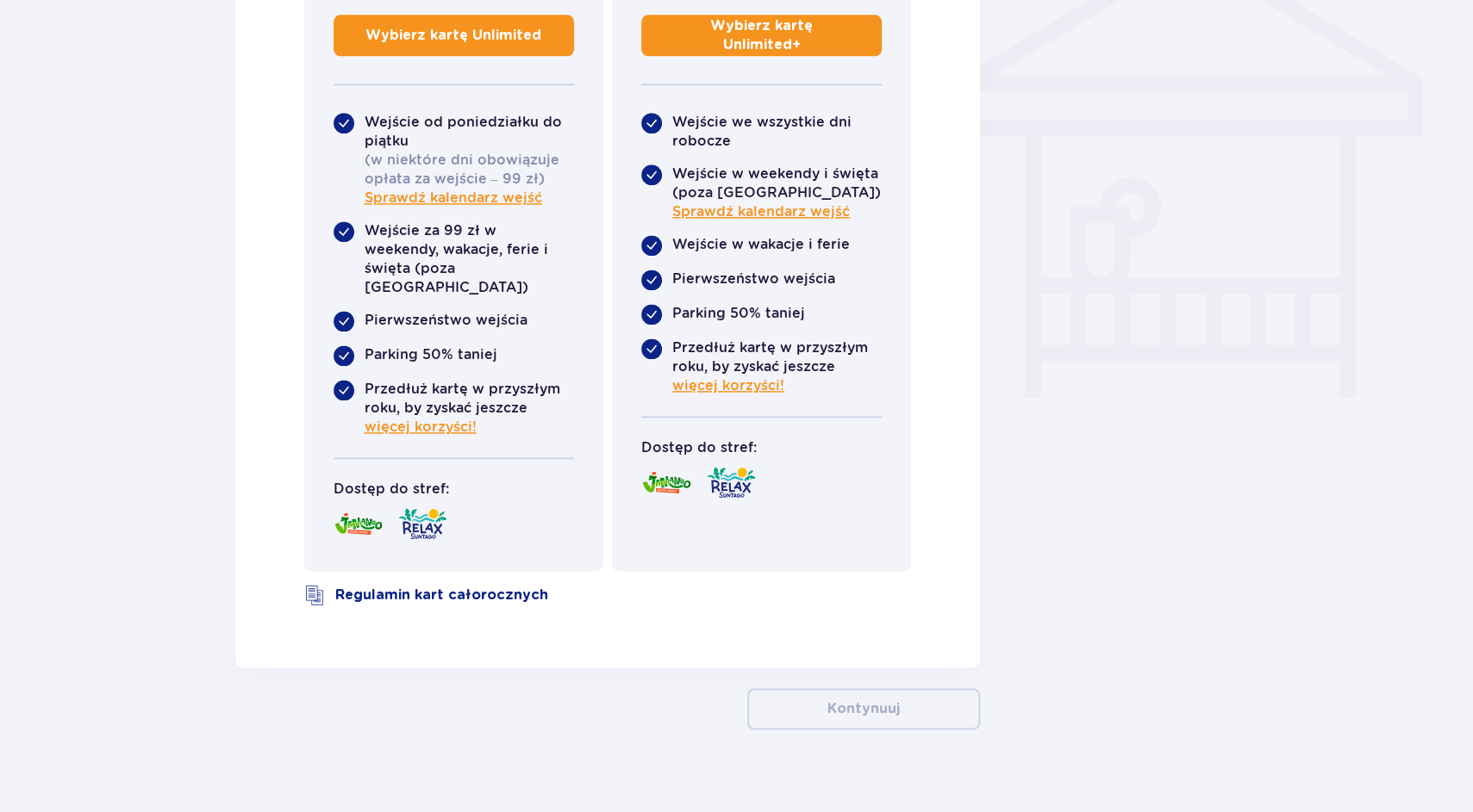
scroll to position [986, 0]
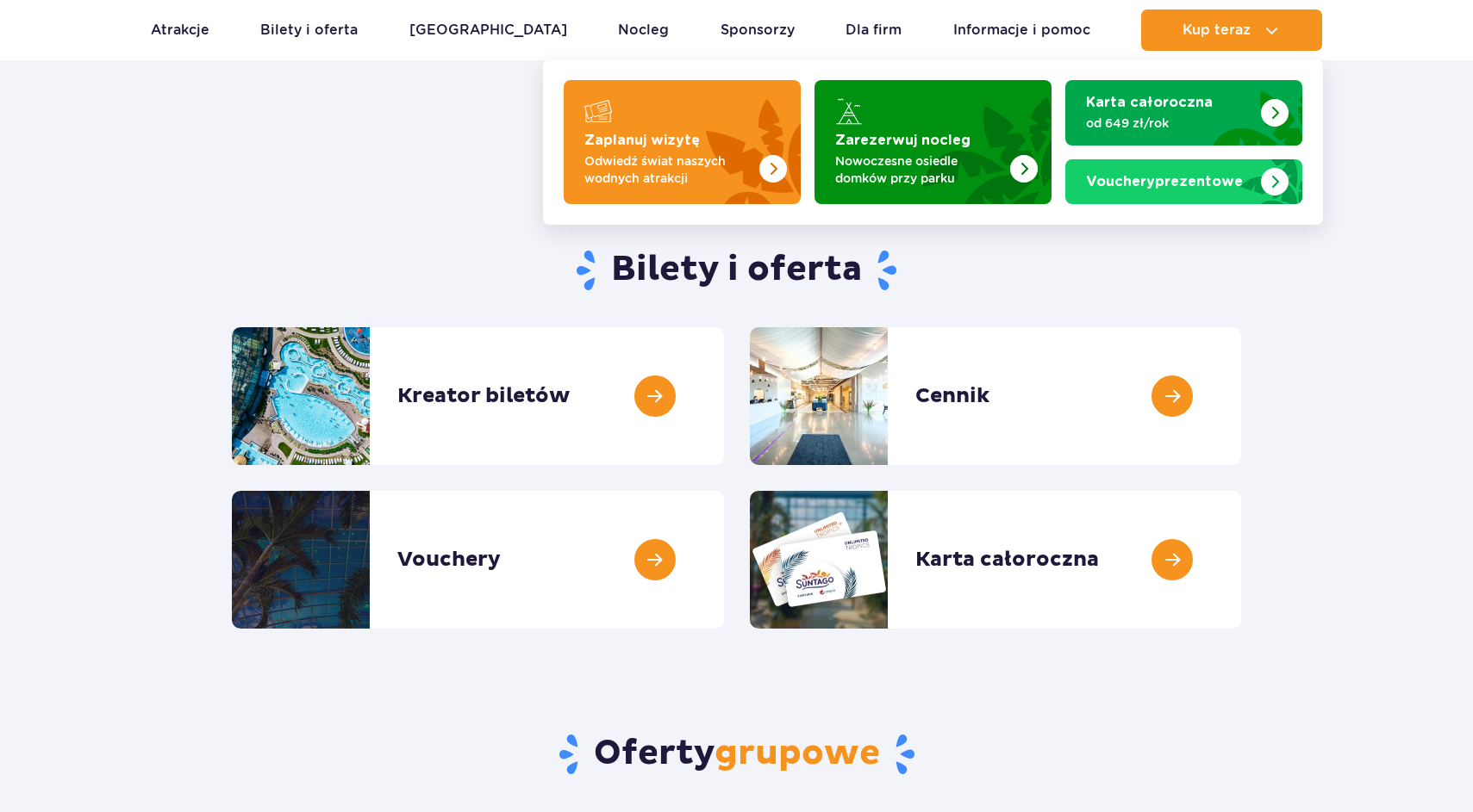
scroll to position [285, 0]
